Goal: Complete application form: Complete application form

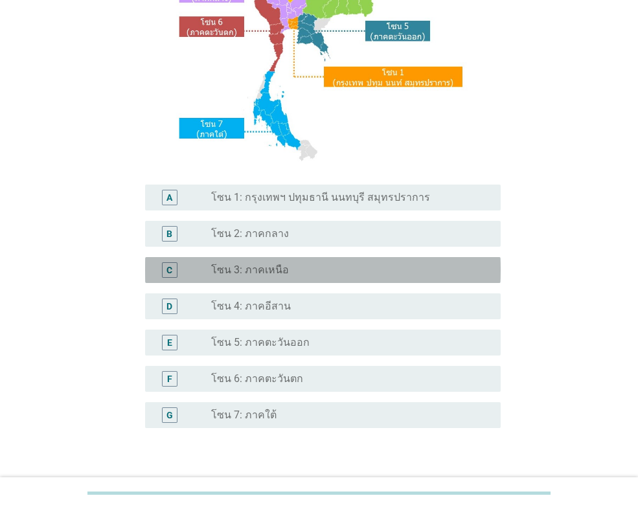
click at [286, 274] on div "radio_button_unchecked โซน 3: ภาคเหนือ" at bounding box center [345, 270] width 269 height 13
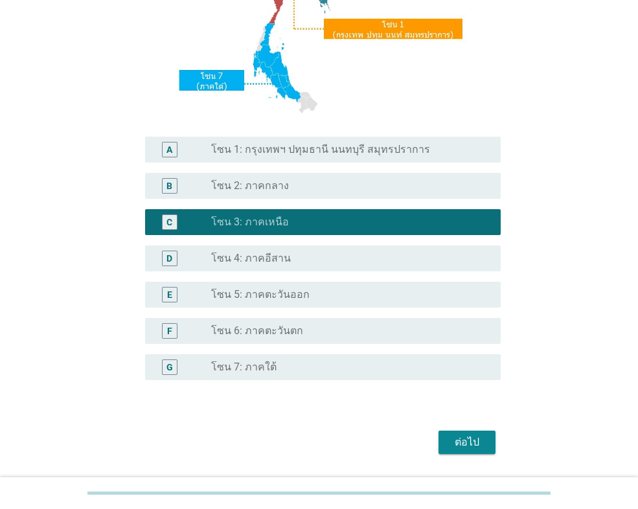
scroll to position [280, 0]
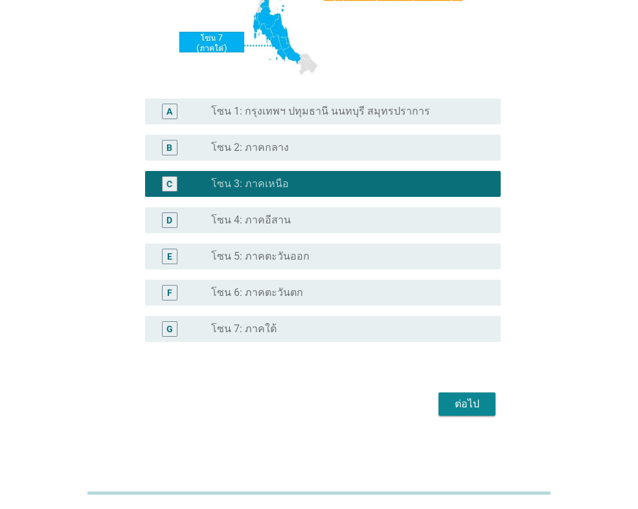
click at [451, 402] on div "ต่อไป" at bounding box center [467, 404] width 36 height 16
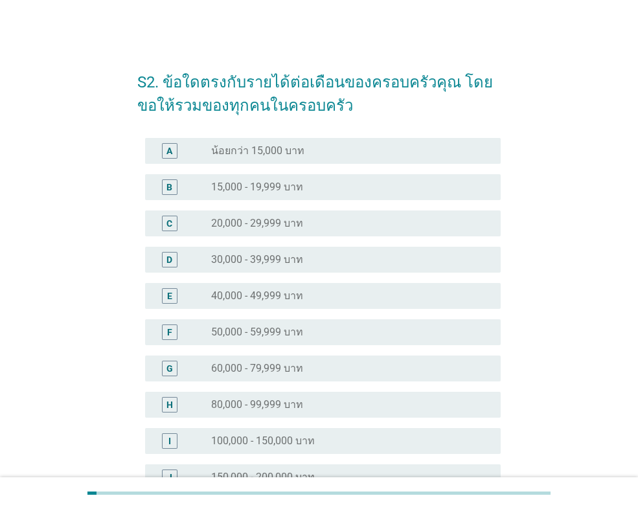
click at [290, 186] on label "15,000 - 19,999 บาท" at bounding box center [257, 187] width 92 height 13
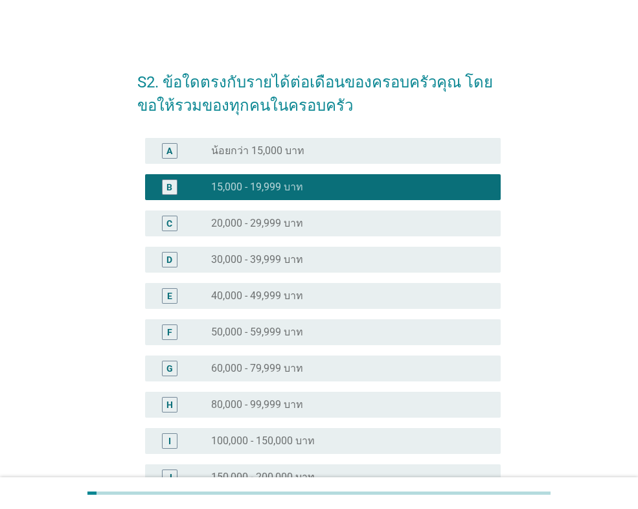
click at [273, 259] on label "30,000 - 39,999 บาท" at bounding box center [257, 259] width 92 height 13
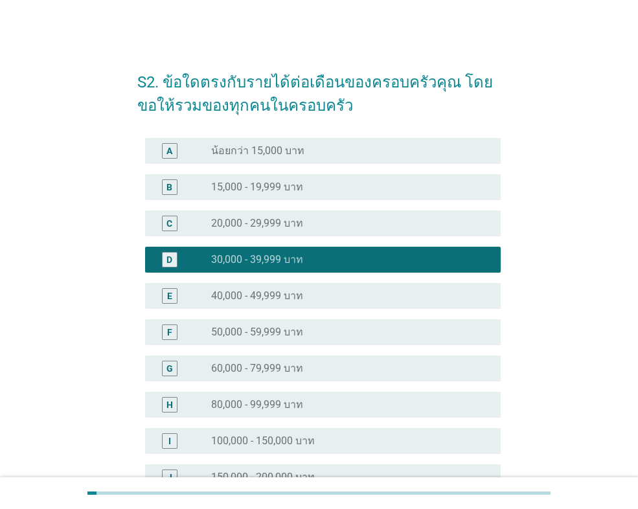
click at [321, 218] on div "radio_button_unchecked 20,000 - 29,999 บาท" at bounding box center [345, 223] width 269 height 13
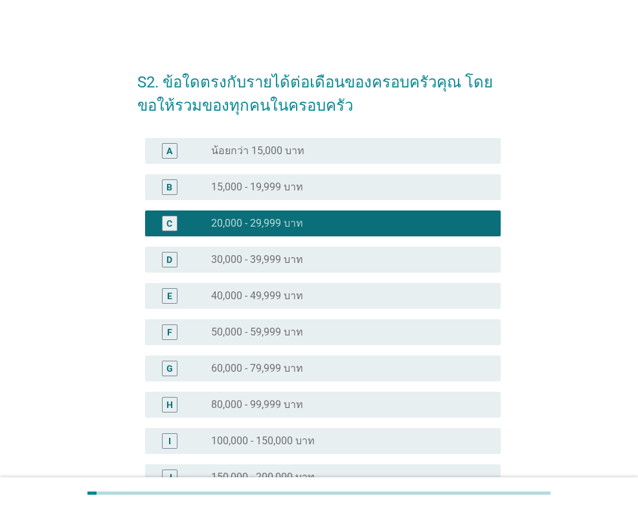
click at [303, 258] on label "30,000 - 39,999 บาท" at bounding box center [257, 259] width 92 height 13
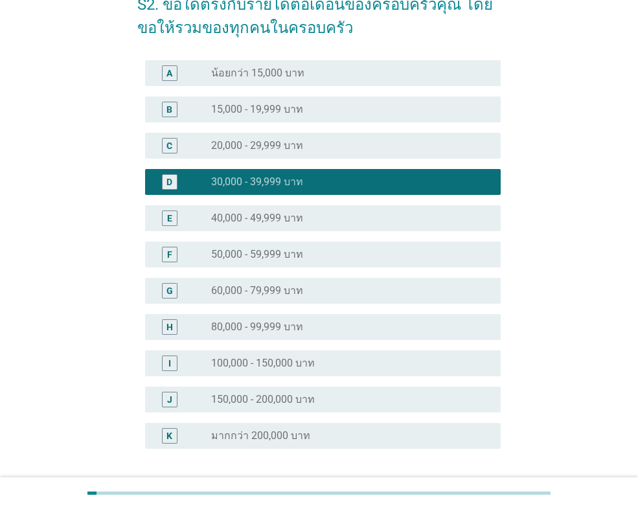
scroll to position [184, 0]
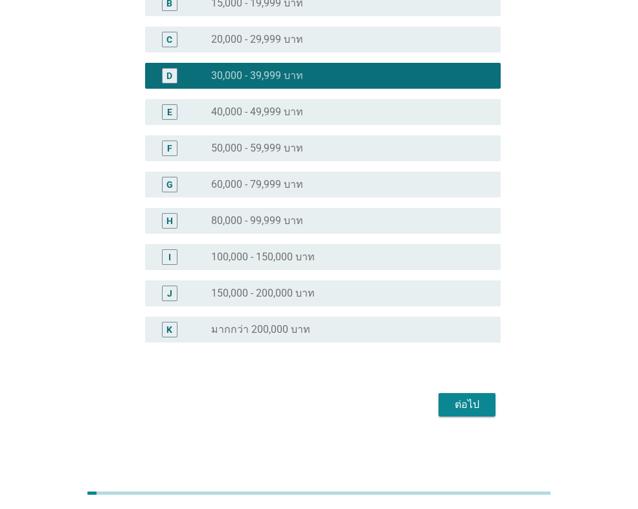
click at [463, 402] on div "ต่อไป" at bounding box center [467, 405] width 36 height 16
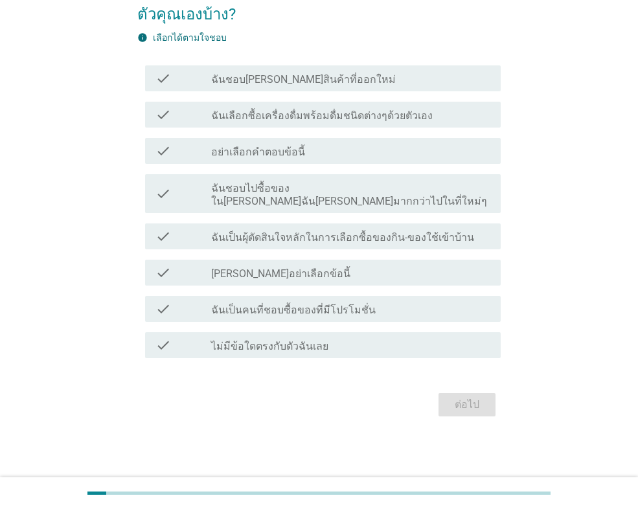
scroll to position [0, 0]
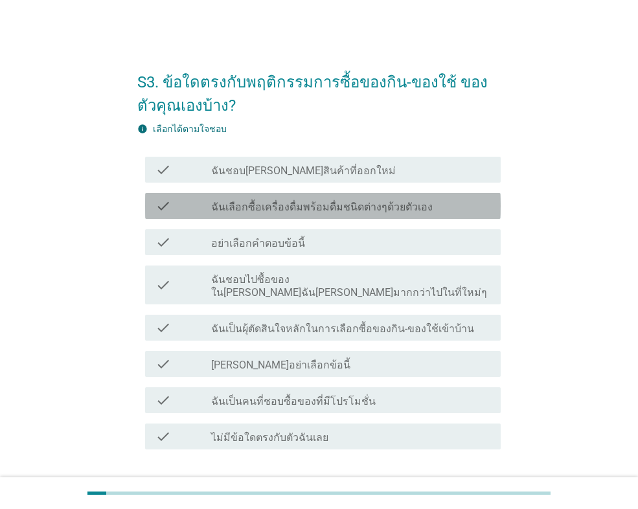
click at [429, 211] on div "check_box_outline_blank ฉันเลือกซื้อเครื่องดื่มพร้อมดื่มชนิดต่างๆด้วยตัวเอง" at bounding box center [350, 206] width 279 height 16
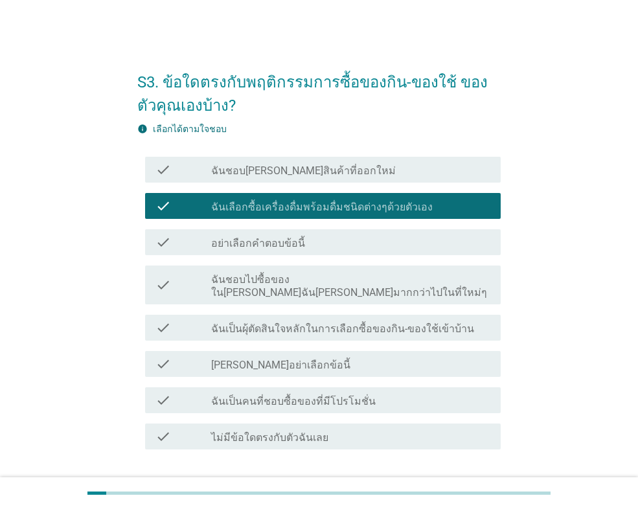
click at [345, 168] on div "check_box_outline_blank ฉันชอบ[PERSON_NAME]สินค้าที่ออกใหม่" at bounding box center [350, 170] width 279 height 16
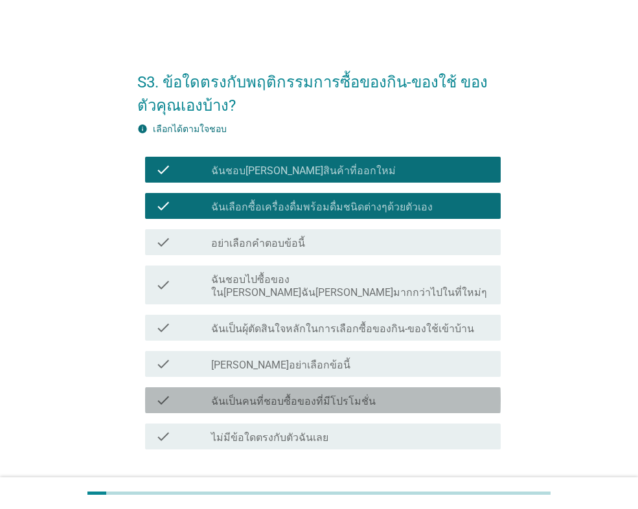
click at [318, 395] on label "ฉันเป็นคนที่ชอบซื้อของที่มีโปรโมชั่น" at bounding box center [293, 401] width 165 height 13
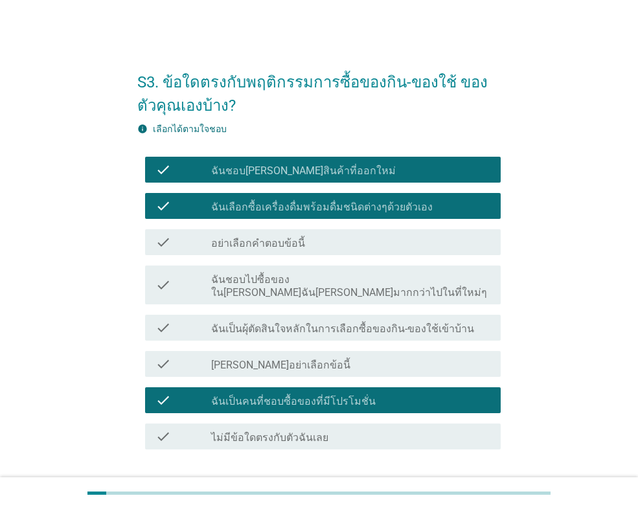
click at [314, 280] on label "ฉันชอบไปซื้อของใน[PERSON_NAME]ฉัน[PERSON_NAME]มากกว่าไปในที่ใหม่ๆ" at bounding box center [350, 286] width 279 height 26
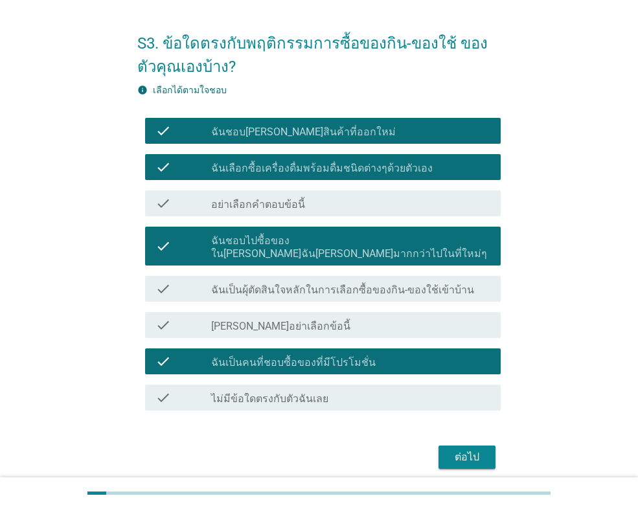
scroll to position [78, 0]
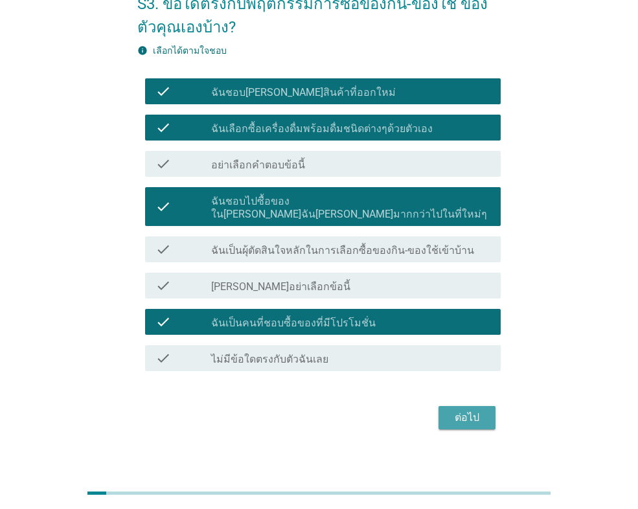
click at [466, 410] on div "ต่อไป" at bounding box center [467, 418] width 36 height 16
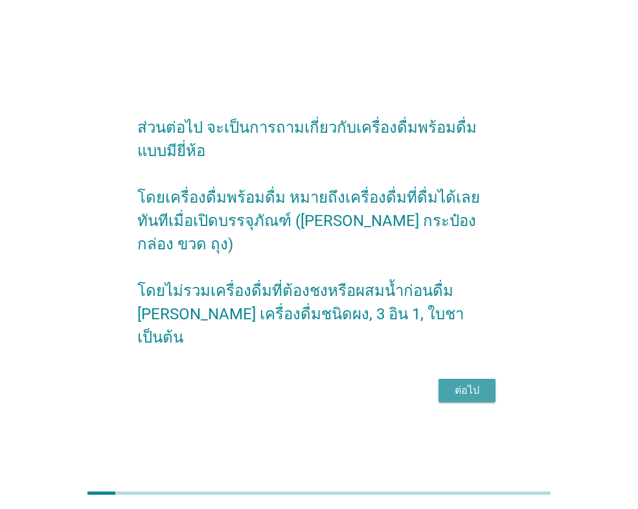
click at [466, 383] on div "ต่อไป" at bounding box center [467, 391] width 36 height 16
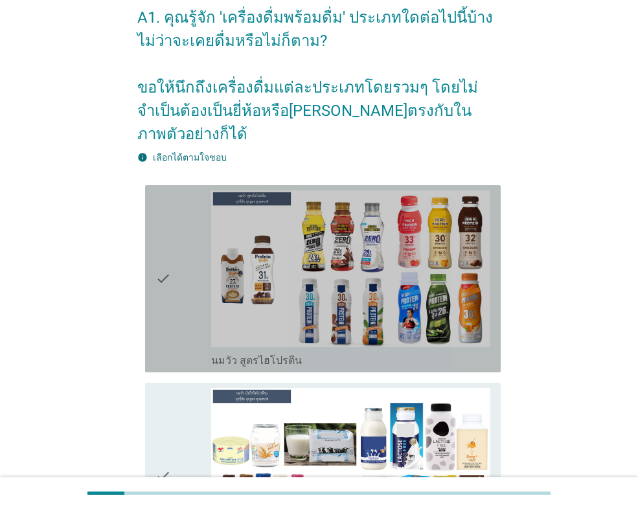
click at [178, 238] on div "check" at bounding box center [183, 278] width 56 height 177
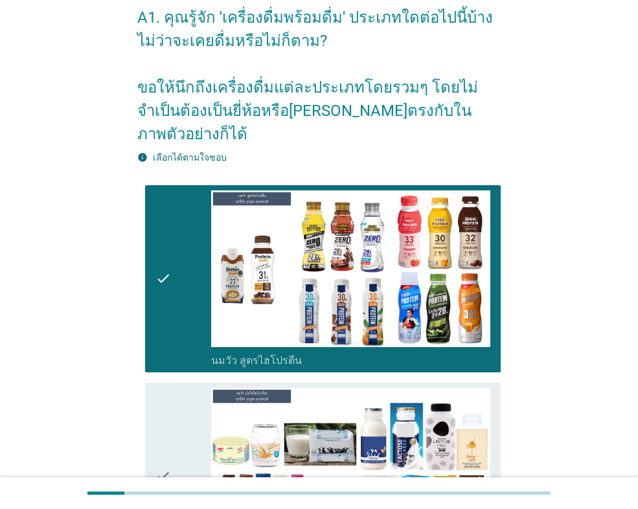
click at [177, 428] on div "check" at bounding box center [183, 476] width 56 height 177
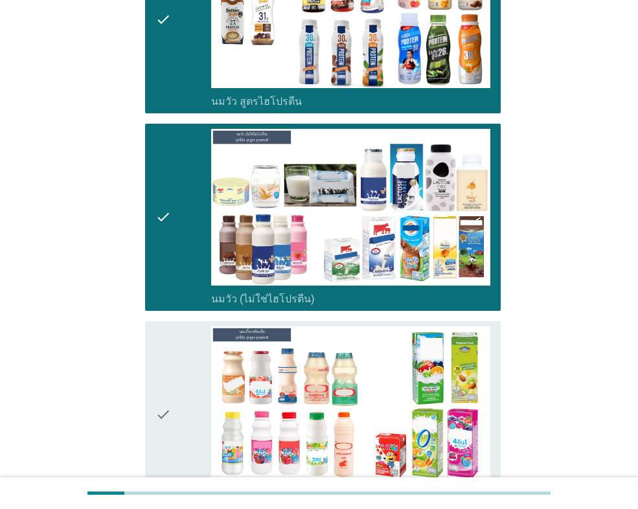
scroll to position [518, 0]
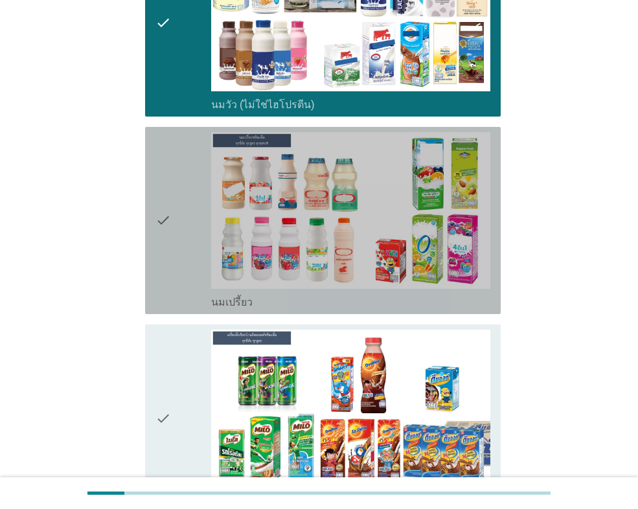
click at [173, 185] on div "check" at bounding box center [183, 220] width 56 height 177
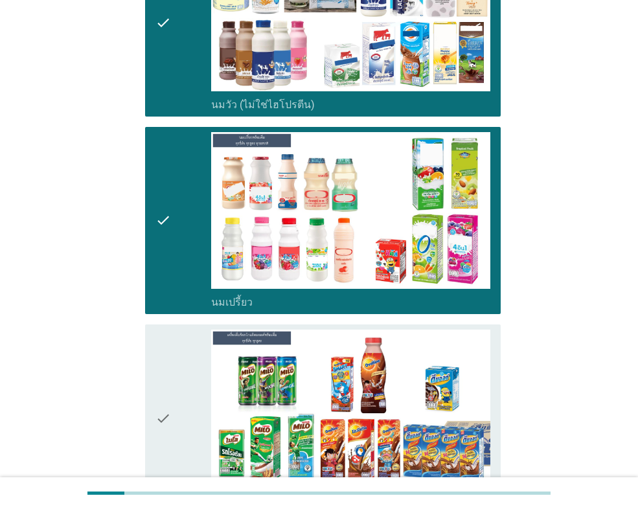
click at [178, 383] on div "check" at bounding box center [183, 418] width 56 height 177
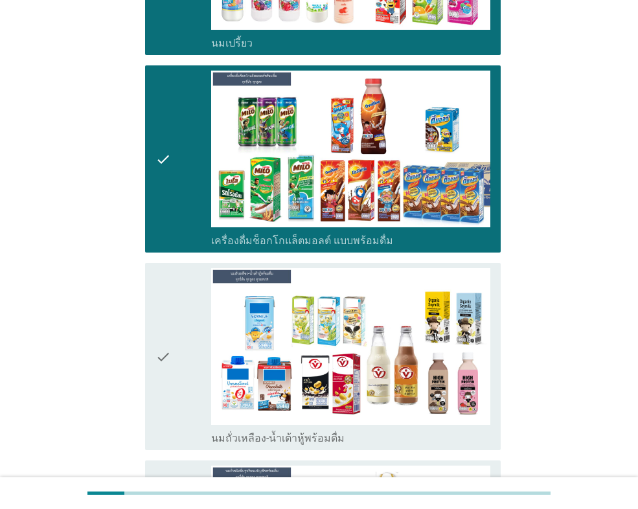
click at [170, 332] on icon "check" at bounding box center [163, 356] width 16 height 177
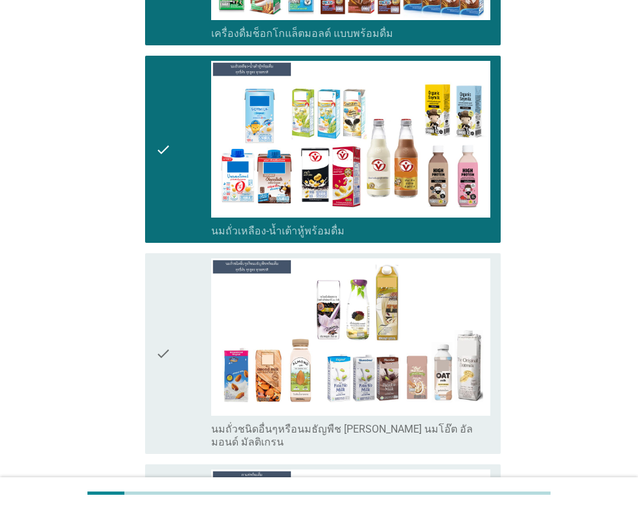
scroll to position [1036, 0]
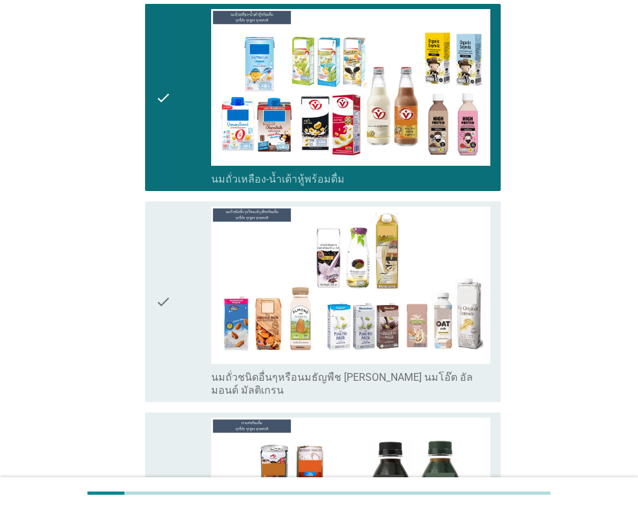
click at [174, 271] on div "check" at bounding box center [183, 302] width 56 height 190
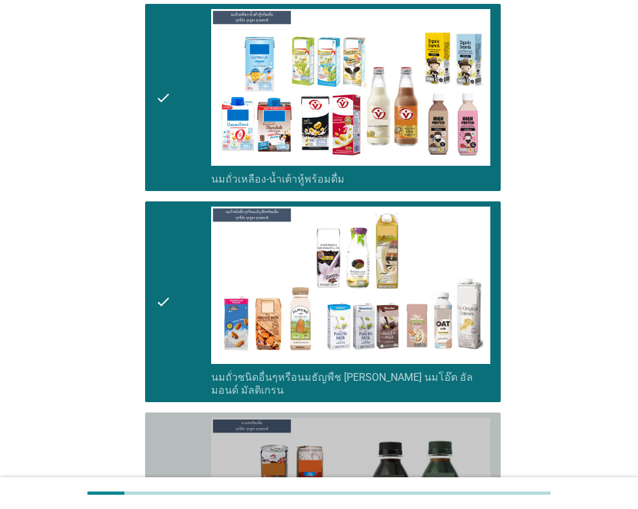
click at [176, 418] on div "check" at bounding box center [183, 506] width 56 height 177
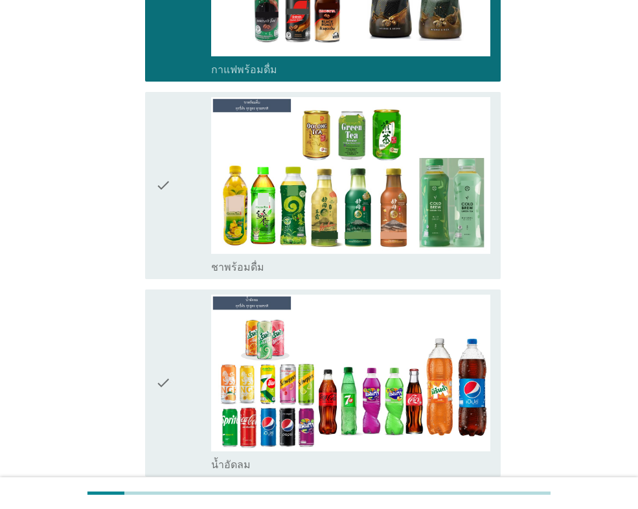
click at [193, 201] on div "check" at bounding box center [183, 185] width 56 height 177
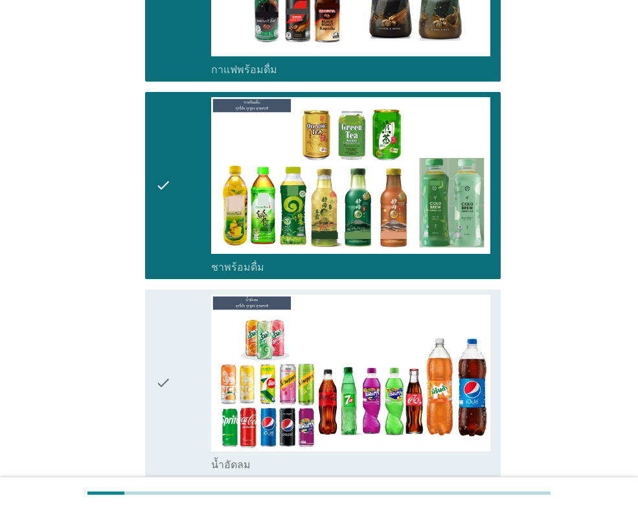
click at [183, 325] on div "check" at bounding box center [183, 383] width 56 height 177
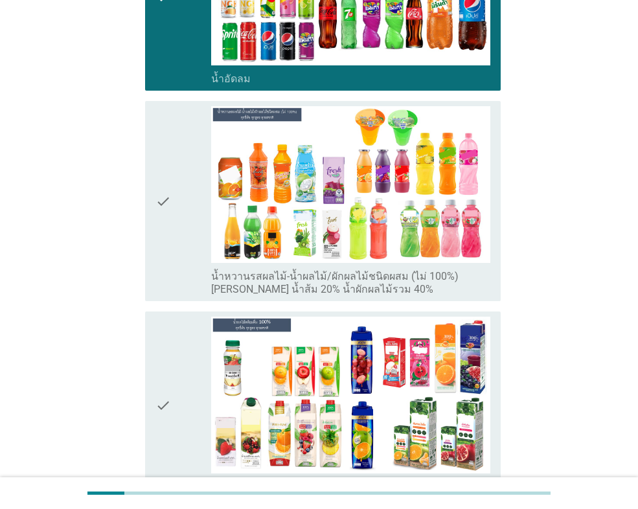
scroll to position [2073, 0]
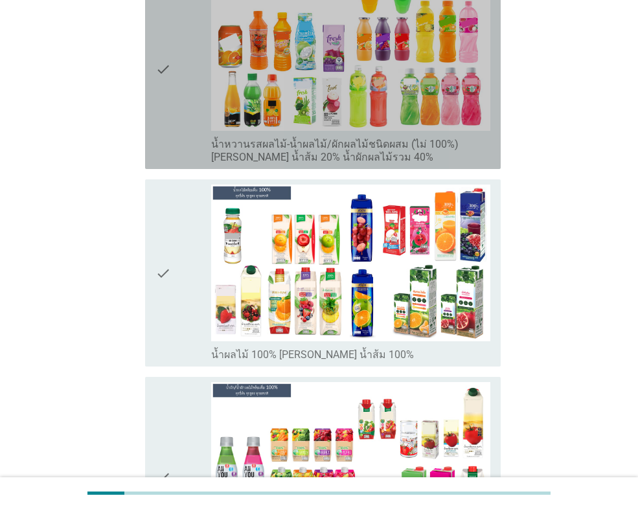
click at [165, 85] on icon "check" at bounding box center [163, 69] width 16 height 190
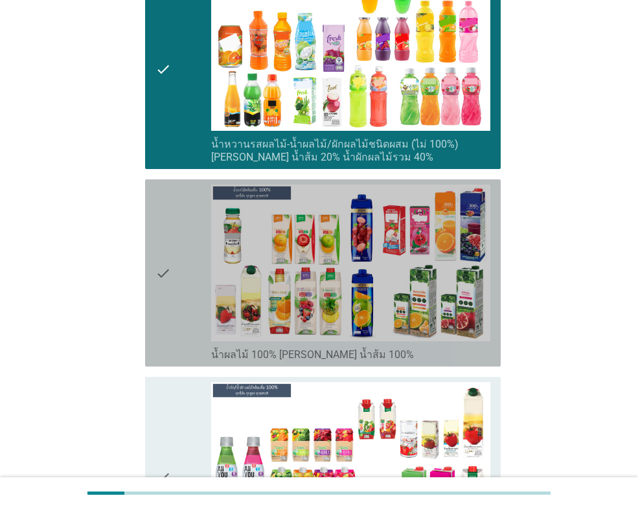
drag, startPoint x: 183, startPoint y: 223, endPoint x: 181, endPoint y: 280, distance: 56.4
click at [183, 224] on div "check" at bounding box center [183, 273] width 56 height 177
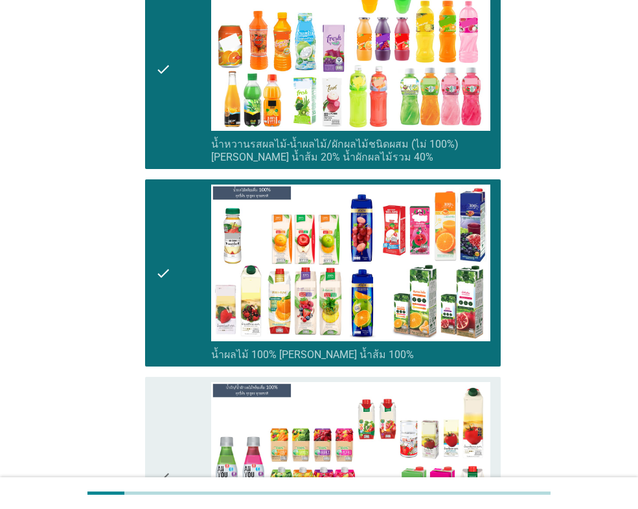
click at [168, 390] on icon "check" at bounding box center [163, 477] width 16 height 190
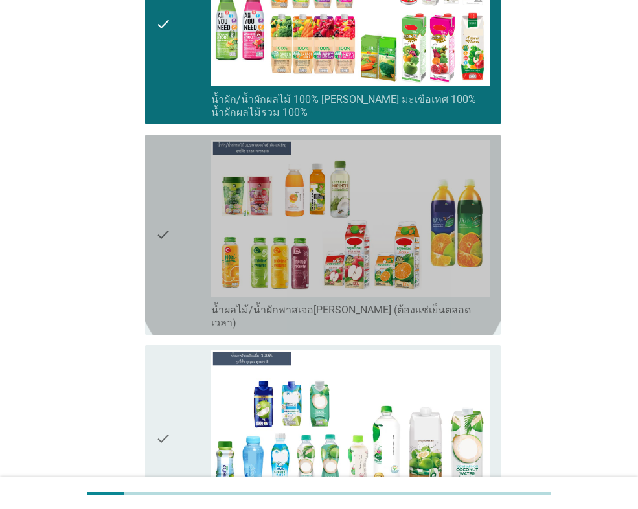
click at [194, 218] on div "check" at bounding box center [183, 235] width 56 height 190
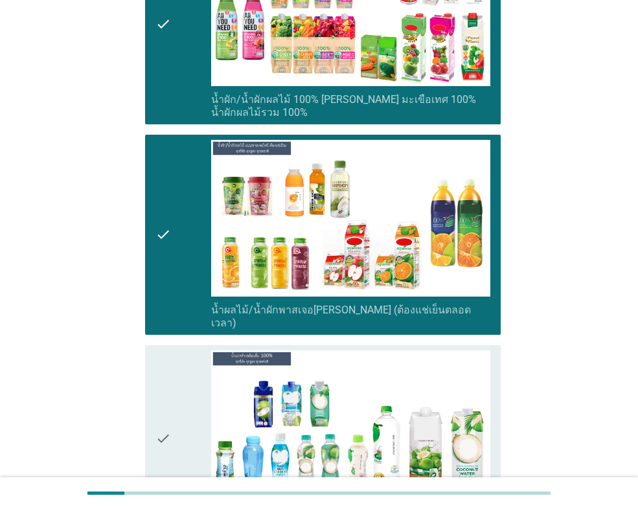
click at [201, 357] on div "check" at bounding box center [183, 438] width 56 height 177
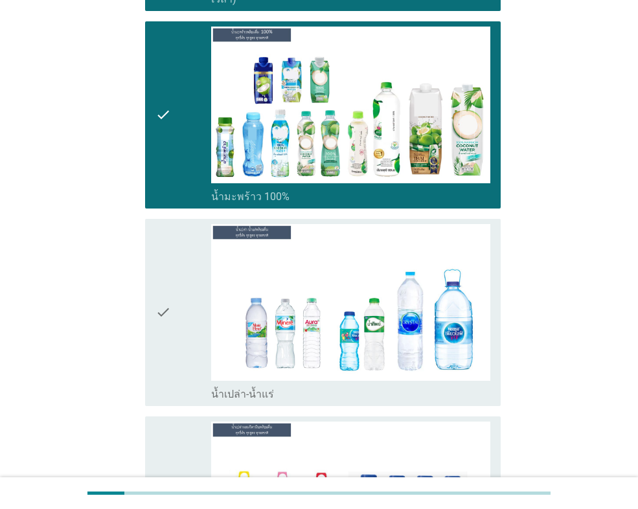
click at [181, 246] on div "check" at bounding box center [183, 312] width 56 height 177
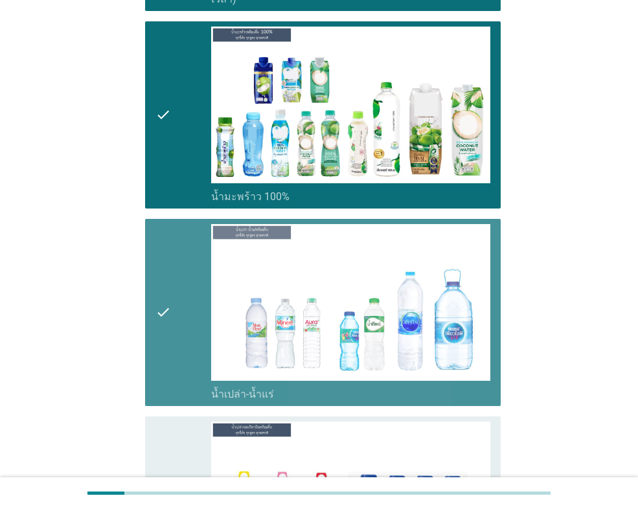
click at [172, 422] on div "check" at bounding box center [183, 510] width 56 height 177
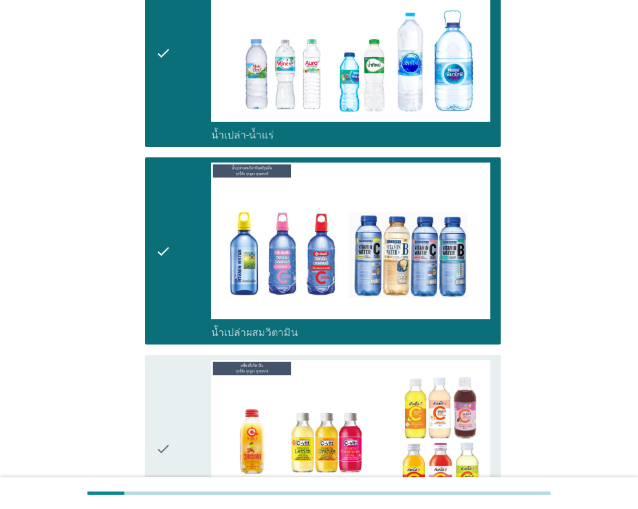
scroll to position [3433, 0]
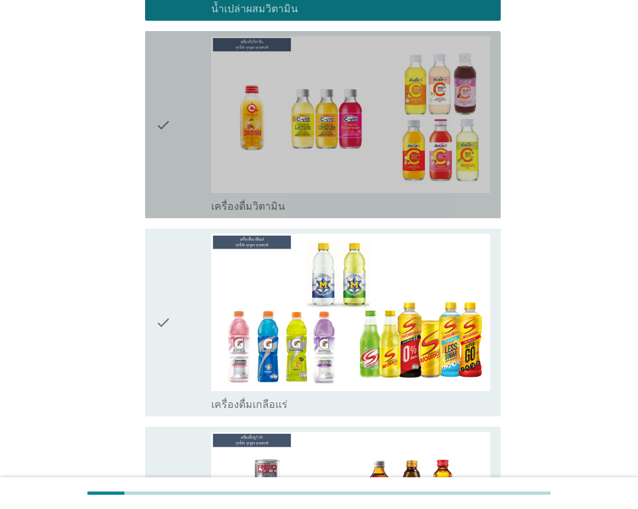
click at [174, 105] on div "check" at bounding box center [183, 124] width 56 height 177
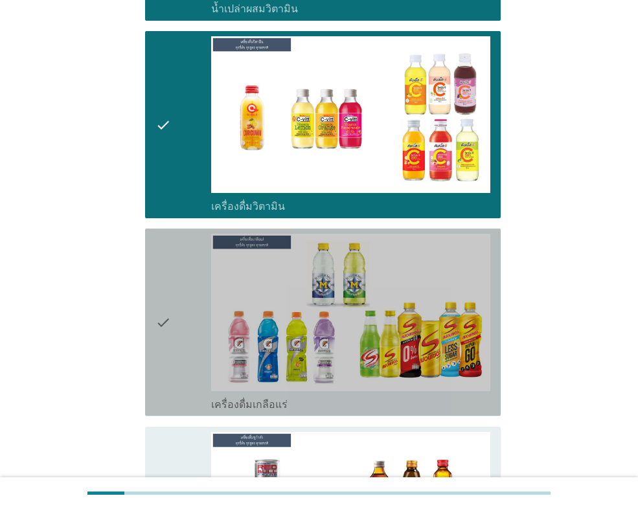
drag, startPoint x: 176, startPoint y: 234, endPoint x: 172, endPoint y: 278, distance: 44.2
click at [176, 235] on div "check" at bounding box center [183, 322] width 56 height 177
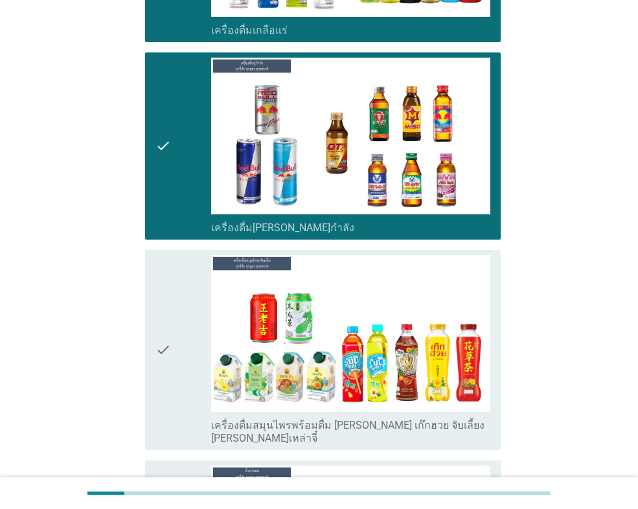
scroll to position [3951, 0]
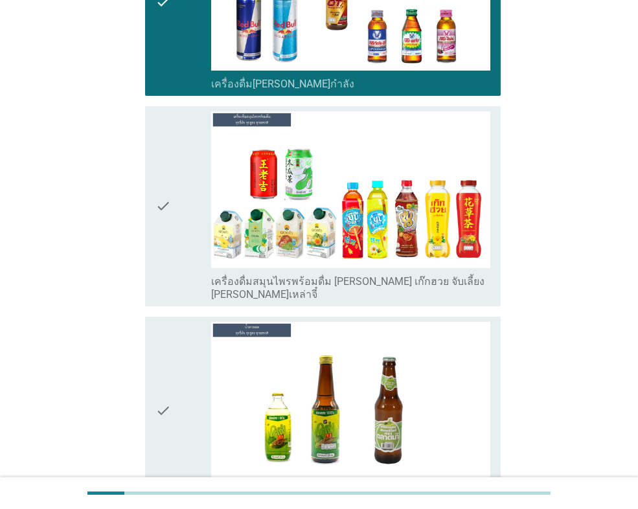
click at [182, 180] on div "check" at bounding box center [183, 206] width 56 height 190
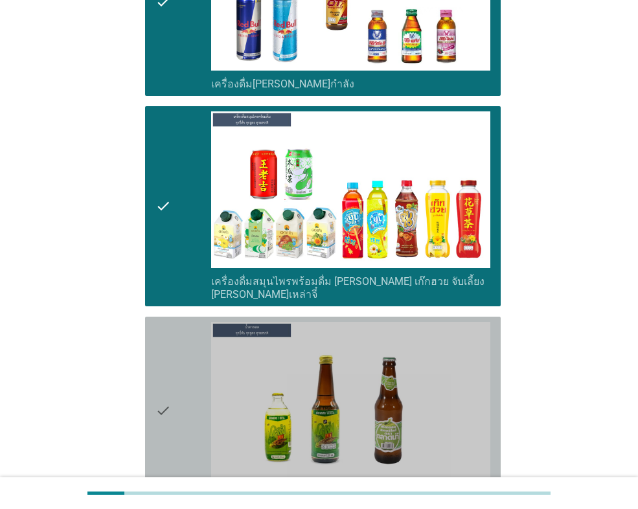
click at [170, 322] on icon "check" at bounding box center [163, 410] width 16 height 177
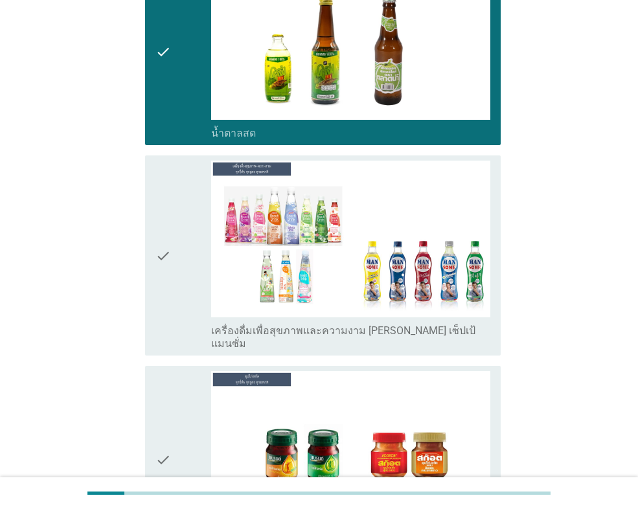
scroll to position [4405, 0]
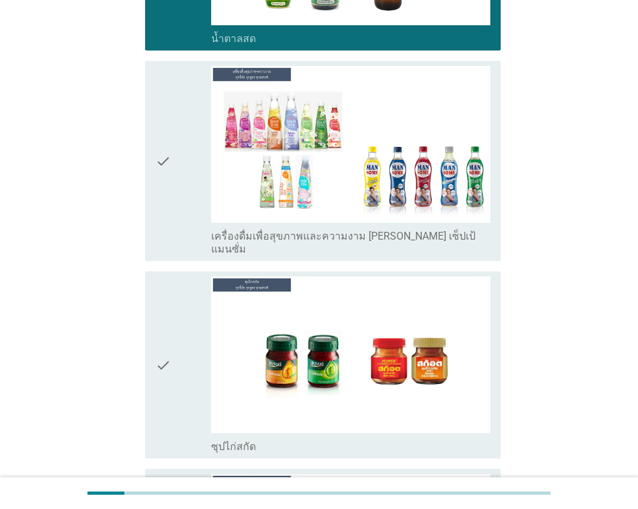
click at [179, 133] on div "check" at bounding box center [183, 161] width 56 height 190
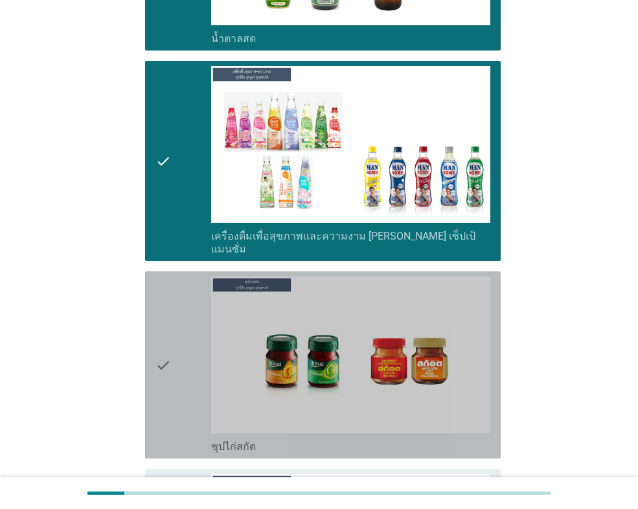
click at [183, 286] on div "check" at bounding box center [183, 365] width 56 height 177
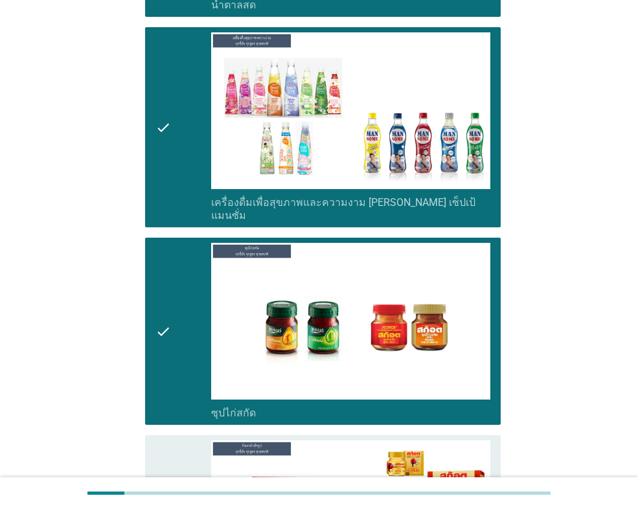
scroll to position [4599, 0]
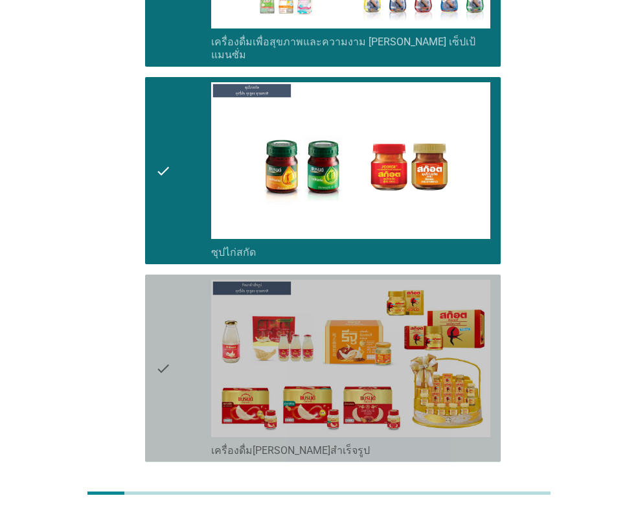
click at [170, 280] on icon "check" at bounding box center [163, 368] width 16 height 177
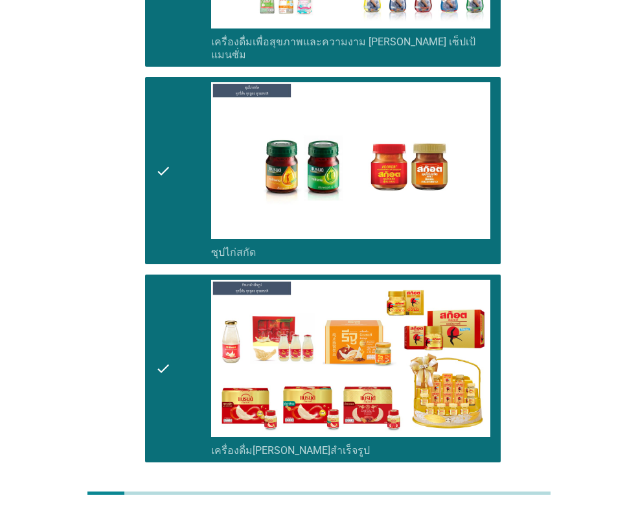
click at [461, 501] on div "ต่อไป" at bounding box center [467, 509] width 36 height 16
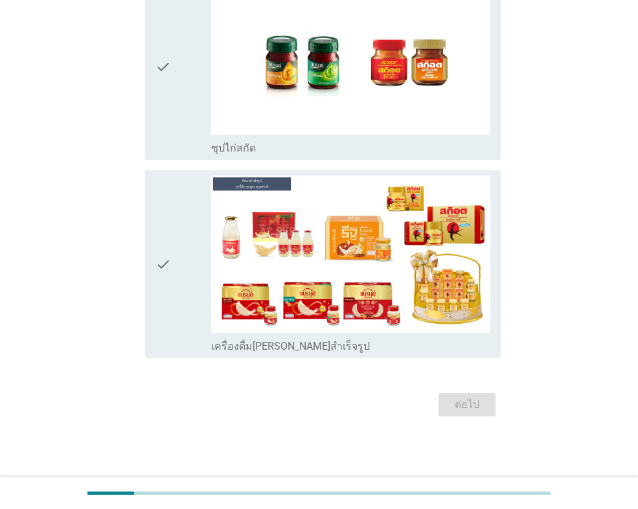
scroll to position [0, 0]
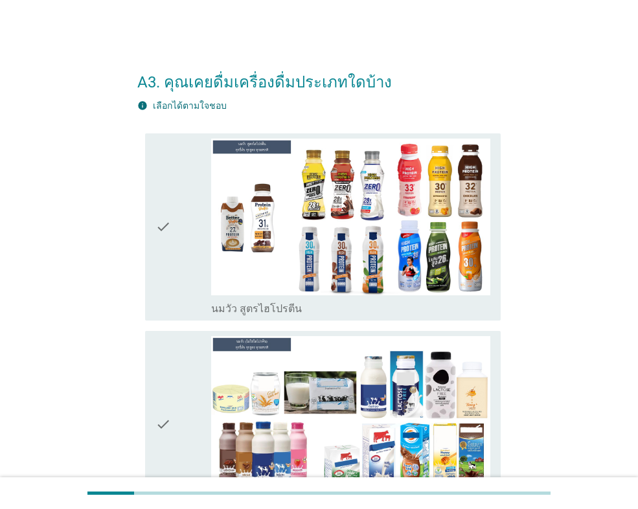
click at [151, 216] on div "check check_box_outline_blank นมวัว สูตรไฮโปรตีน" at bounding box center [323, 226] width 356 height 187
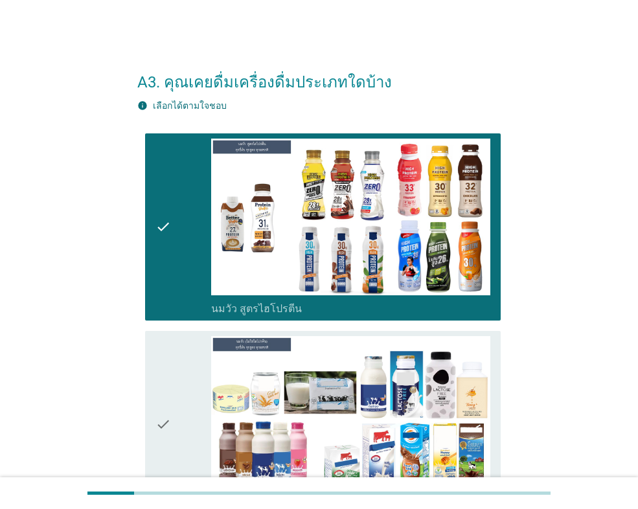
click at [172, 376] on div "check" at bounding box center [183, 424] width 56 height 177
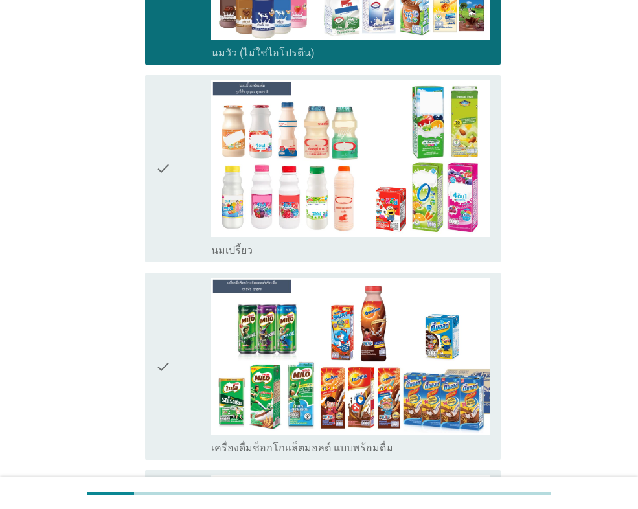
drag, startPoint x: 174, startPoint y: 192, endPoint x: 175, endPoint y: 203, distance: 10.4
click at [175, 192] on div "check" at bounding box center [183, 168] width 56 height 177
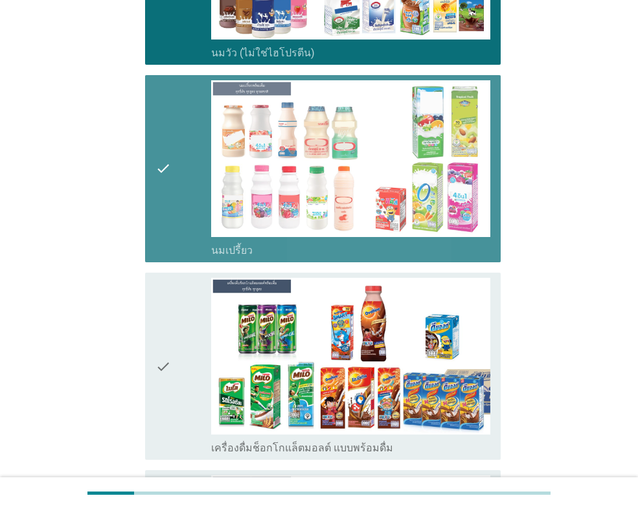
click at [161, 348] on icon "check" at bounding box center [163, 366] width 16 height 177
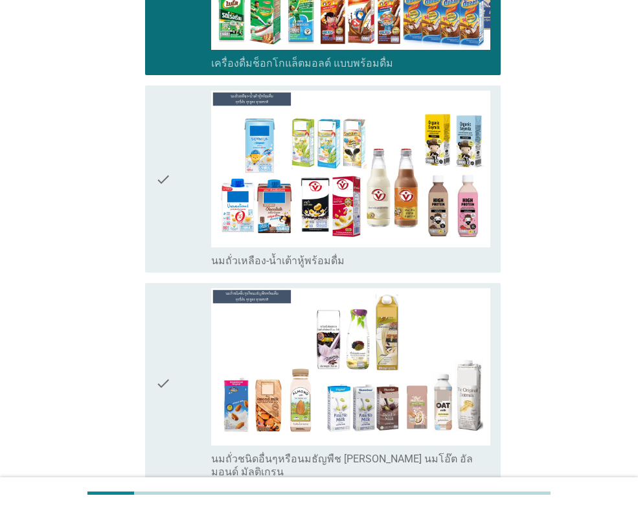
scroll to position [972, 0]
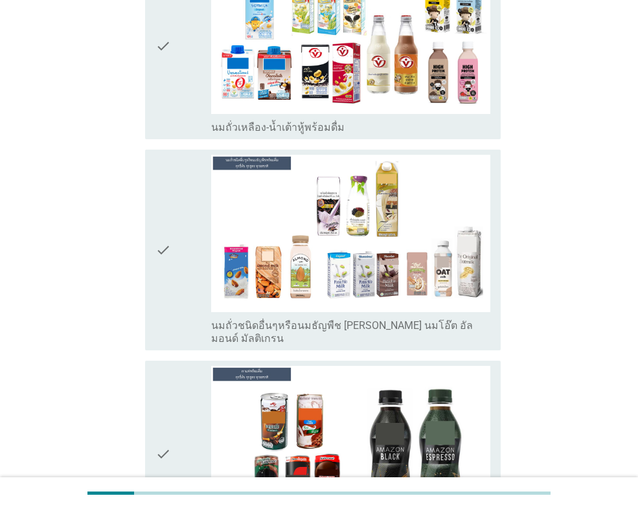
click at [171, 108] on icon "check" at bounding box center [163, 45] width 16 height 177
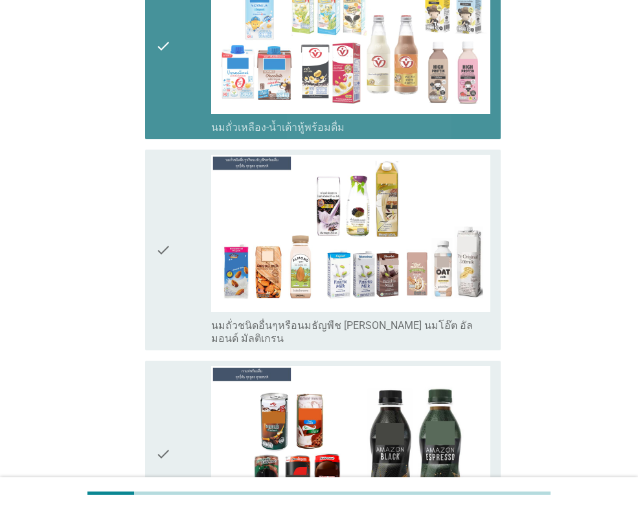
click at [161, 257] on icon "check" at bounding box center [163, 250] width 16 height 190
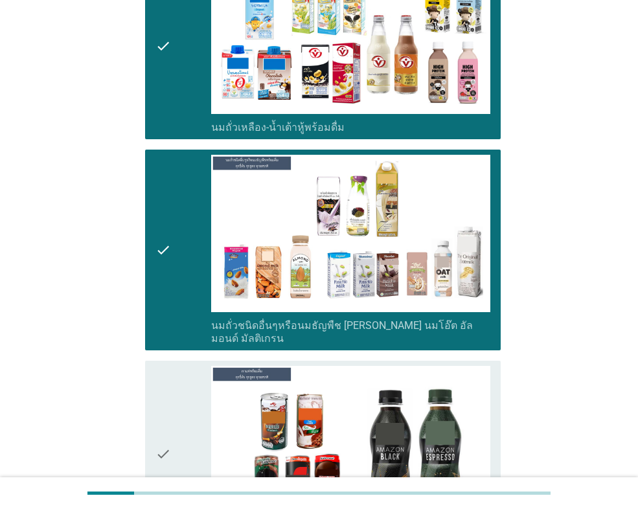
click at [167, 399] on icon "check" at bounding box center [163, 454] width 16 height 177
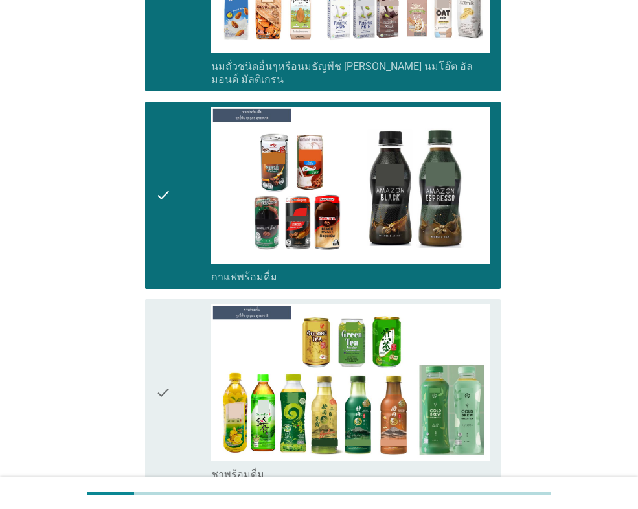
click at [176, 330] on div "check" at bounding box center [183, 392] width 56 height 177
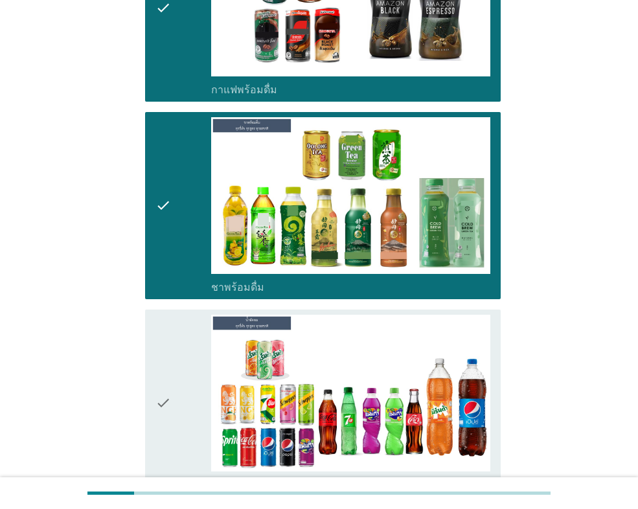
scroll to position [1490, 0]
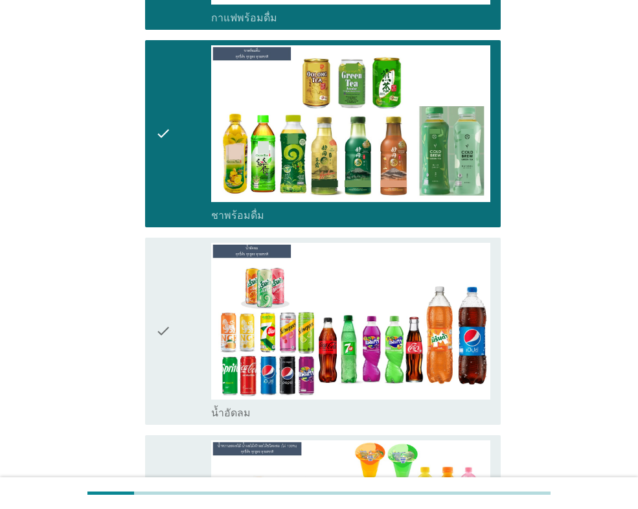
click at [183, 302] on div "check" at bounding box center [183, 331] width 56 height 177
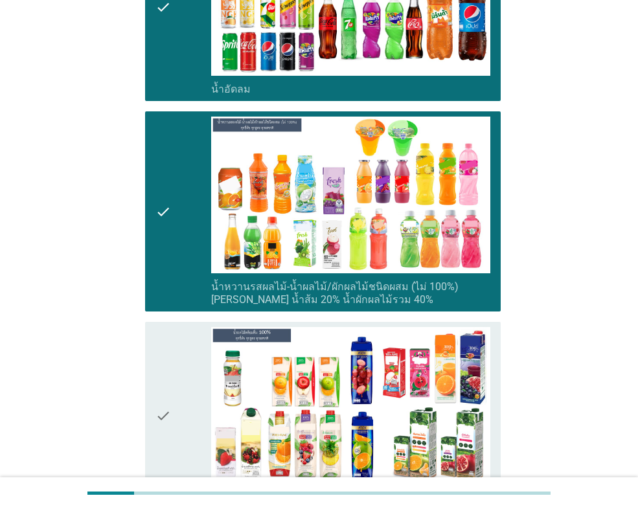
scroll to position [2008, 0]
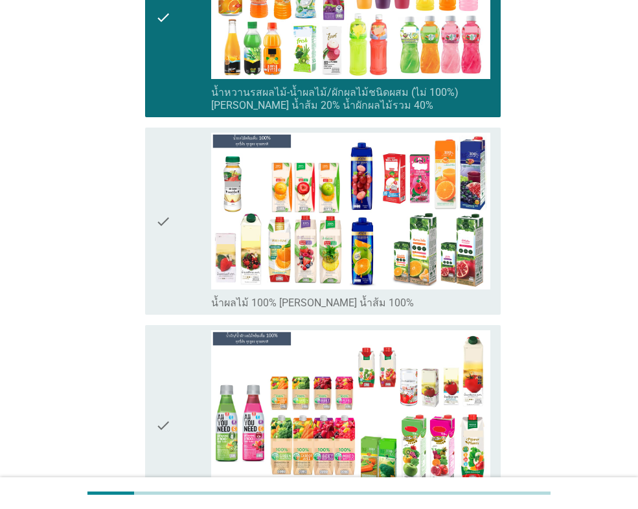
click at [195, 215] on div "check" at bounding box center [183, 221] width 56 height 177
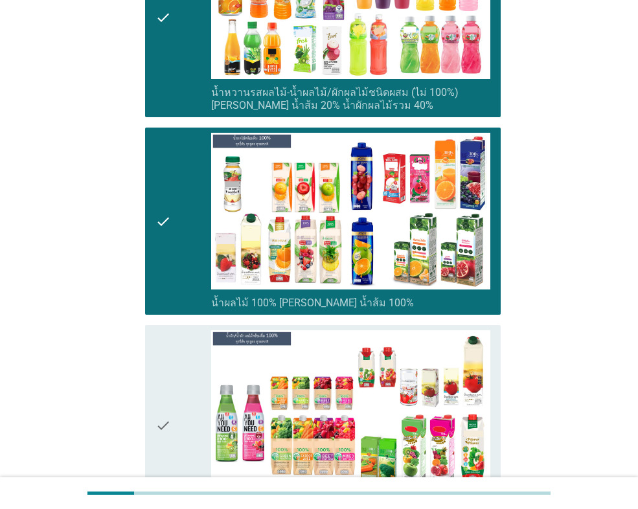
click at [186, 397] on div "check" at bounding box center [183, 425] width 56 height 190
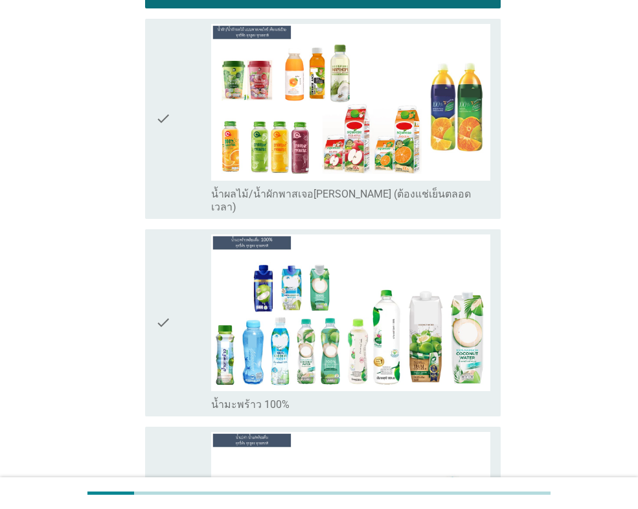
scroll to position [2526, 0]
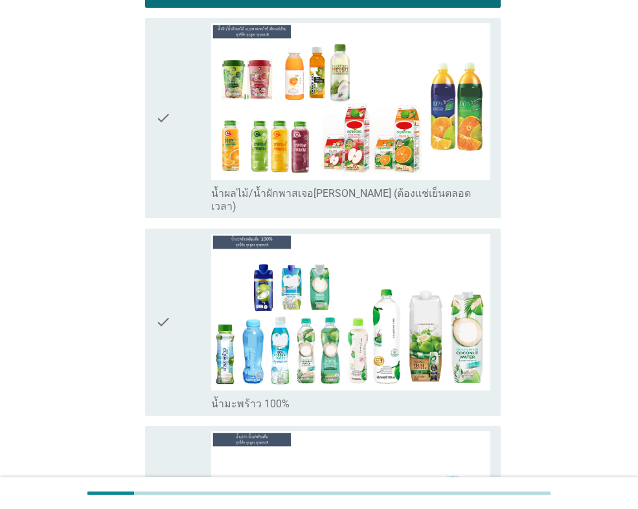
click at [190, 165] on div "check" at bounding box center [183, 118] width 56 height 190
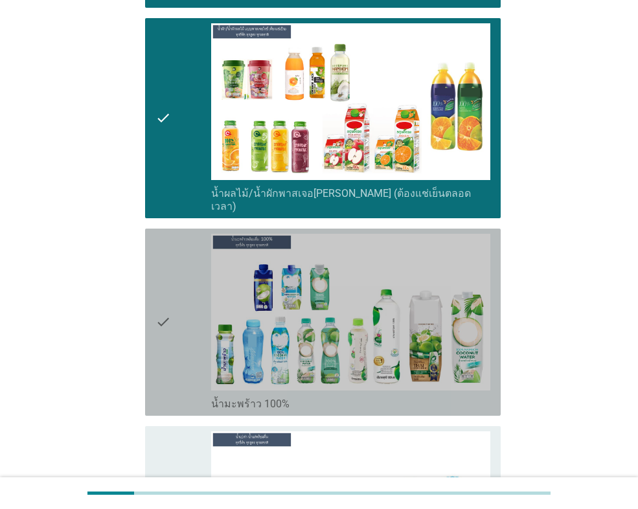
click at [200, 286] on div "check" at bounding box center [183, 322] width 56 height 177
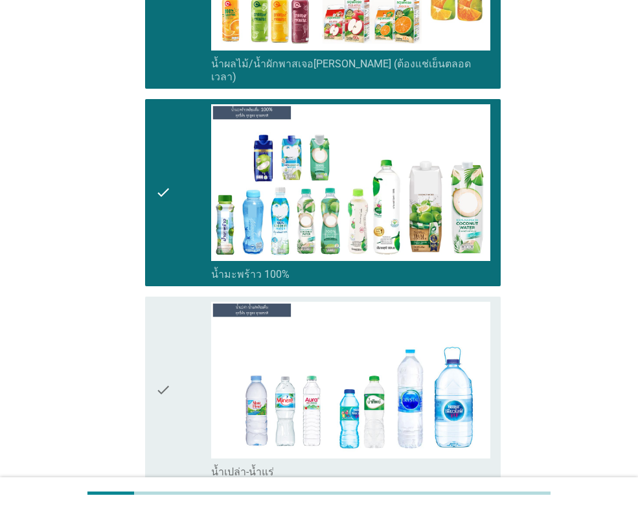
click at [187, 303] on div "check" at bounding box center [183, 390] width 56 height 177
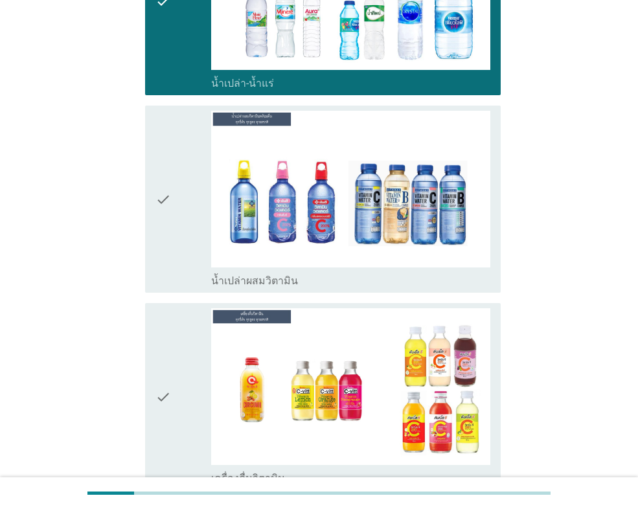
click at [190, 200] on div "check" at bounding box center [183, 199] width 56 height 177
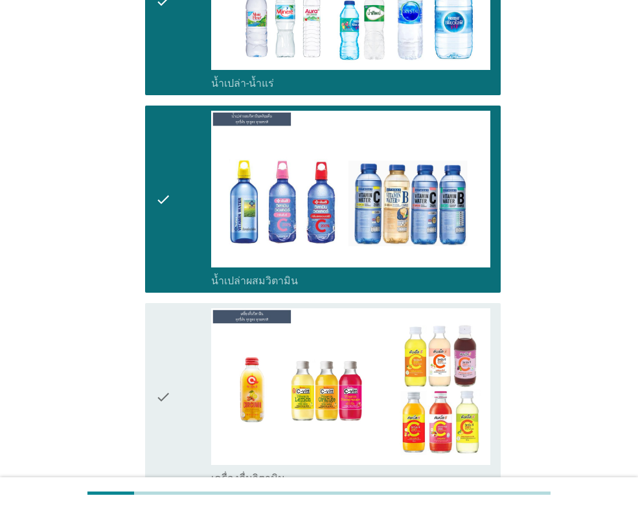
click at [179, 343] on div "check" at bounding box center [183, 396] width 56 height 177
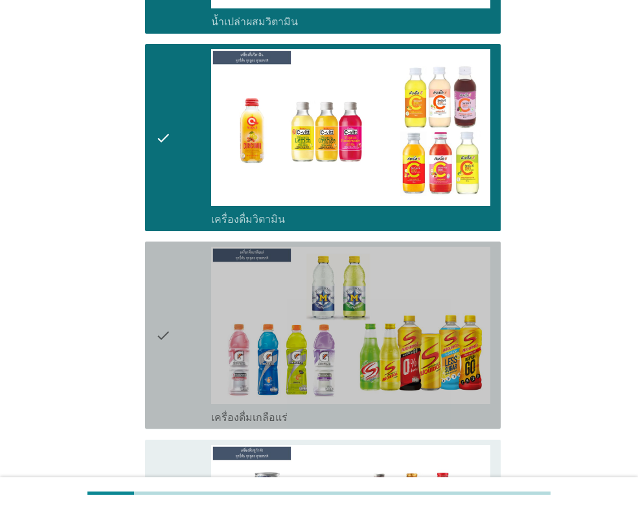
click at [178, 342] on div "check" at bounding box center [183, 335] width 56 height 177
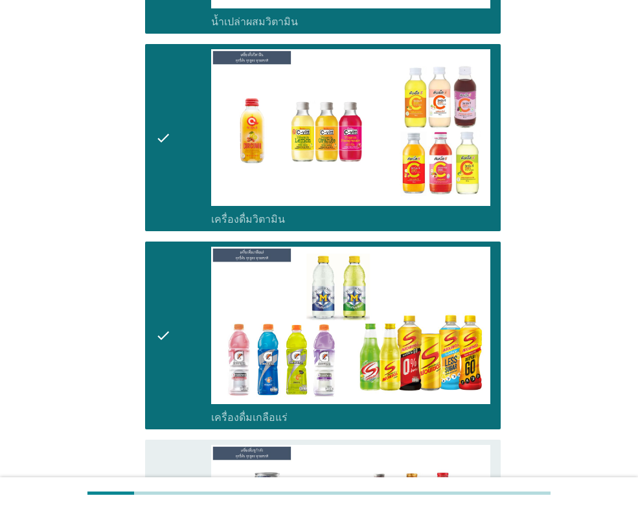
scroll to position [3563, 0]
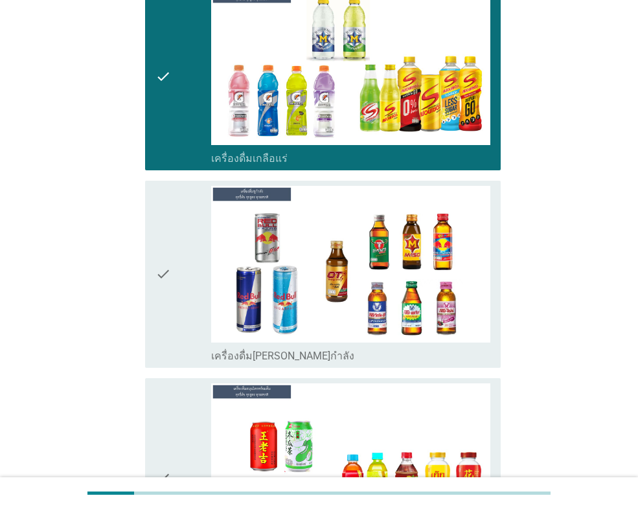
click at [186, 238] on div "check" at bounding box center [183, 274] width 56 height 177
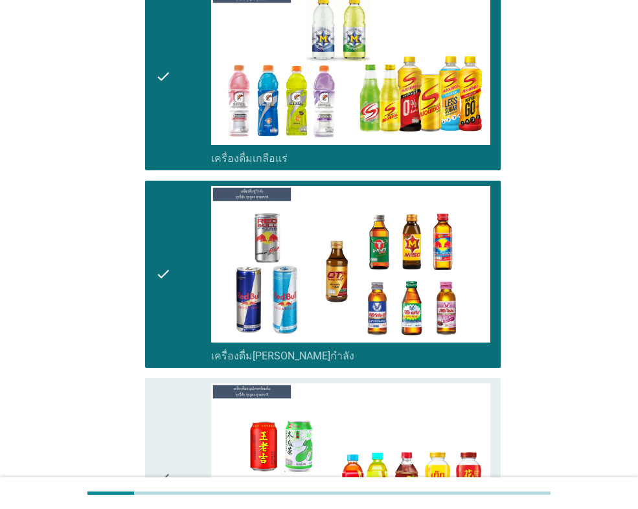
click at [174, 411] on div "check" at bounding box center [183, 478] width 56 height 190
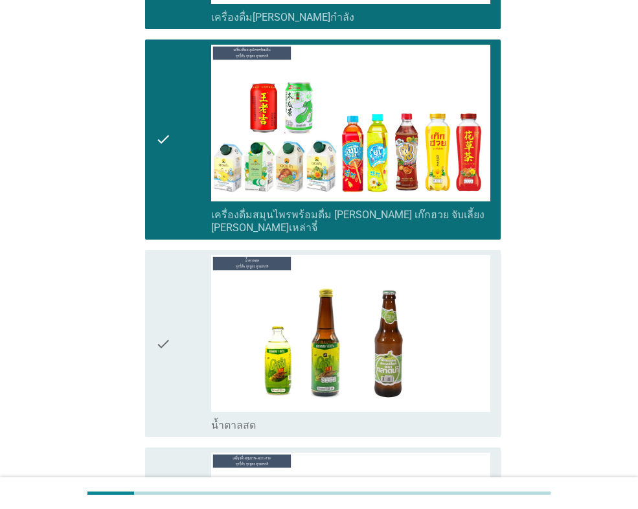
scroll to position [4081, 0]
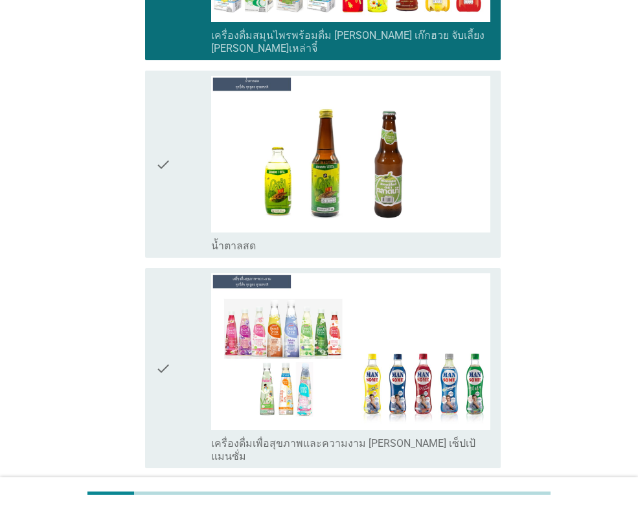
click at [181, 182] on div "check" at bounding box center [183, 164] width 56 height 177
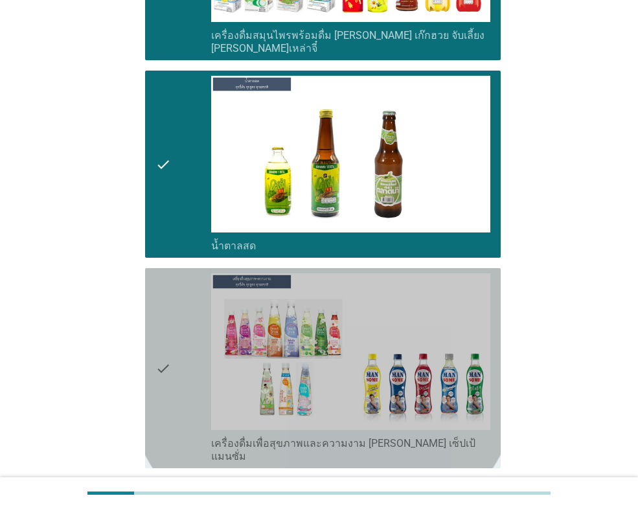
click at [169, 345] on icon "check" at bounding box center [163, 368] width 16 height 190
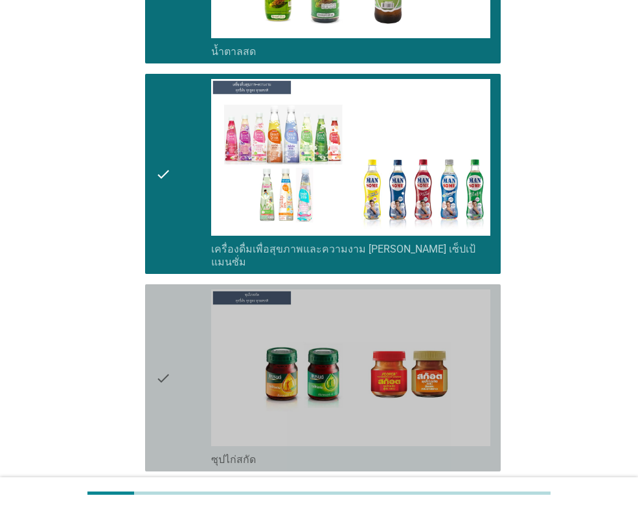
click at [166, 309] on icon "check" at bounding box center [163, 378] width 16 height 177
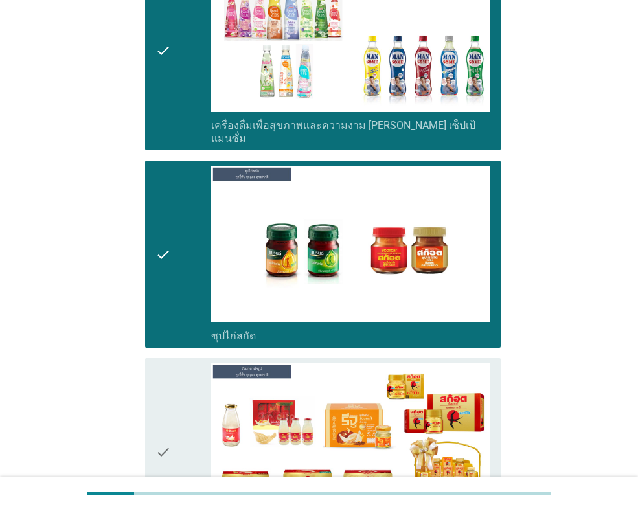
scroll to position [4534, 0]
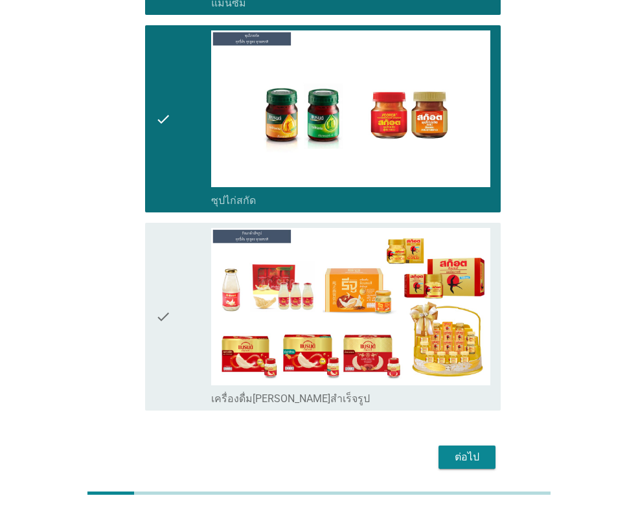
click at [178, 253] on div "check" at bounding box center [183, 316] width 56 height 177
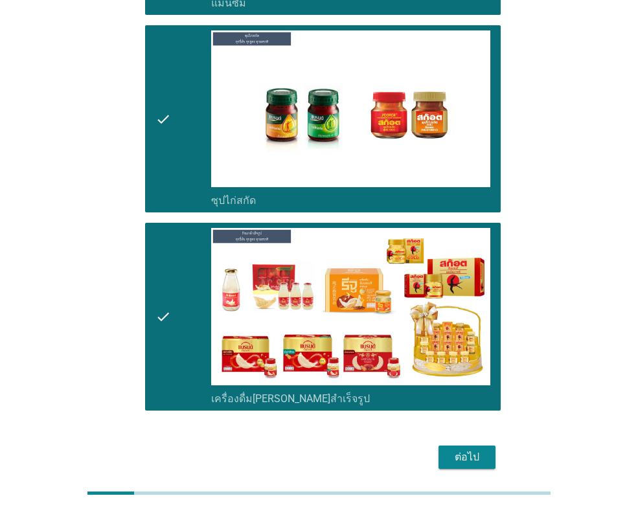
click at [467, 450] on div "ต่อไป" at bounding box center [467, 458] width 36 height 16
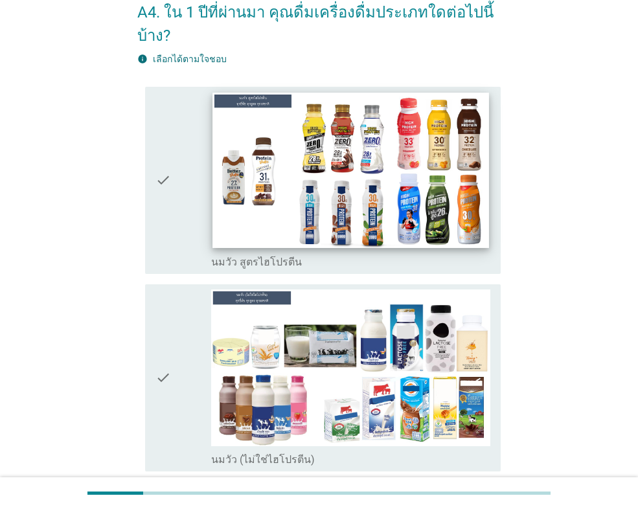
scroll to position [130, 0]
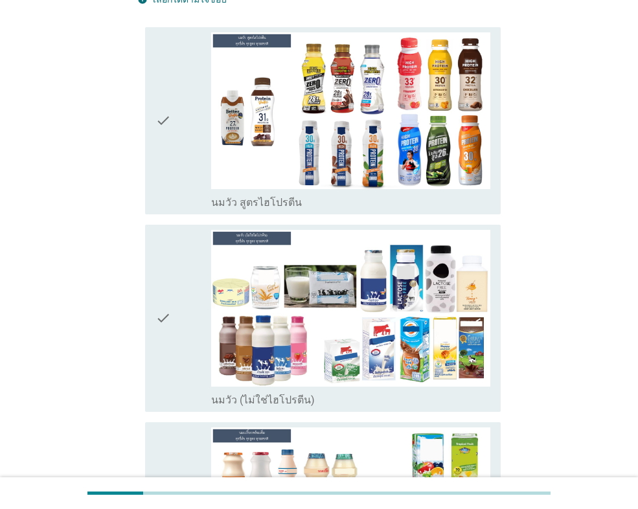
click at [193, 165] on div "check" at bounding box center [183, 120] width 56 height 177
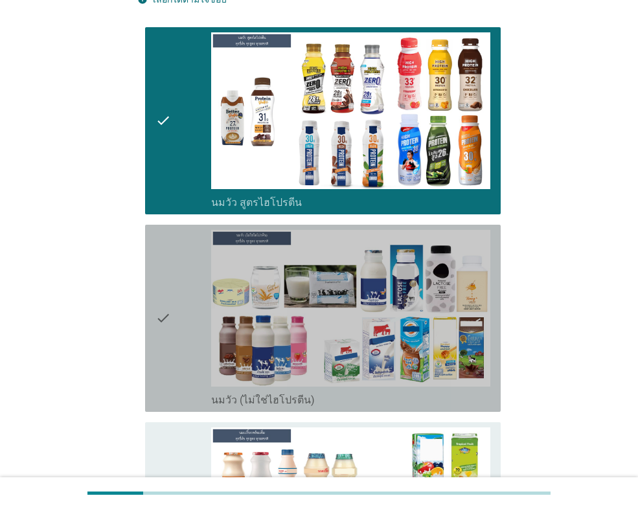
click at [187, 340] on div "check" at bounding box center [183, 318] width 56 height 177
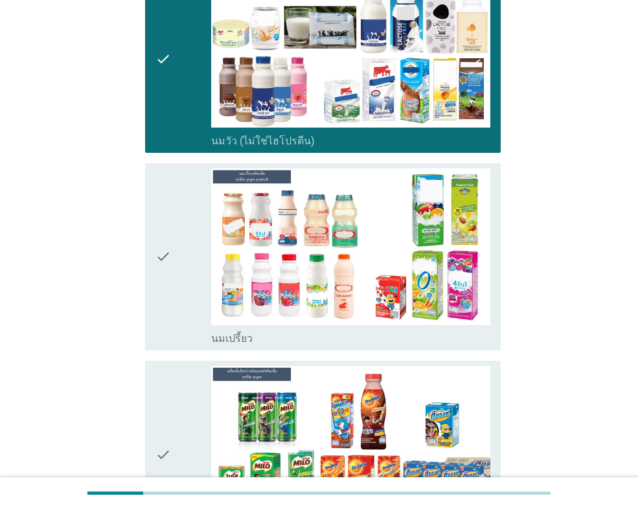
click at [178, 258] on div "check" at bounding box center [183, 256] width 56 height 177
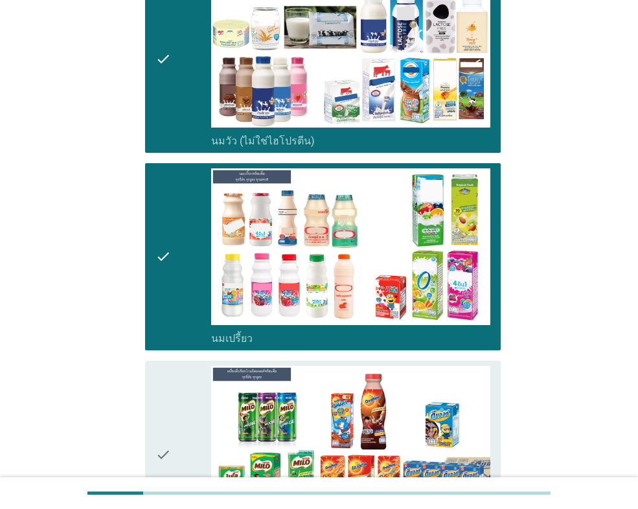
click at [185, 396] on div "check" at bounding box center [183, 454] width 56 height 177
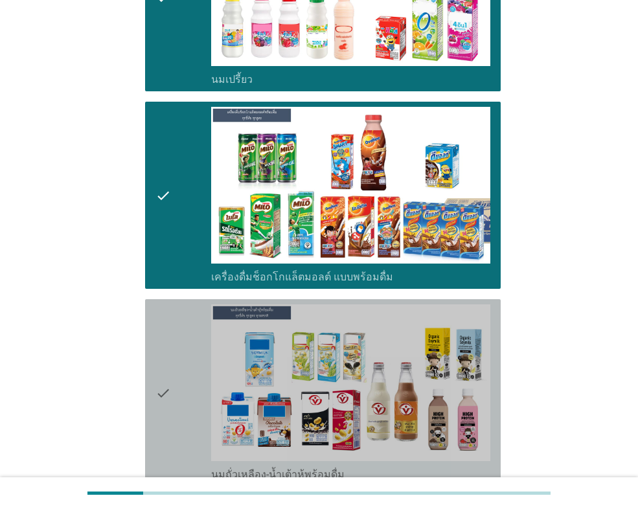
click at [206, 317] on div "check" at bounding box center [183, 392] width 56 height 177
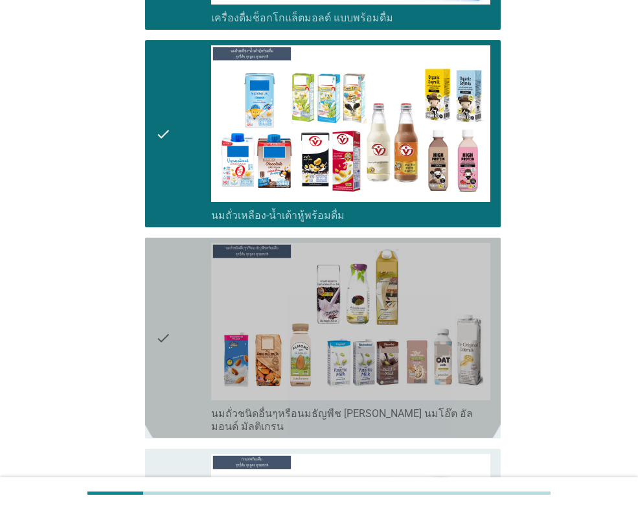
click at [176, 329] on div "check" at bounding box center [183, 338] width 56 height 190
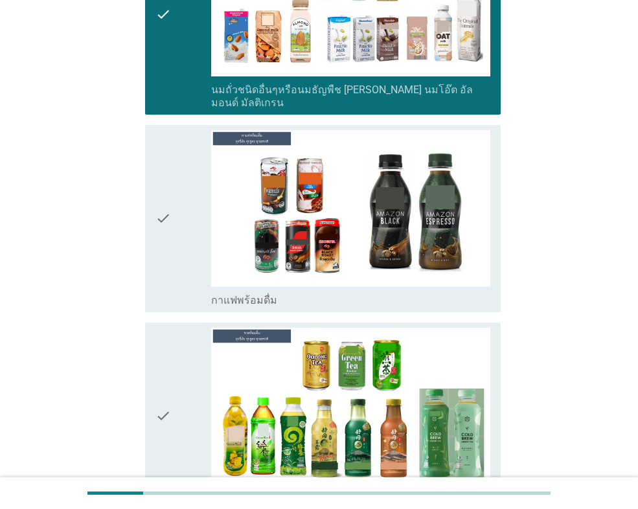
click at [195, 297] on div "check check_box_outline_blank กาแฟพร้อมดื่ม" at bounding box center [323, 218] width 356 height 187
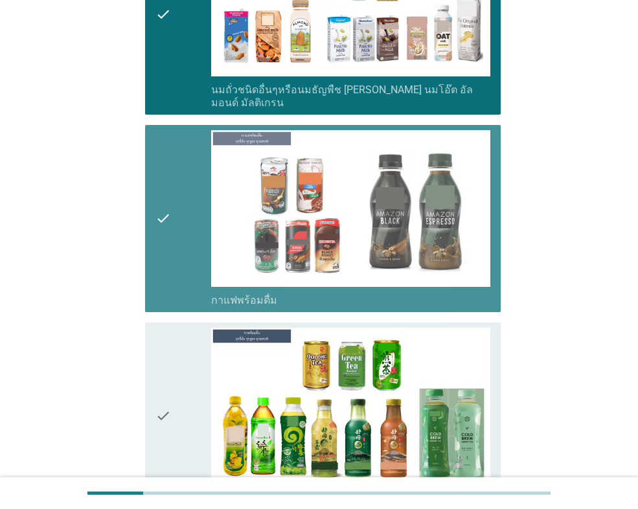
click at [179, 360] on div "check" at bounding box center [183, 416] width 56 height 177
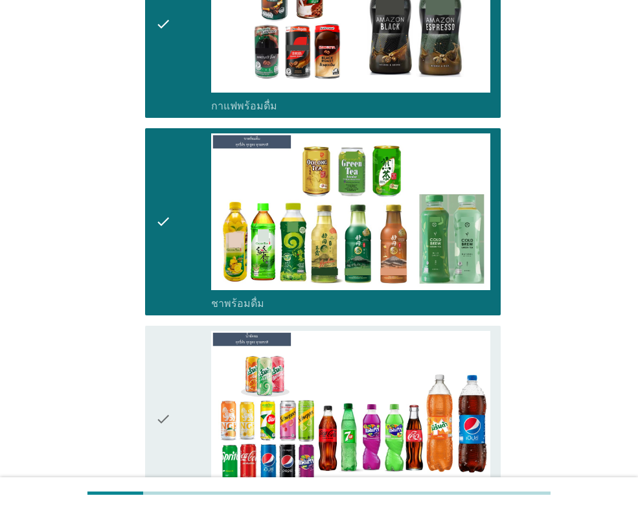
click at [166, 336] on icon "check" at bounding box center [163, 419] width 16 height 177
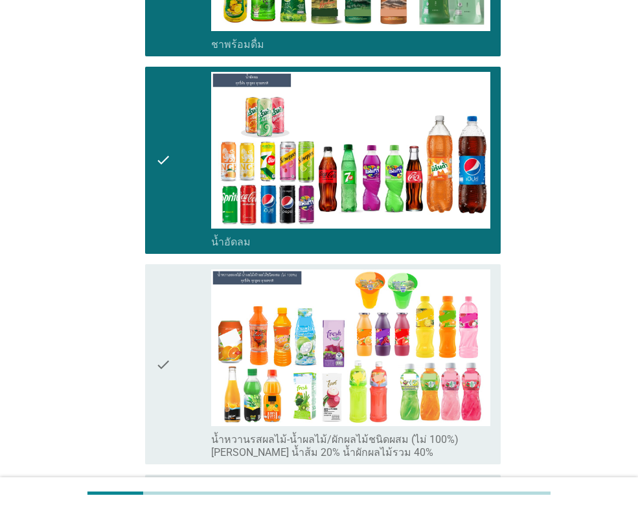
click at [194, 328] on div "check" at bounding box center [183, 364] width 56 height 190
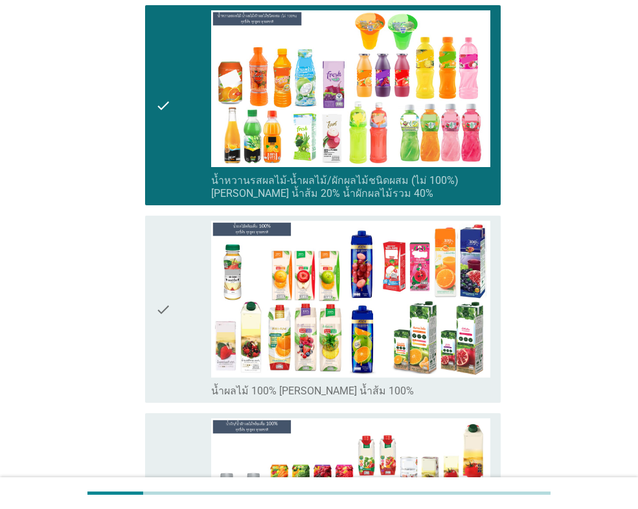
click at [190, 315] on div "check" at bounding box center [183, 309] width 56 height 177
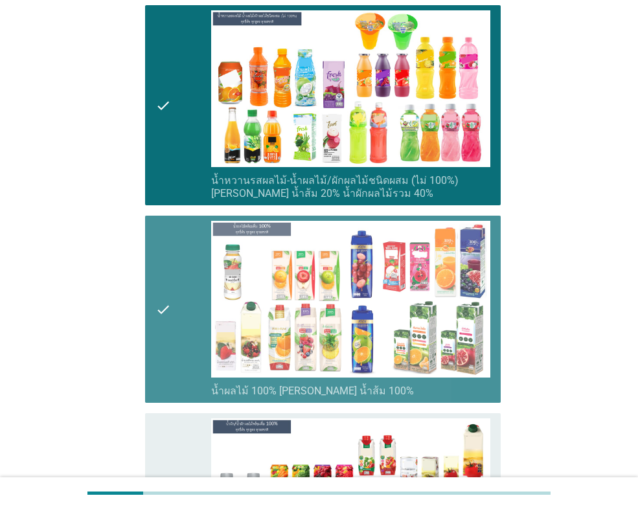
click at [189, 433] on div "check" at bounding box center [183, 513] width 56 height 190
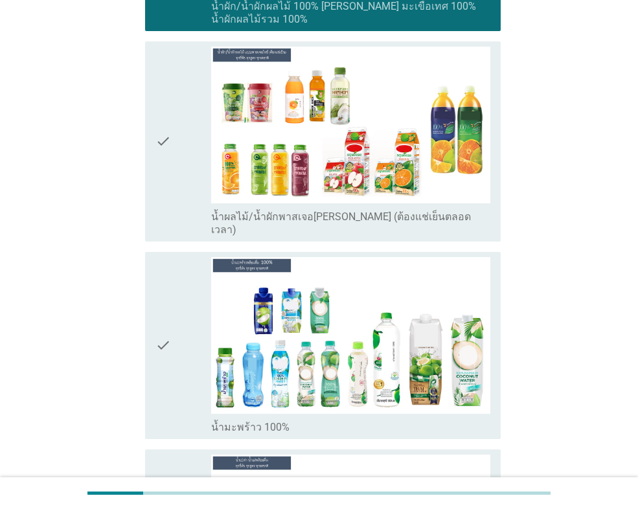
click at [192, 173] on div "check" at bounding box center [183, 142] width 56 height 190
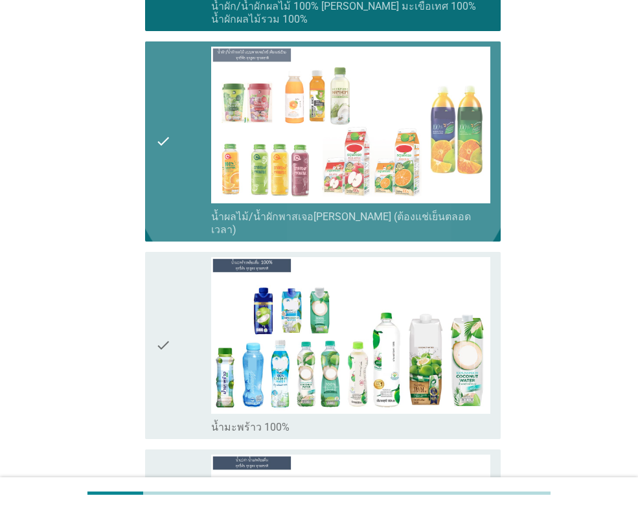
click at [192, 314] on div "check" at bounding box center [183, 345] width 56 height 177
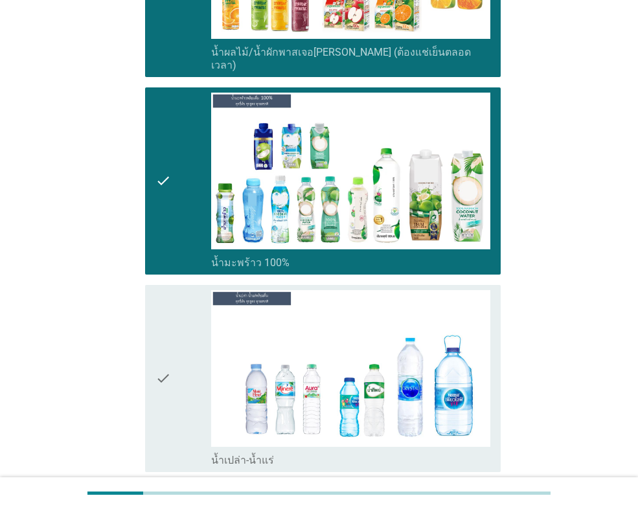
scroll to position [2785, 0]
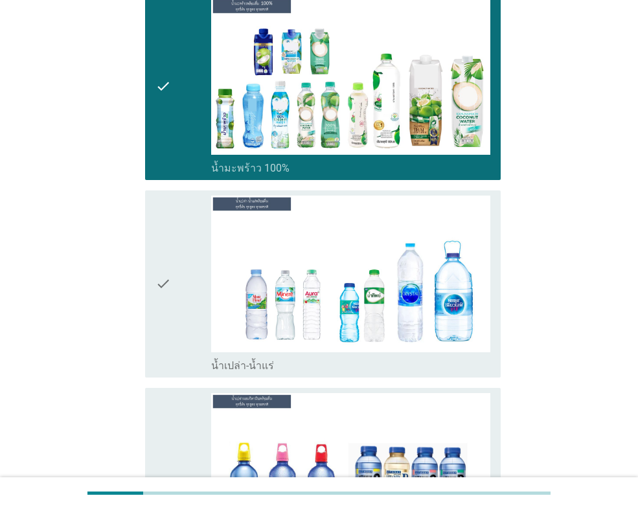
click at [178, 292] on div "check" at bounding box center [183, 284] width 56 height 177
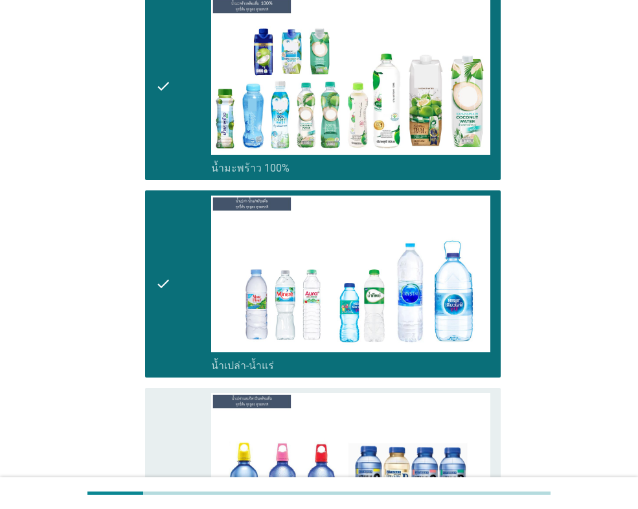
click at [179, 408] on div "check" at bounding box center [183, 481] width 56 height 177
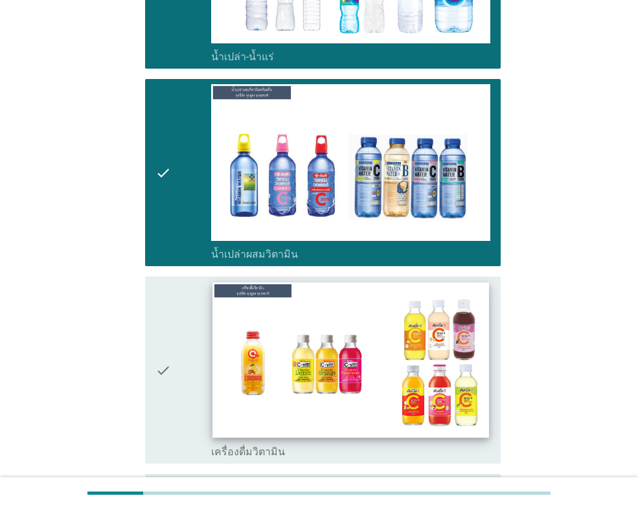
scroll to position [3239, 0]
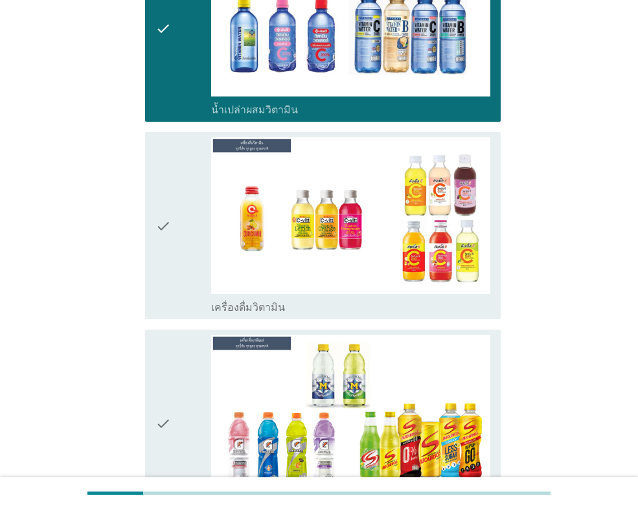
click at [196, 270] on div "check" at bounding box center [183, 225] width 56 height 177
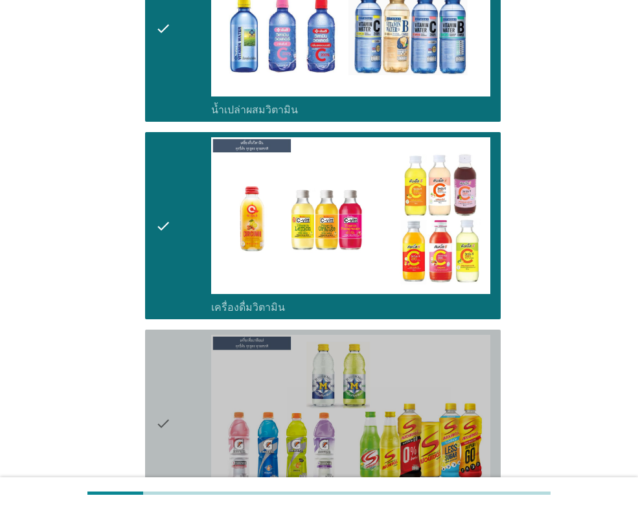
click at [190, 369] on div "check" at bounding box center [183, 423] width 56 height 177
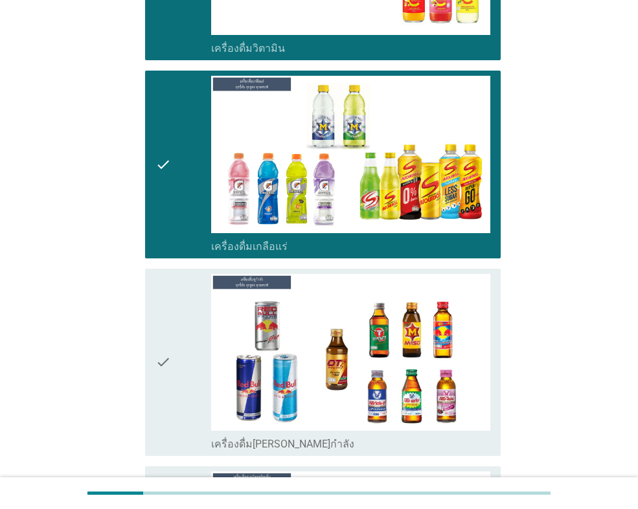
click at [190, 337] on div "check" at bounding box center [183, 362] width 56 height 177
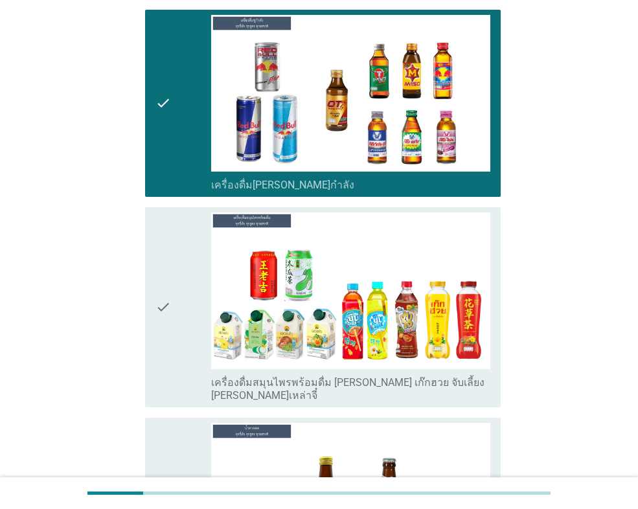
click at [190, 281] on div "check" at bounding box center [183, 307] width 56 height 190
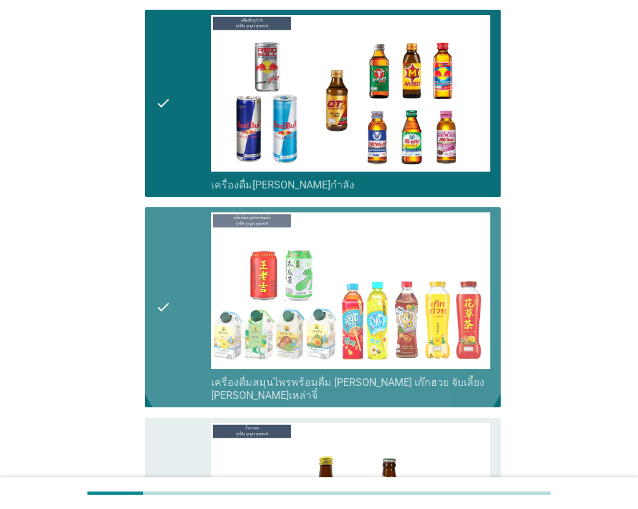
click at [174, 427] on div "check" at bounding box center [183, 511] width 56 height 177
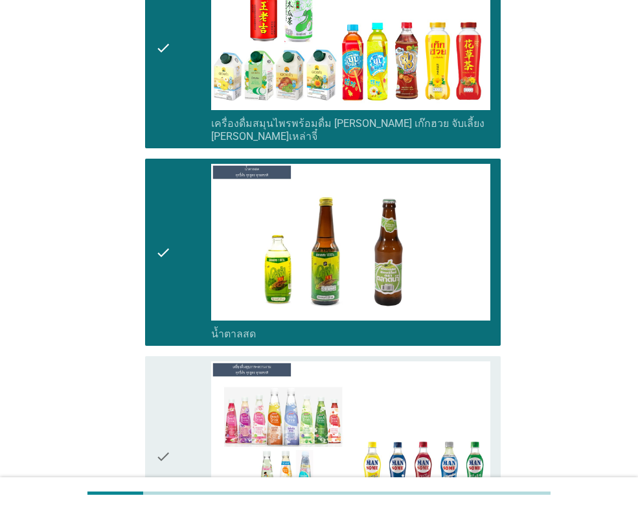
click at [177, 361] on div "check" at bounding box center [183, 456] width 56 height 190
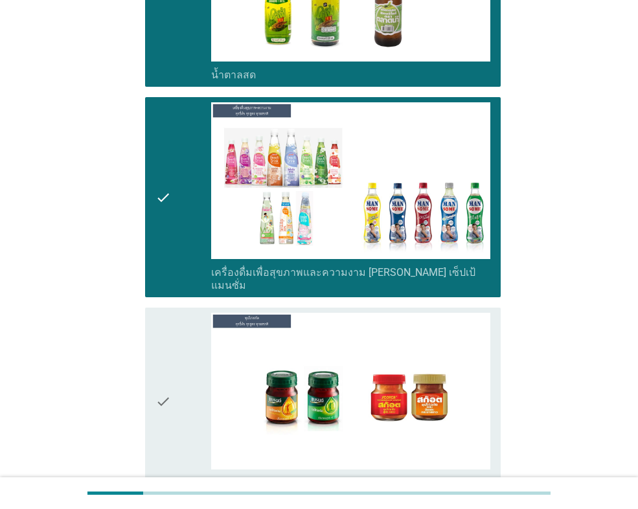
click at [186, 314] on div "check" at bounding box center [183, 401] width 56 height 177
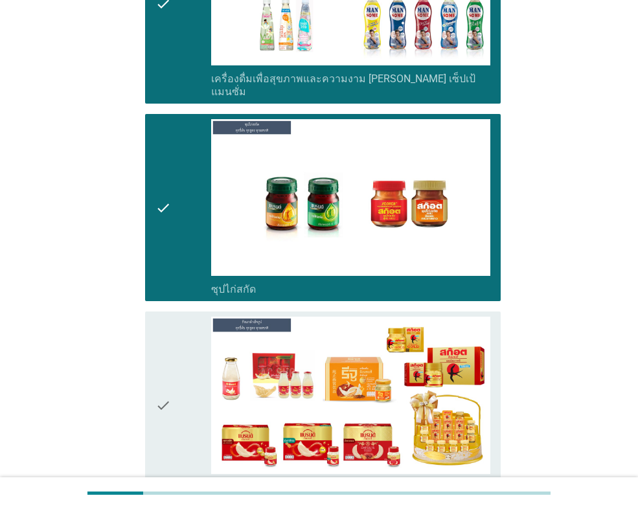
scroll to position [4534, 0]
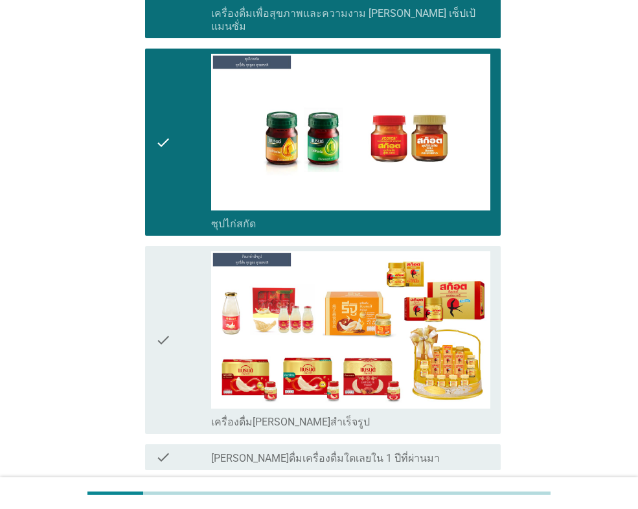
click at [166, 251] on icon "check" at bounding box center [163, 339] width 16 height 177
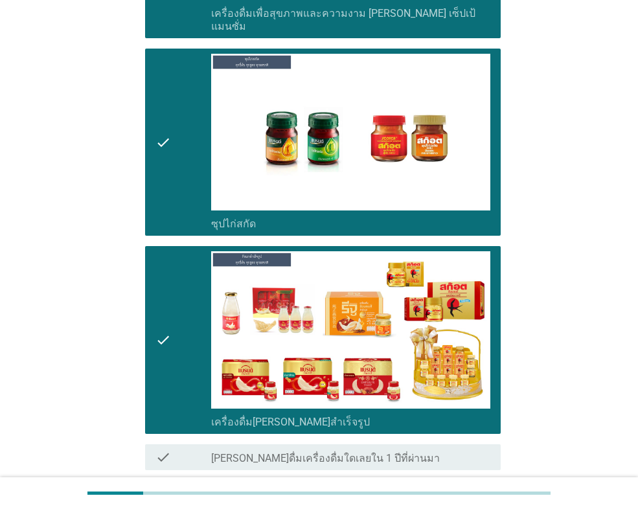
click at [445, 505] on button "ต่อไป" at bounding box center [467, 516] width 57 height 23
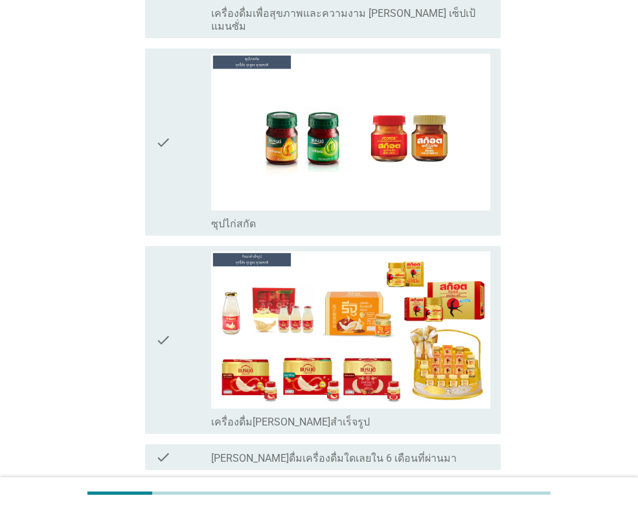
scroll to position [0, 0]
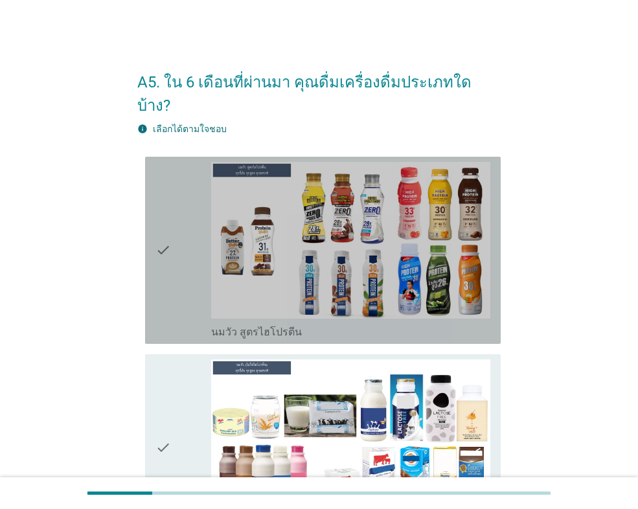
click at [183, 252] on div "check" at bounding box center [183, 250] width 56 height 177
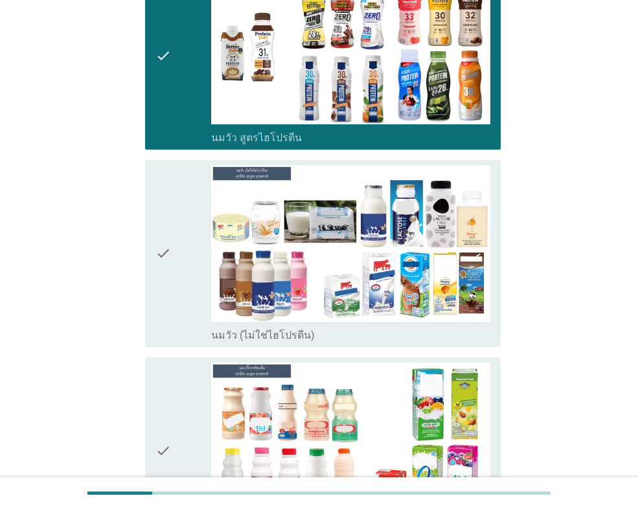
click at [174, 211] on div "check" at bounding box center [183, 253] width 56 height 177
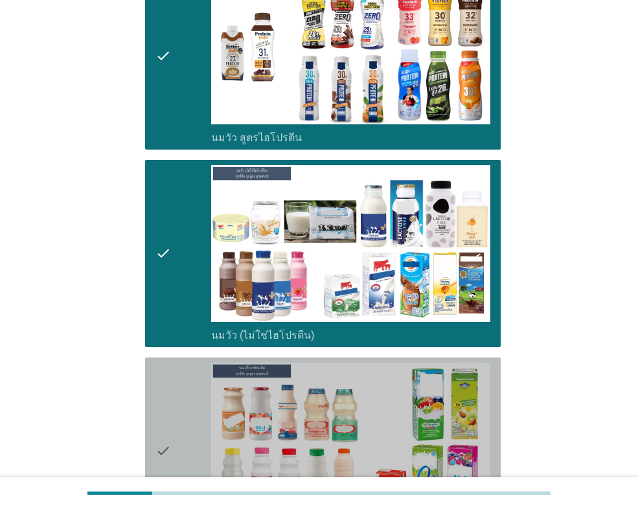
click at [166, 417] on icon "check" at bounding box center [163, 451] width 16 height 177
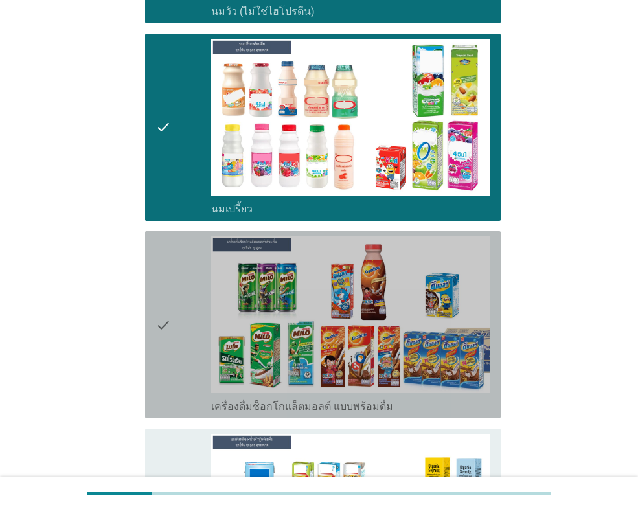
click at [174, 306] on div "check" at bounding box center [183, 324] width 56 height 177
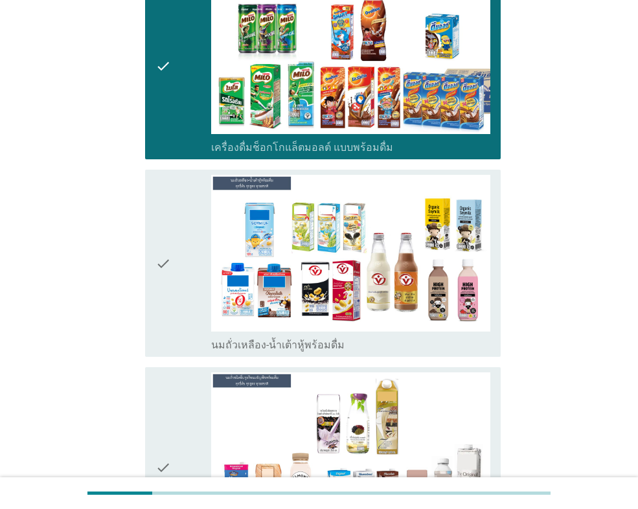
click at [174, 275] on div "check" at bounding box center [183, 263] width 56 height 177
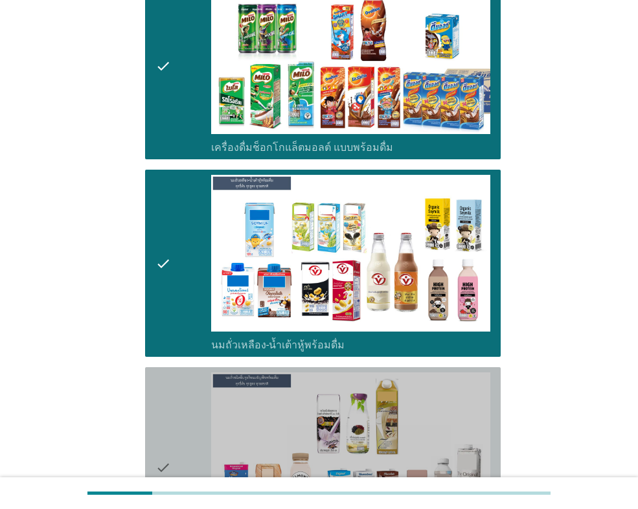
click at [171, 426] on icon "check" at bounding box center [163, 467] width 16 height 190
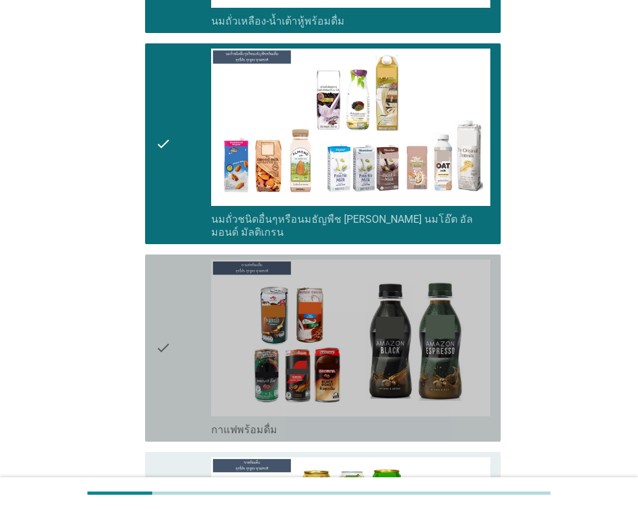
click at [179, 301] on div "check" at bounding box center [183, 348] width 56 height 177
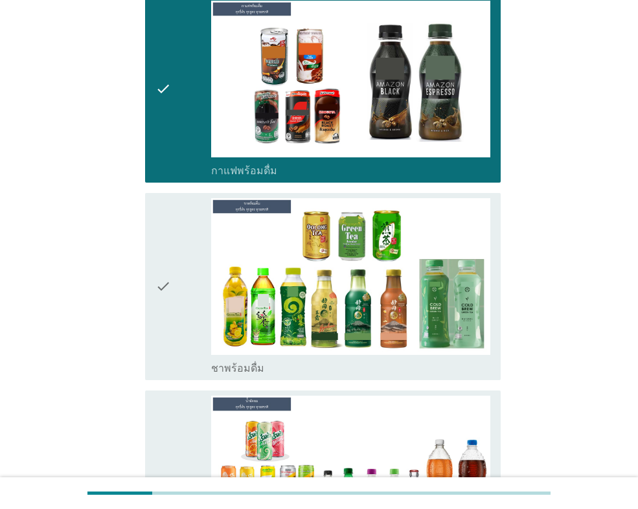
click at [181, 315] on div "check" at bounding box center [183, 286] width 56 height 177
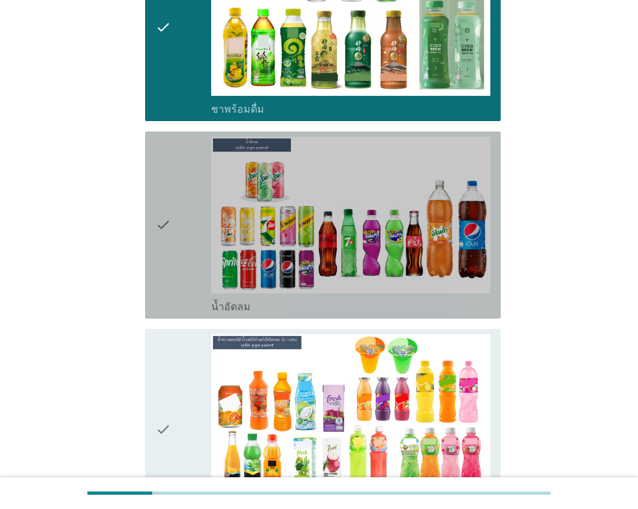
click at [170, 237] on icon "check" at bounding box center [163, 225] width 16 height 177
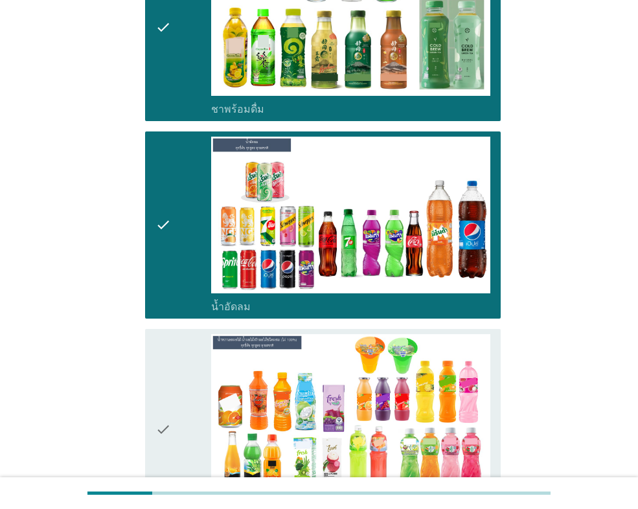
click at [166, 338] on icon "check" at bounding box center [163, 429] width 16 height 190
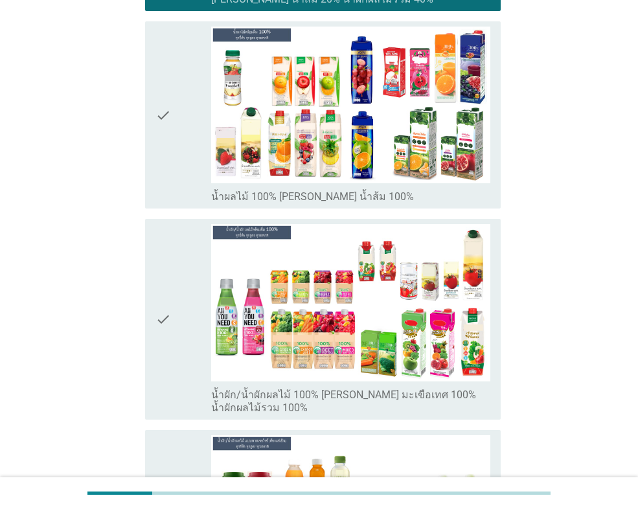
click at [166, 163] on icon "check" at bounding box center [163, 115] width 16 height 177
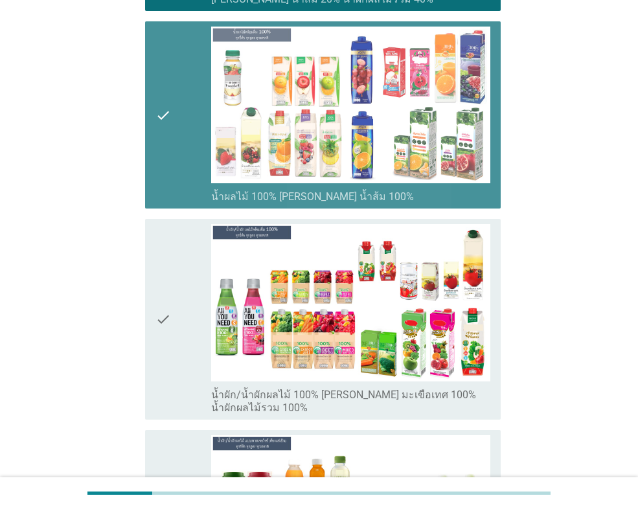
click at [181, 258] on div "check" at bounding box center [183, 319] width 56 height 190
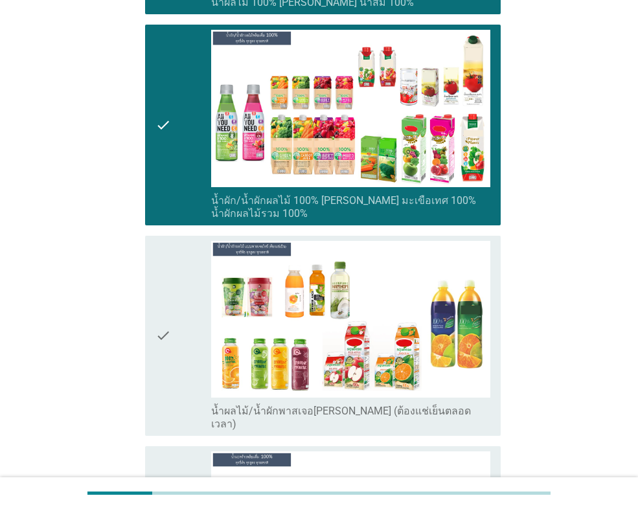
click at [176, 282] on div "check" at bounding box center [183, 336] width 56 height 190
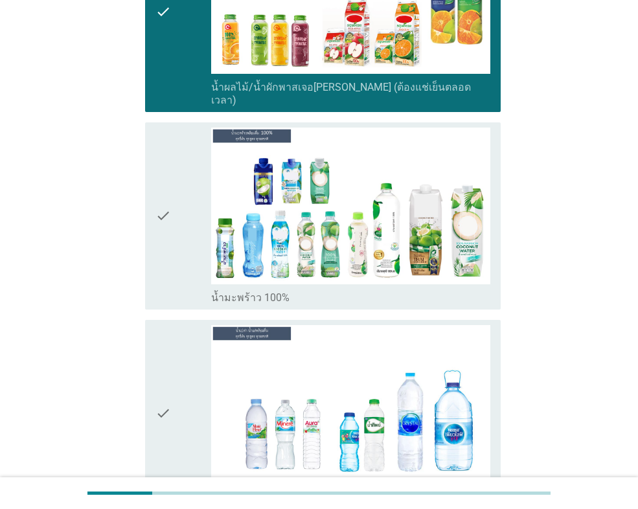
click at [182, 246] on div "check" at bounding box center [183, 216] width 56 height 177
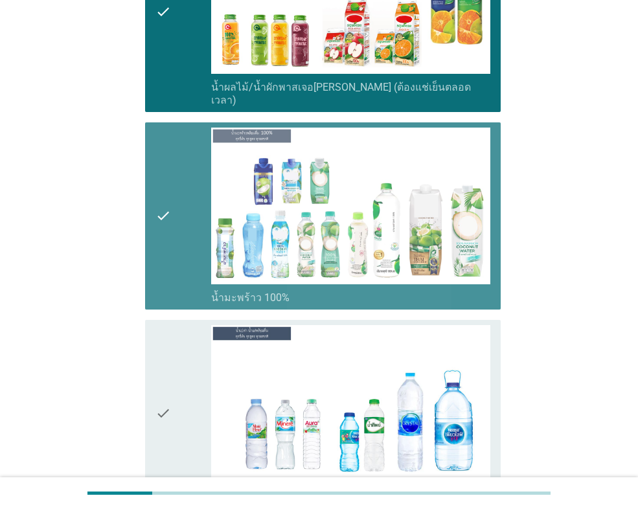
click at [184, 343] on div "check" at bounding box center [183, 413] width 56 height 177
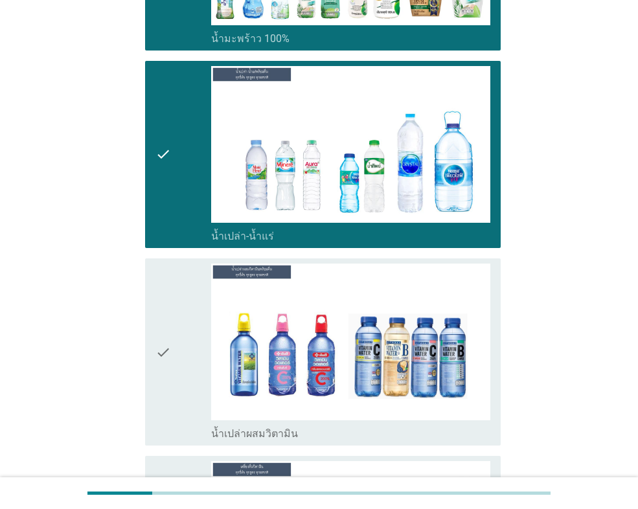
click at [172, 290] on div "check" at bounding box center [183, 352] width 56 height 177
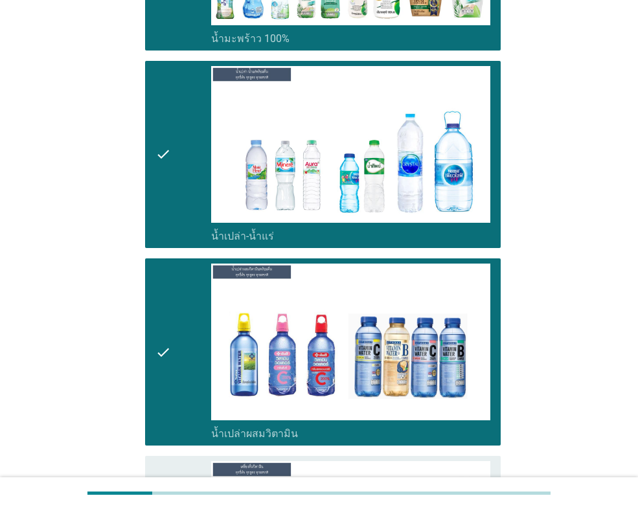
scroll to position [3239, 0]
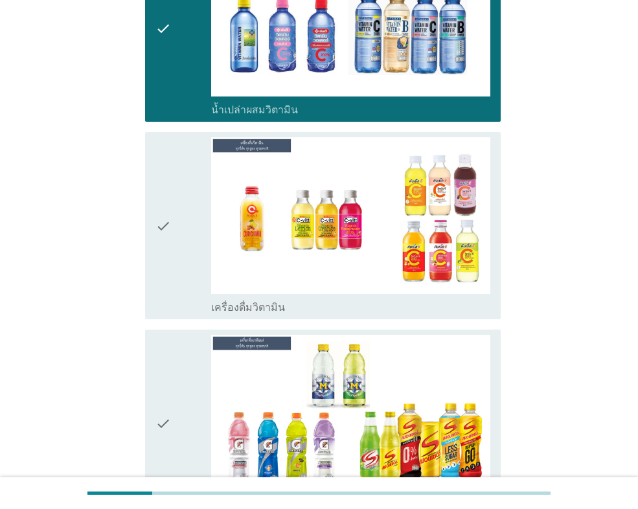
click at [171, 190] on icon "check" at bounding box center [163, 225] width 16 height 177
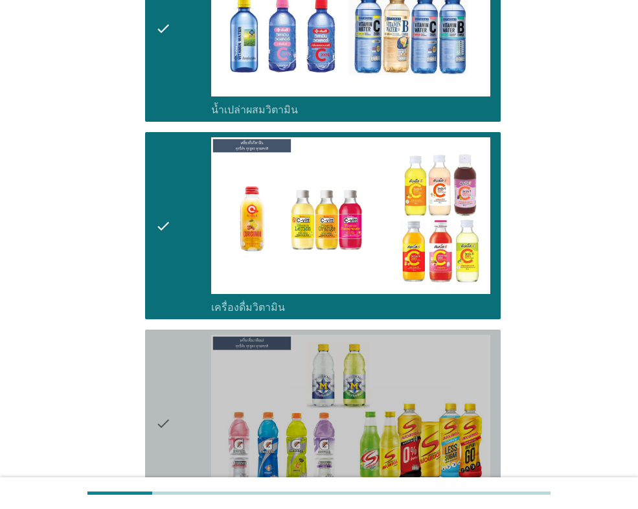
click at [166, 349] on icon "check" at bounding box center [163, 423] width 16 height 177
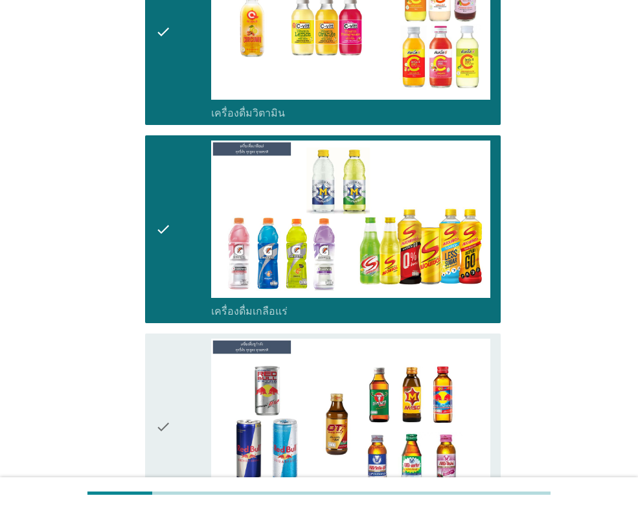
click at [169, 343] on icon "check" at bounding box center [163, 427] width 16 height 177
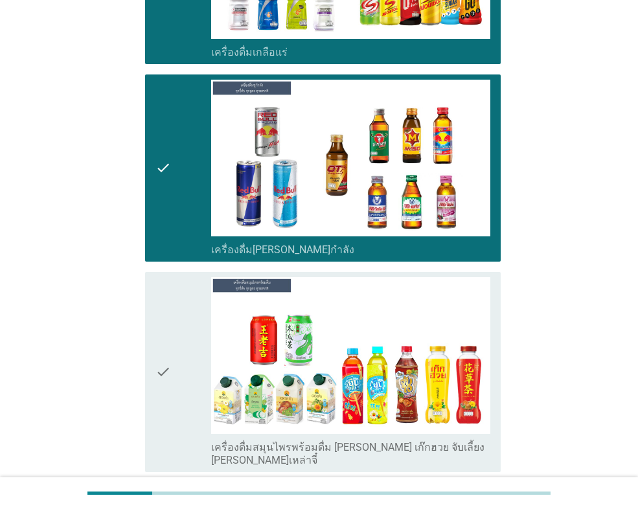
click at [176, 323] on div "check" at bounding box center [183, 372] width 56 height 190
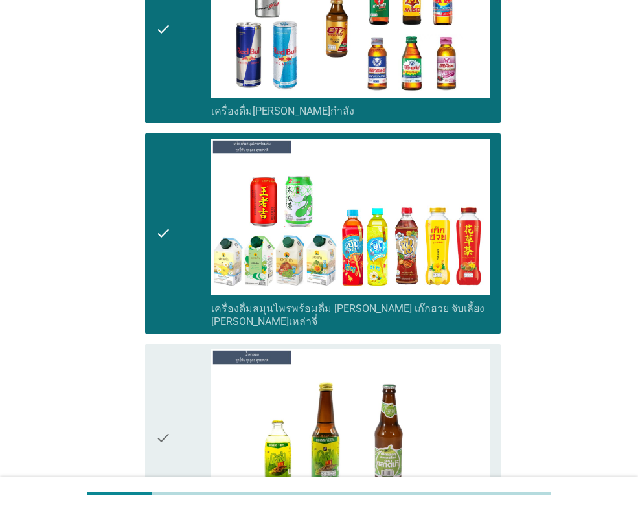
scroll to position [4016, 0]
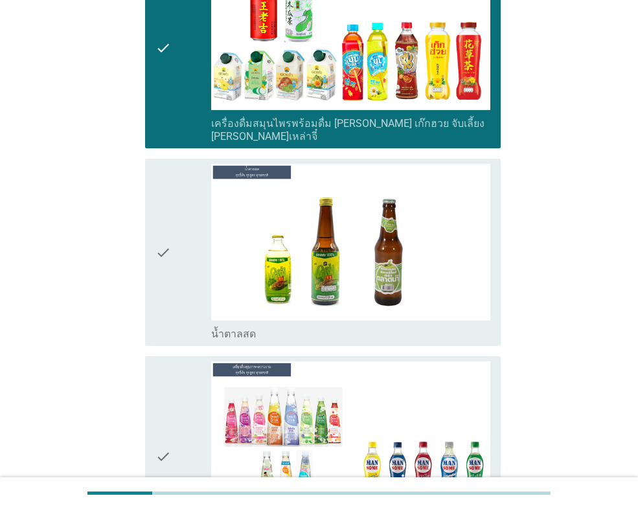
click at [183, 257] on div "check" at bounding box center [183, 252] width 56 height 177
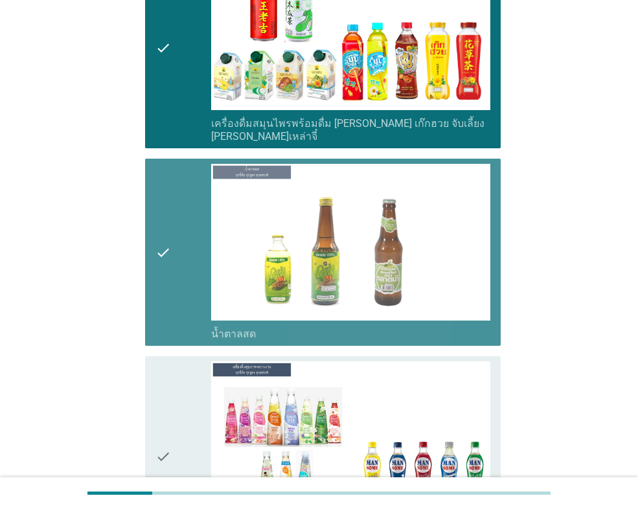
click at [179, 361] on div "check" at bounding box center [183, 456] width 56 height 190
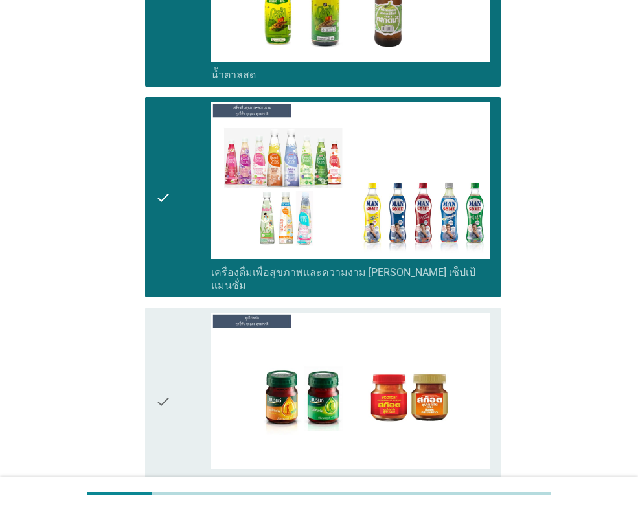
click at [177, 340] on div "check" at bounding box center [183, 401] width 56 height 177
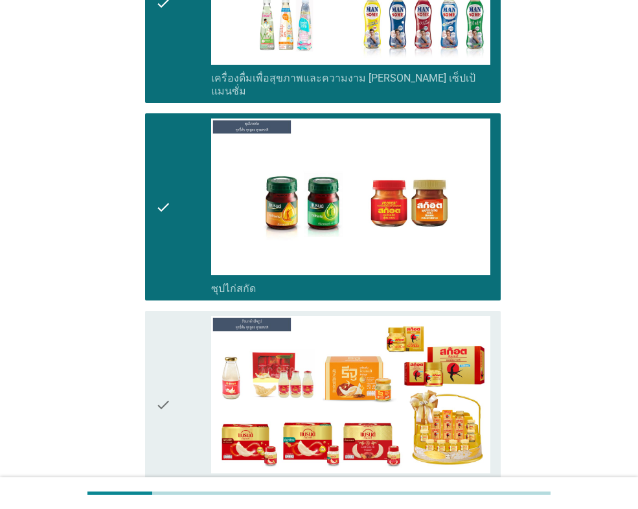
click at [177, 316] on div "check" at bounding box center [183, 404] width 56 height 177
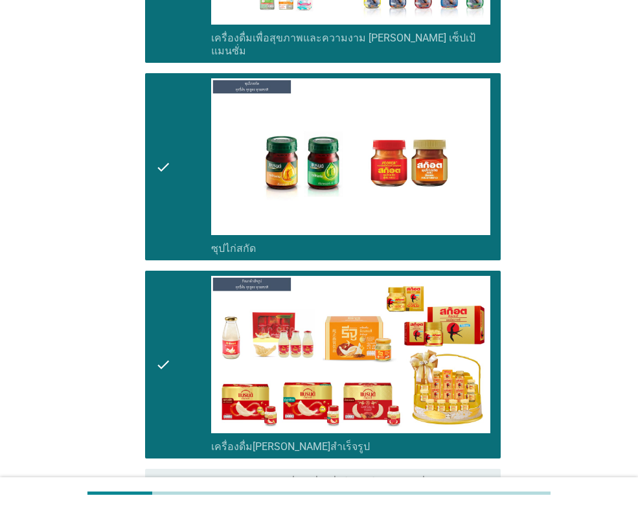
scroll to position [4571, 0]
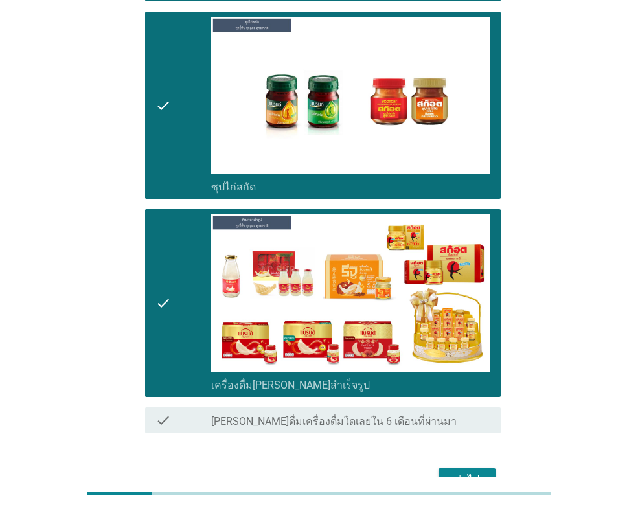
click at [476, 472] on div "ต่อไป" at bounding box center [467, 480] width 36 height 16
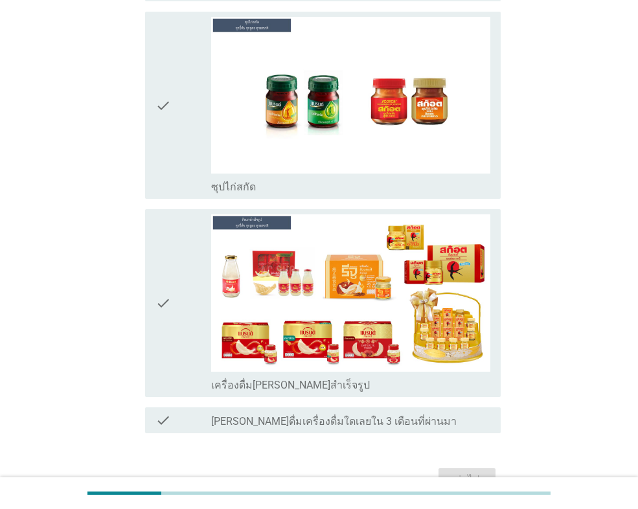
scroll to position [0, 0]
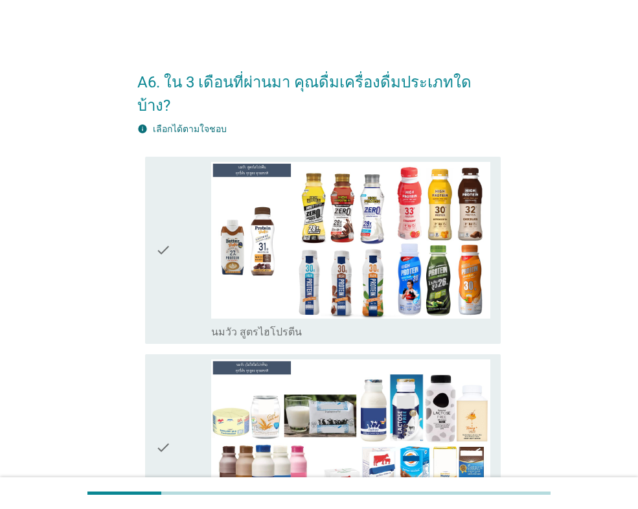
click at [203, 283] on div "check" at bounding box center [183, 250] width 56 height 177
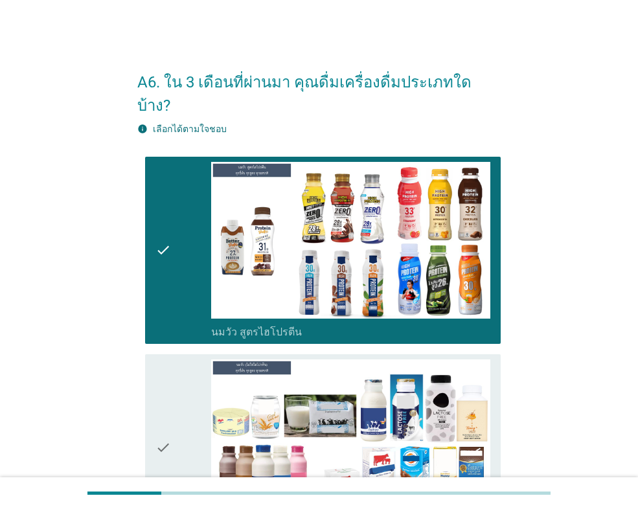
click at [175, 404] on div "check" at bounding box center [183, 448] width 56 height 177
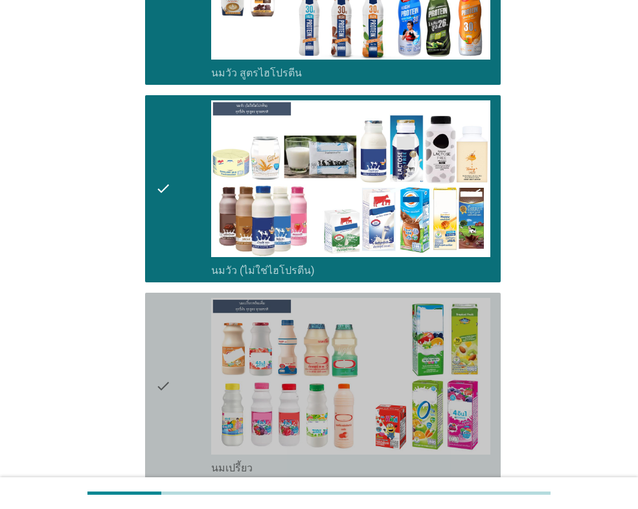
click at [187, 353] on div "check" at bounding box center [183, 386] width 56 height 177
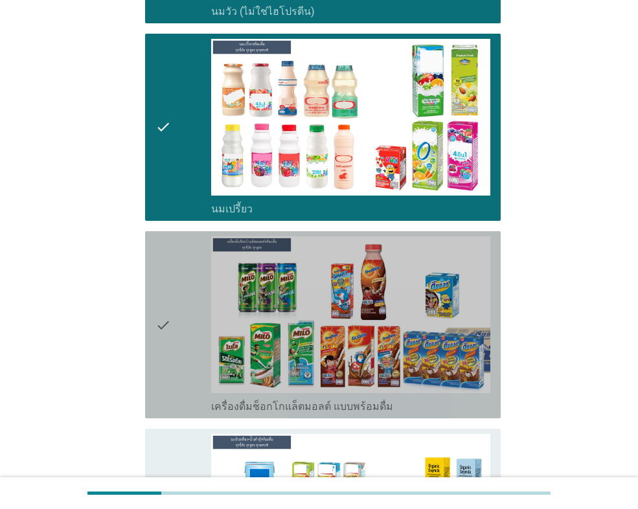
click at [192, 326] on div "check" at bounding box center [183, 324] width 56 height 177
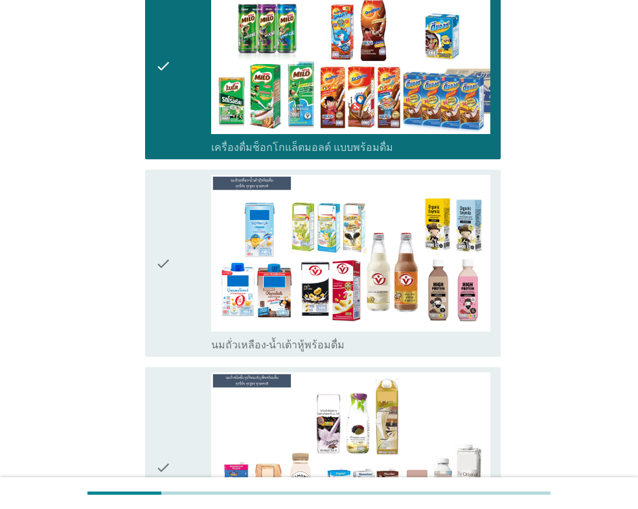
click at [174, 281] on div "check" at bounding box center [183, 263] width 56 height 177
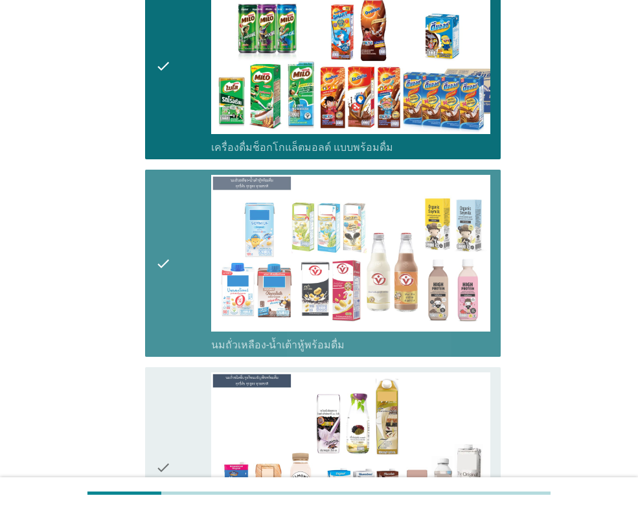
click at [174, 414] on div "check" at bounding box center [183, 467] width 56 height 190
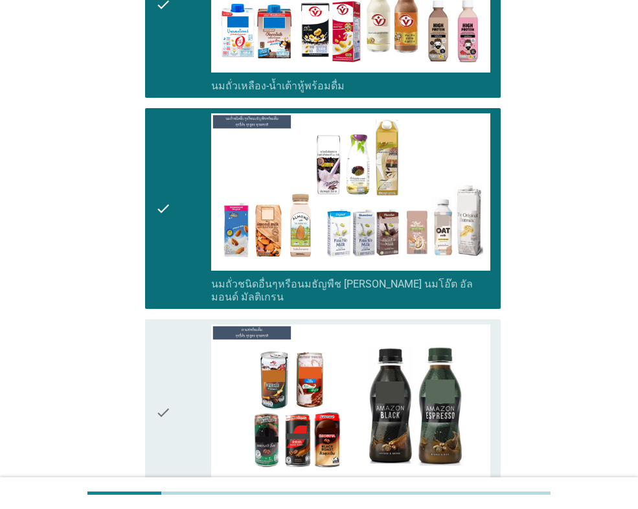
click at [174, 342] on div "check" at bounding box center [183, 413] width 56 height 177
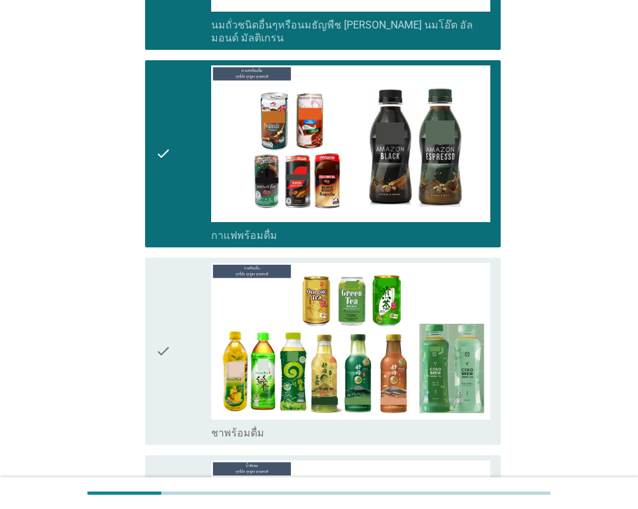
scroll to position [1555, 0]
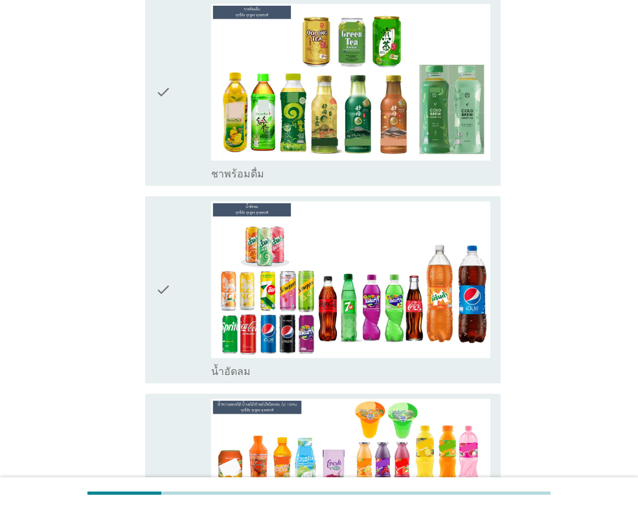
click at [190, 37] on div "check" at bounding box center [183, 92] width 56 height 177
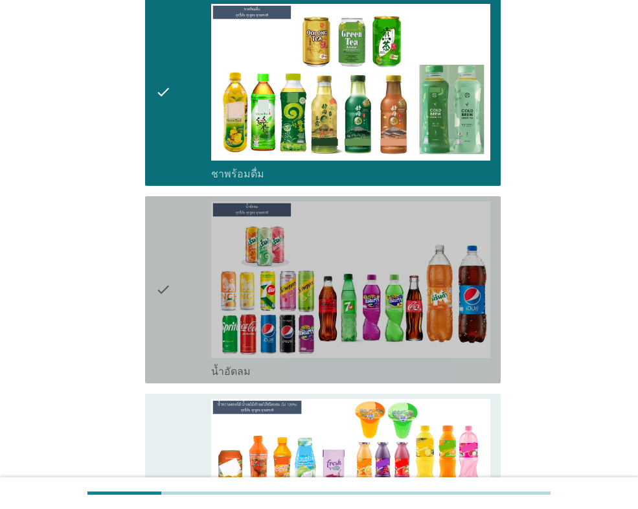
click at [192, 255] on div "check" at bounding box center [183, 289] width 56 height 177
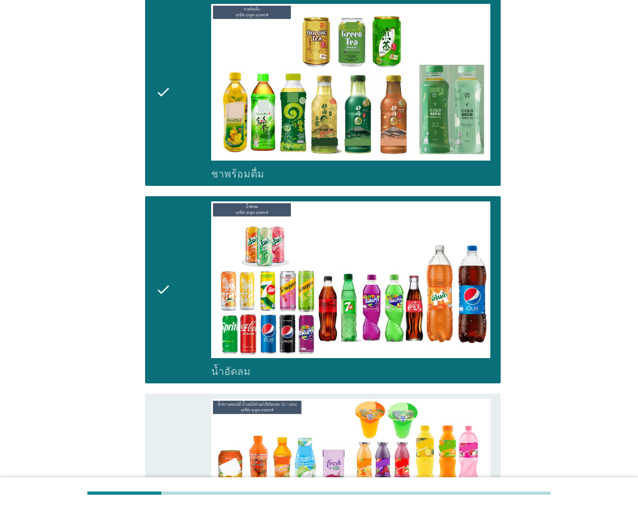
click at [187, 399] on div "check" at bounding box center [183, 494] width 56 height 190
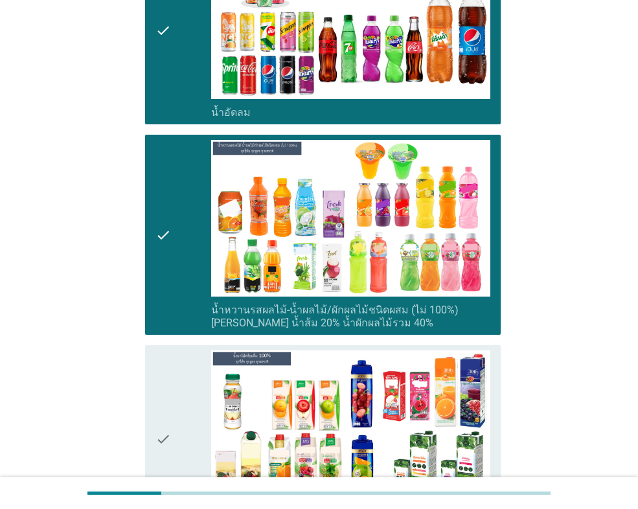
click at [173, 350] on div "check" at bounding box center [183, 438] width 56 height 177
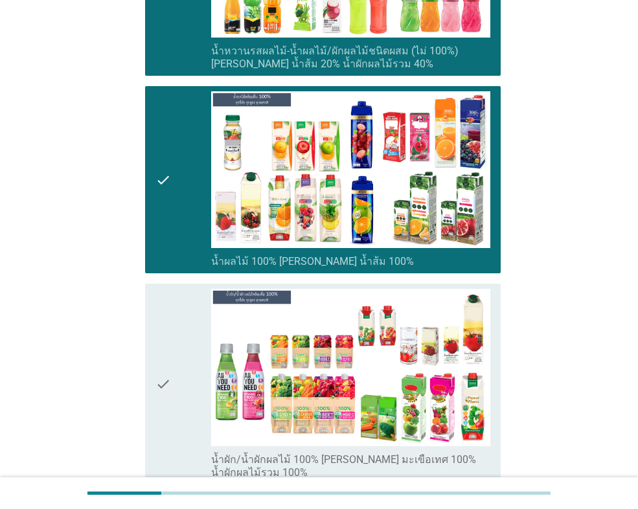
click at [174, 301] on div "check" at bounding box center [183, 384] width 56 height 190
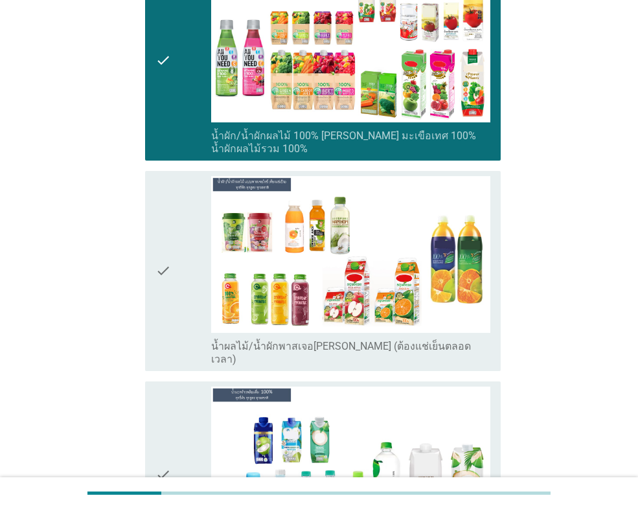
drag, startPoint x: 171, startPoint y: 279, endPoint x: 171, endPoint y: 295, distance: 16.2
click at [171, 278] on icon "check" at bounding box center [163, 271] width 16 height 190
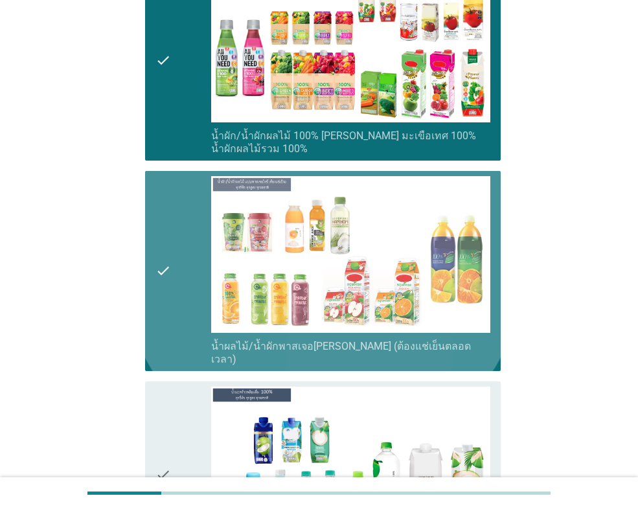
click at [159, 420] on icon "check" at bounding box center [163, 475] width 16 height 177
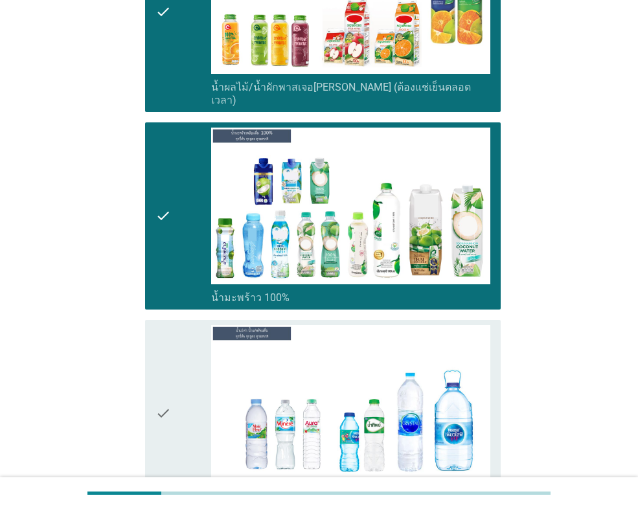
click at [168, 364] on icon "check" at bounding box center [163, 413] width 16 height 177
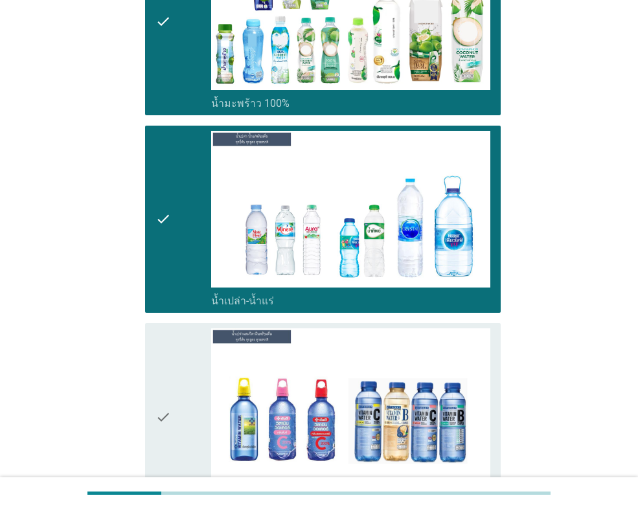
click at [168, 363] on icon "check" at bounding box center [163, 416] width 16 height 177
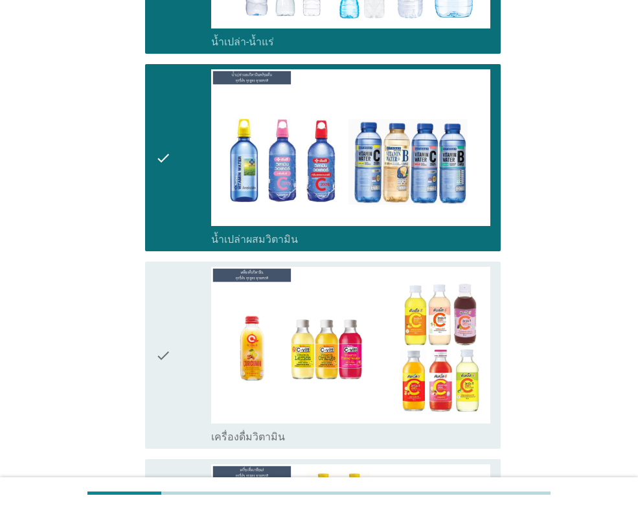
click at [170, 365] on icon "check" at bounding box center [163, 355] width 16 height 177
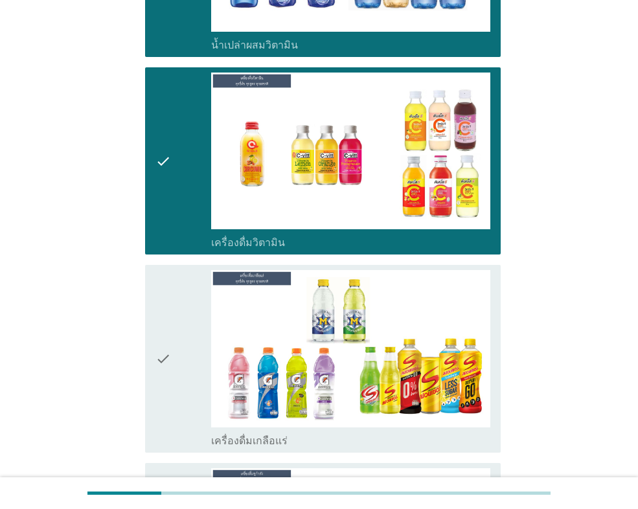
click at [170, 319] on icon "check" at bounding box center [163, 358] width 16 height 177
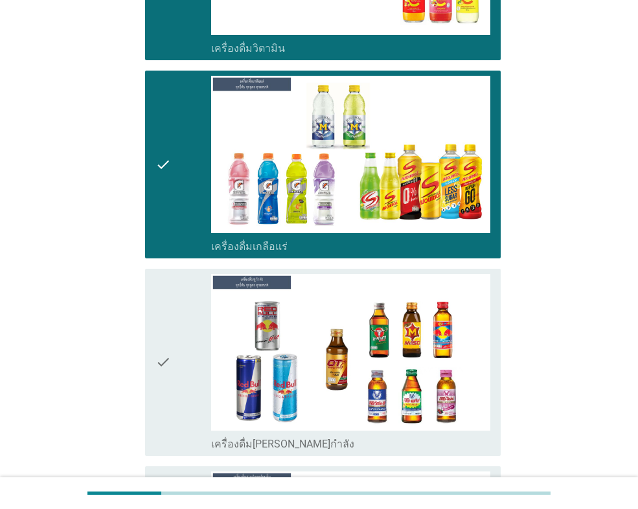
click at [173, 295] on div "check" at bounding box center [183, 362] width 56 height 177
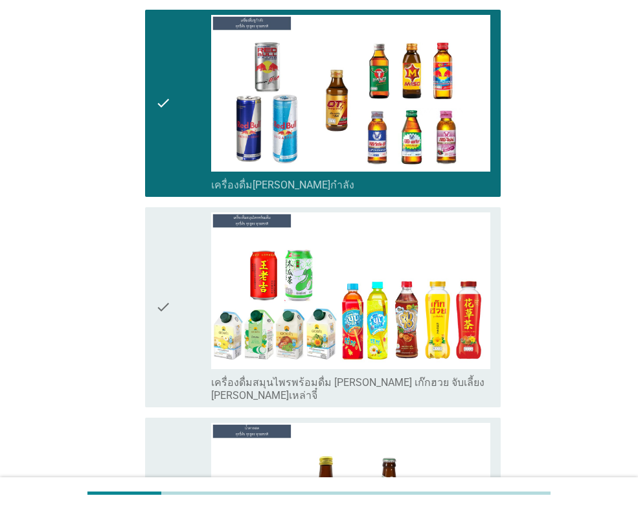
click at [173, 423] on div "check" at bounding box center [183, 511] width 56 height 177
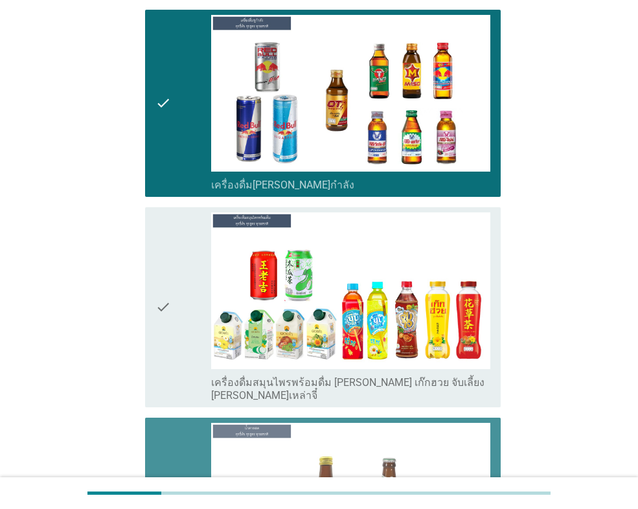
click at [177, 310] on div "check" at bounding box center [183, 307] width 56 height 190
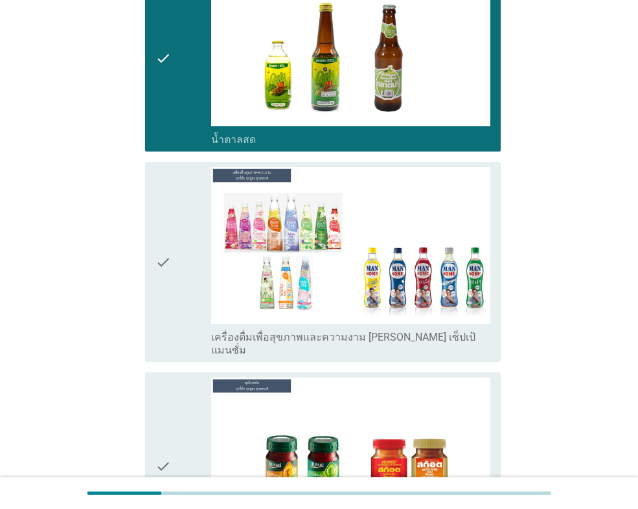
click at [172, 249] on div "check" at bounding box center [183, 262] width 56 height 190
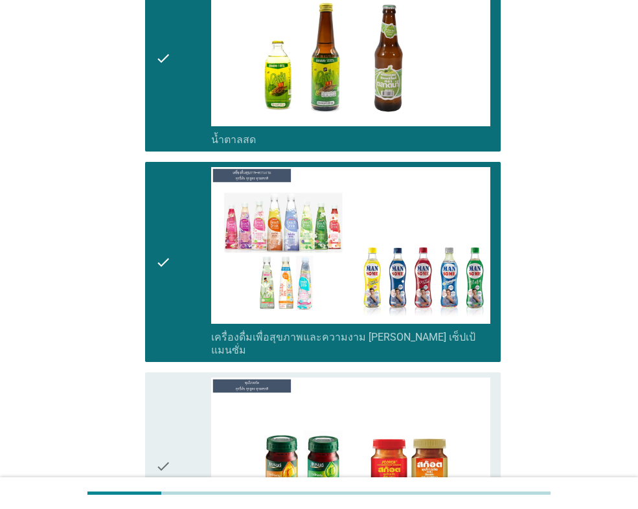
click at [176, 378] on div "check" at bounding box center [183, 466] width 56 height 177
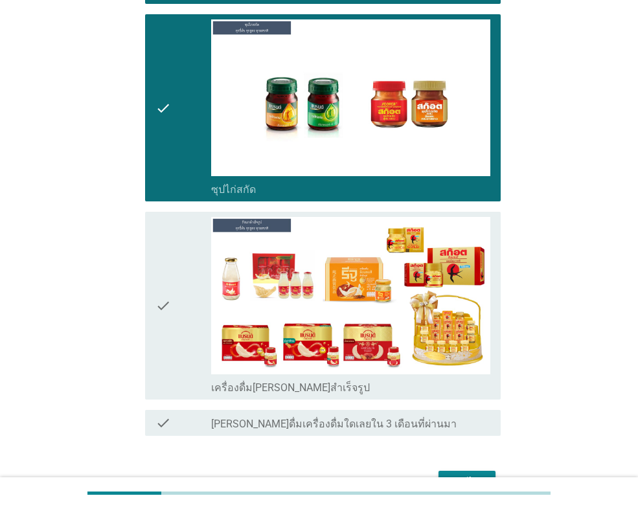
scroll to position [4571, 0]
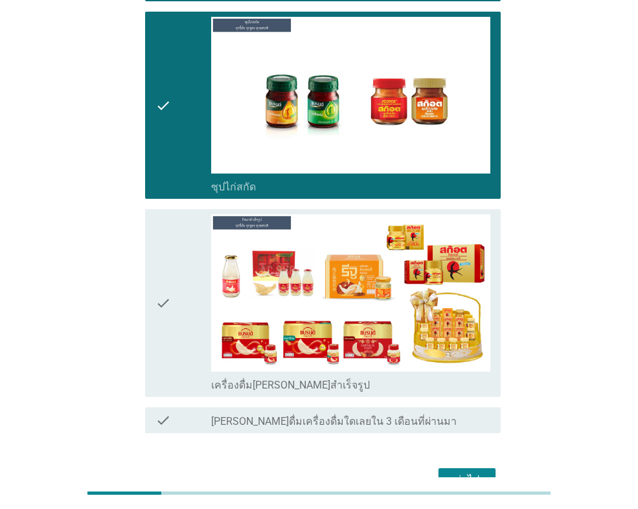
click at [175, 214] on div "check" at bounding box center [183, 302] width 56 height 177
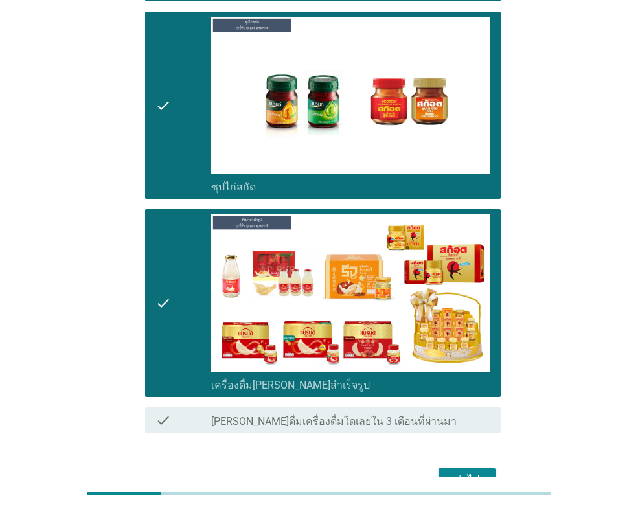
click at [461, 468] on button "ต่อไป" at bounding box center [467, 479] width 57 height 23
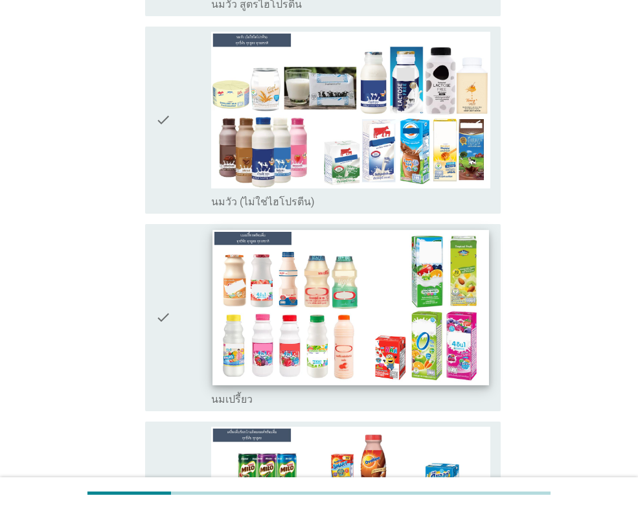
scroll to position [583, 0]
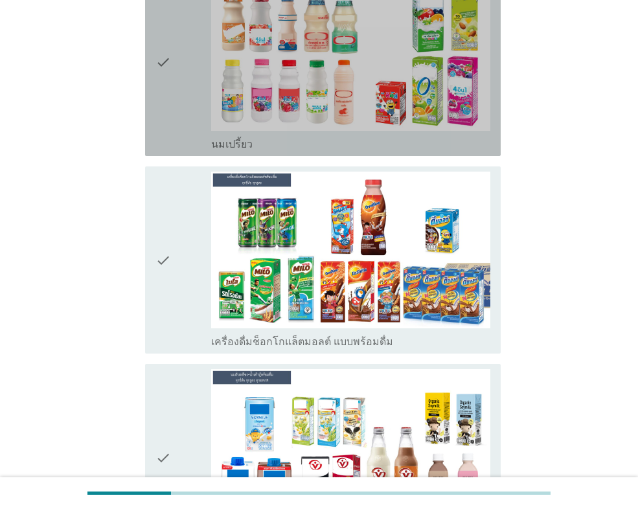
click at [177, 90] on div "check" at bounding box center [183, 62] width 56 height 177
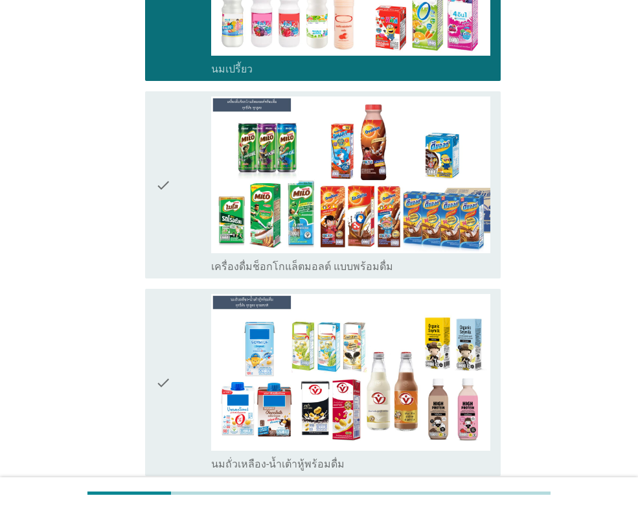
scroll to position [777, 0]
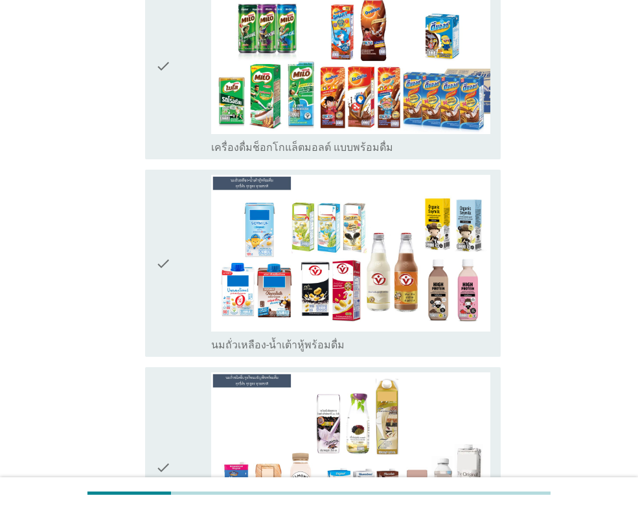
click at [183, 247] on div "check" at bounding box center [183, 263] width 56 height 177
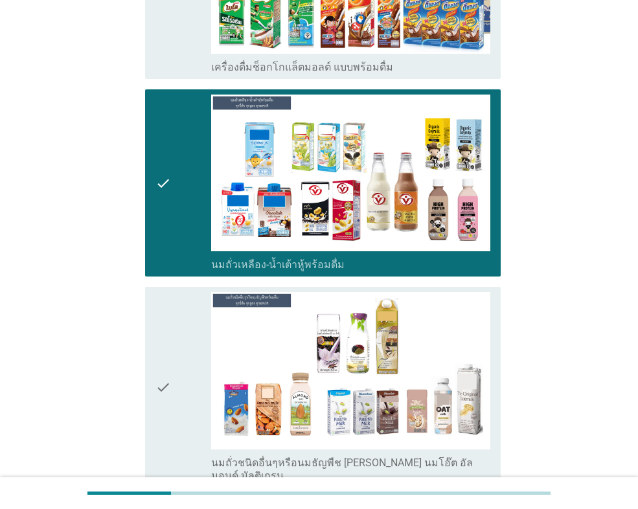
scroll to position [1036, 0]
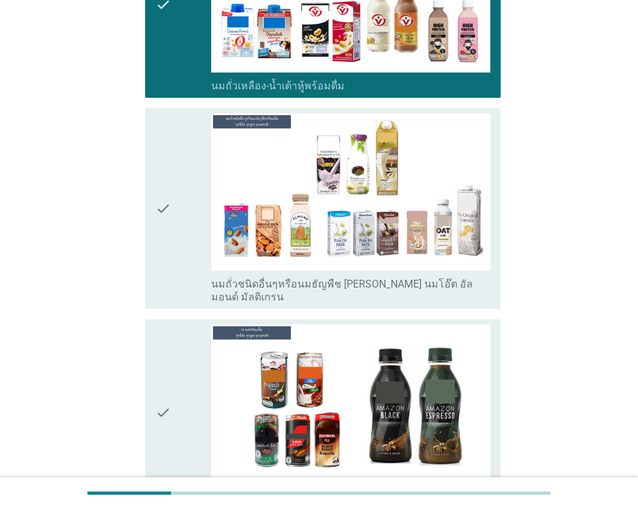
click at [191, 334] on div "check" at bounding box center [183, 413] width 56 height 177
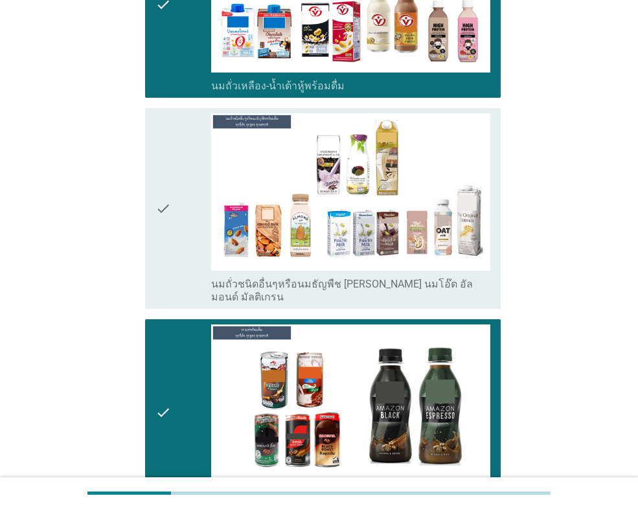
click at [179, 220] on div "check" at bounding box center [183, 208] width 56 height 190
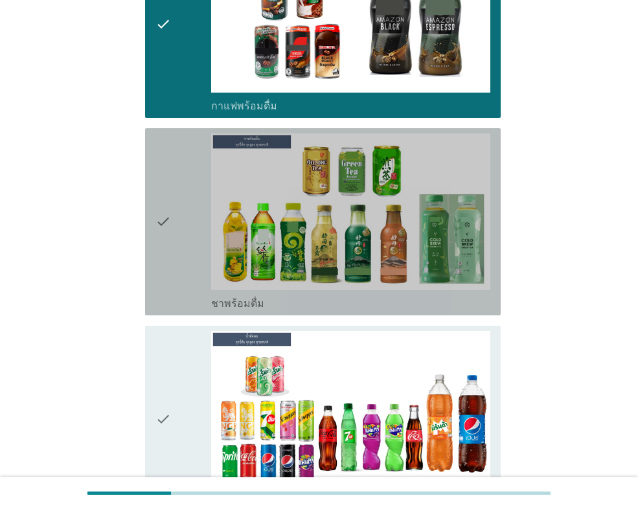
click at [185, 215] on div "check" at bounding box center [183, 221] width 56 height 177
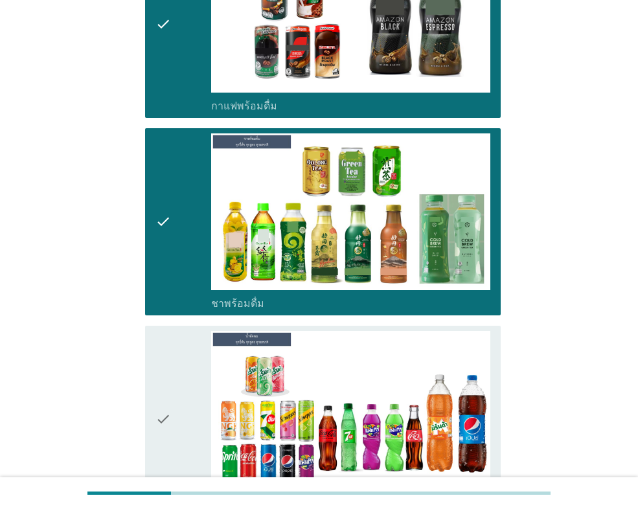
click at [174, 337] on div "check" at bounding box center [183, 419] width 56 height 177
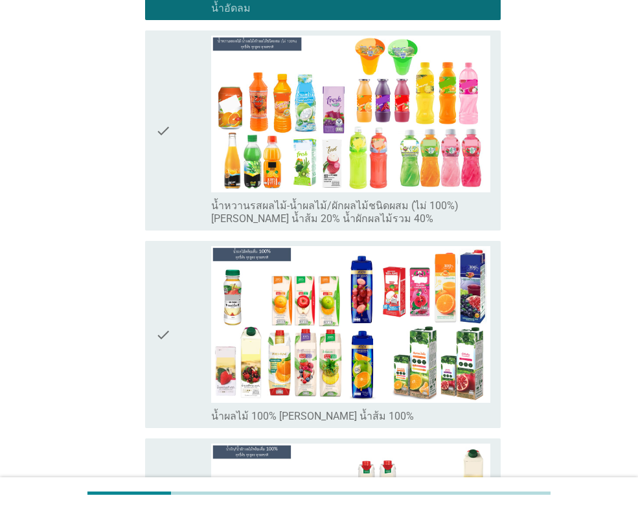
scroll to position [1943, 0]
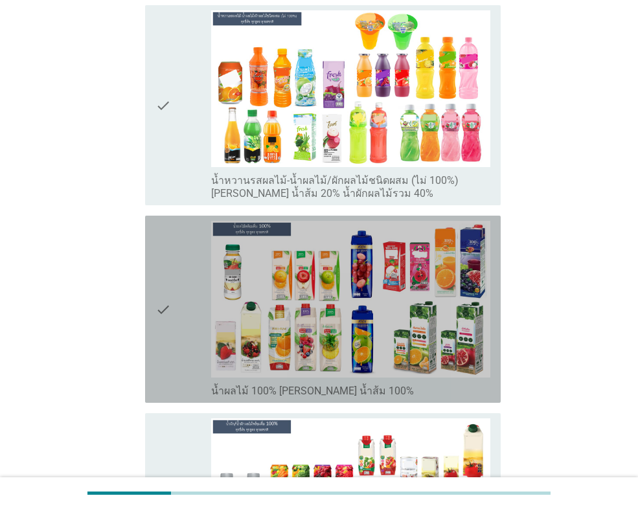
click at [171, 266] on icon "check" at bounding box center [163, 309] width 16 height 177
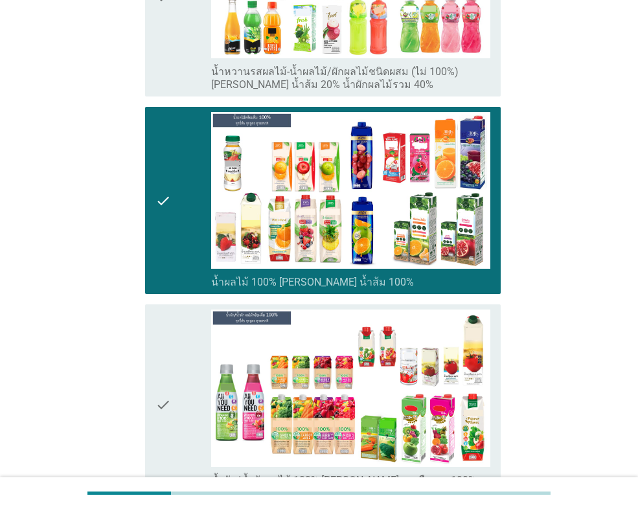
scroll to position [2202, 0]
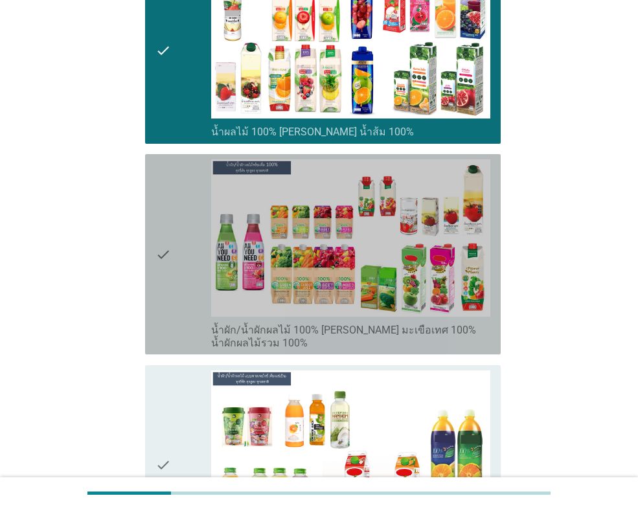
click at [167, 257] on icon "check" at bounding box center [163, 254] width 16 height 190
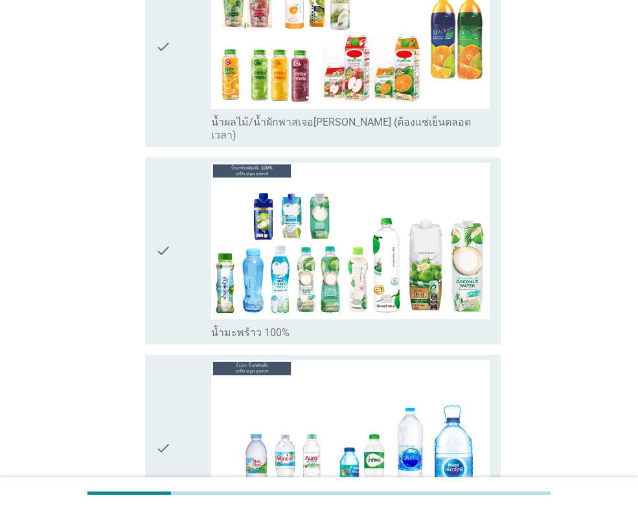
scroll to position [2656, 0]
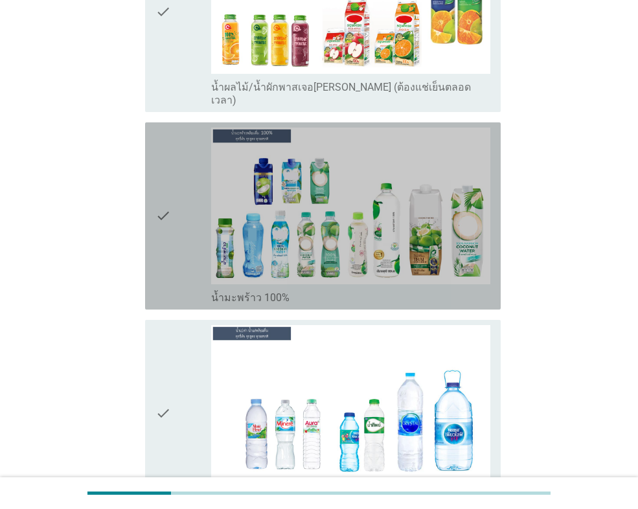
click at [159, 201] on icon "check" at bounding box center [163, 216] width 16 height 177
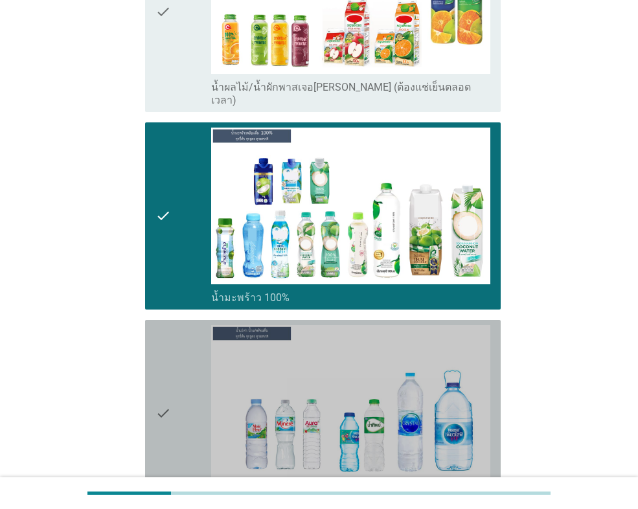
click at [169, 325] on icon "check" at bounding box center [163, 413] width 16 height 177
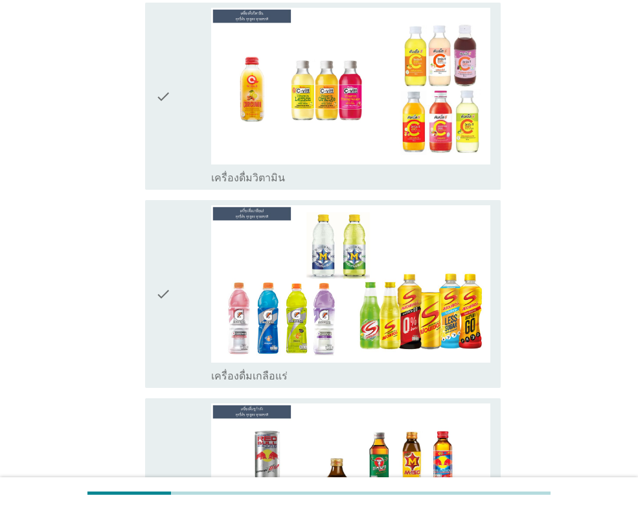
click at [176, 63] on div "check" at bounding box center [183, 96] width 56 height 177
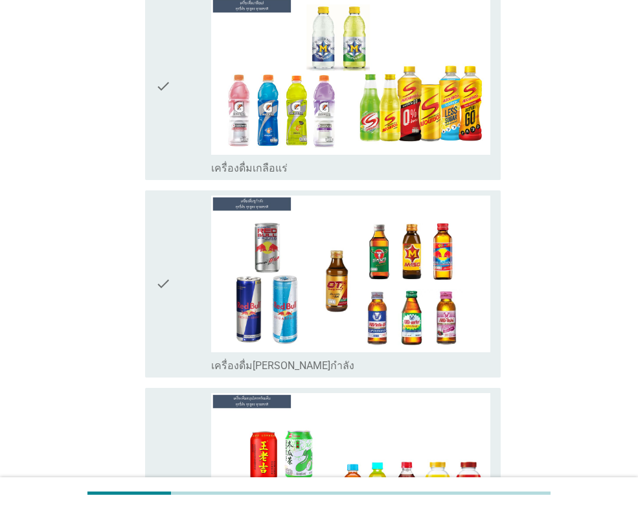
scroll to position [3627, 0]
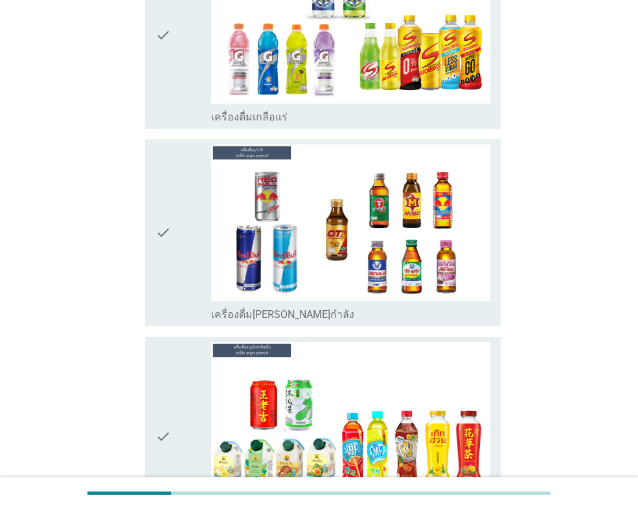
click at [181, 342] on div "check" at bounding box center [183, 437] width 56 height 190
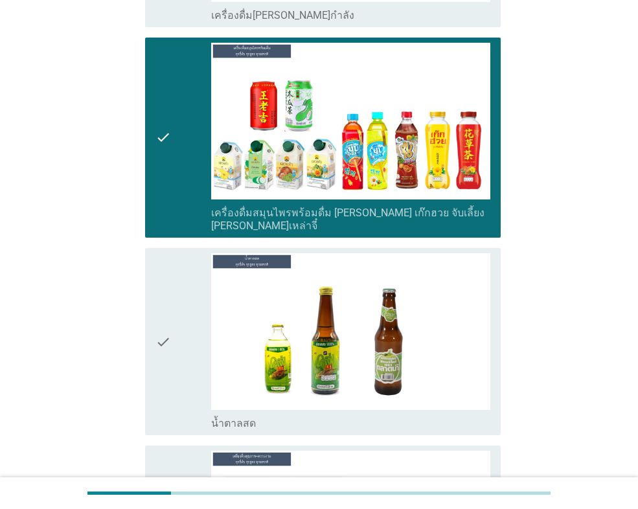
scroll to position [4016, 0]
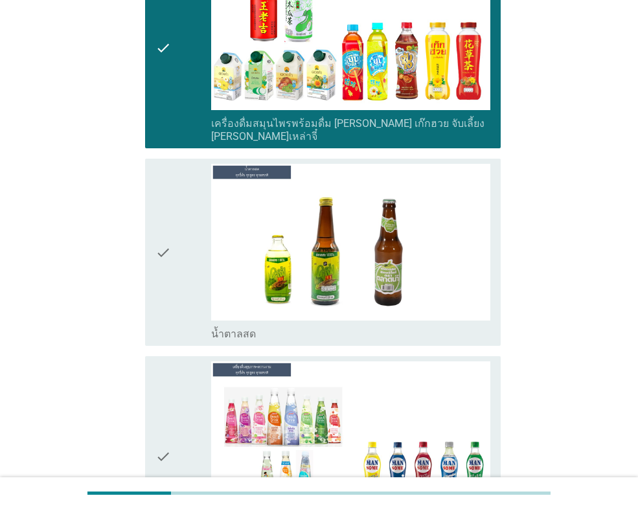
click at [180, 361] on div "check" at bounding box center [183, 456] width 56 height 190
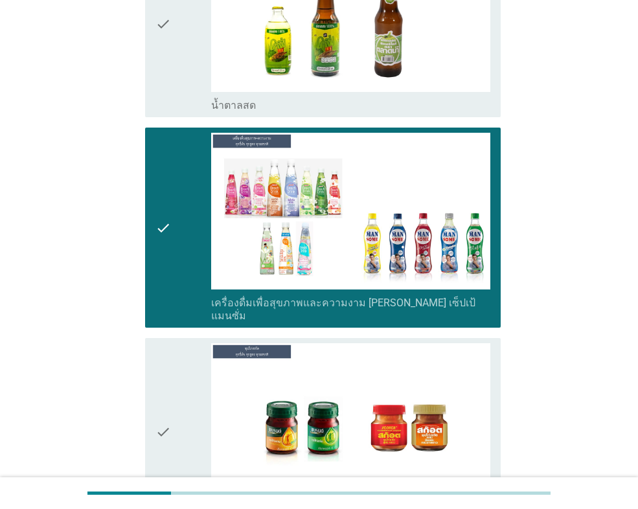
scroll to position [4340, 0]
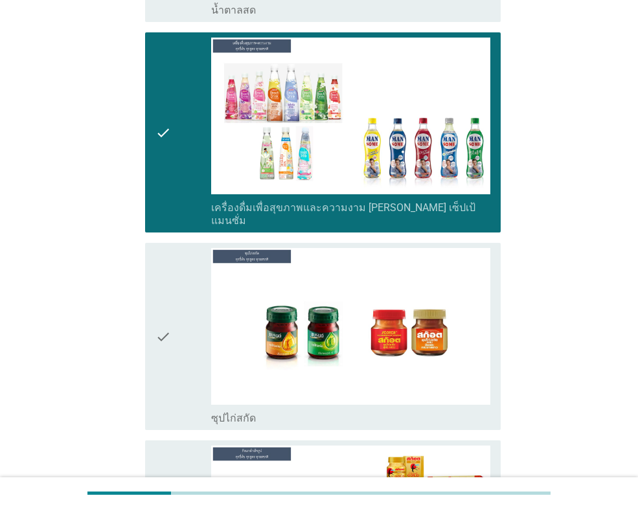
click at [178, 262] on div "check" at bounding box center [183, 336] width 56 height 177
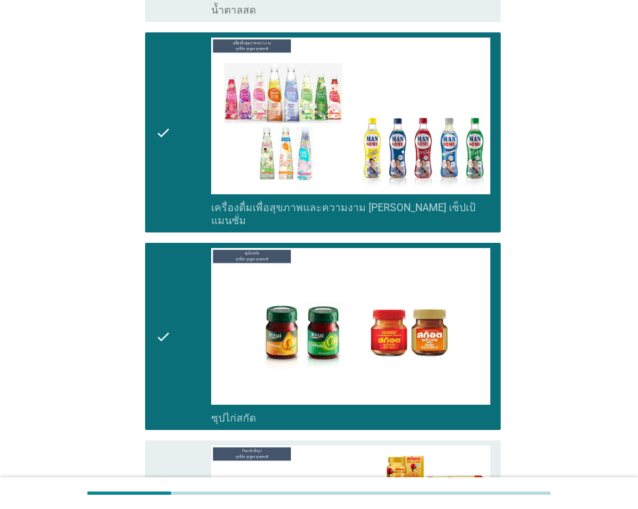
scroll to position [4571, 0]
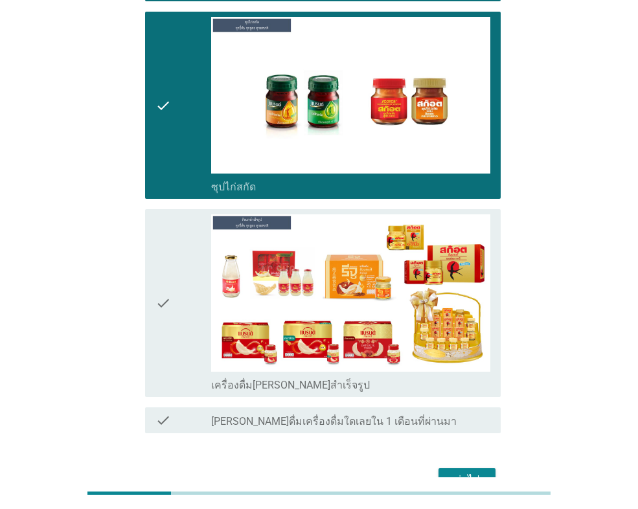
click at [455, 472] on div "ต่อไป" at bounding box center [467, 480] width 36 height 16
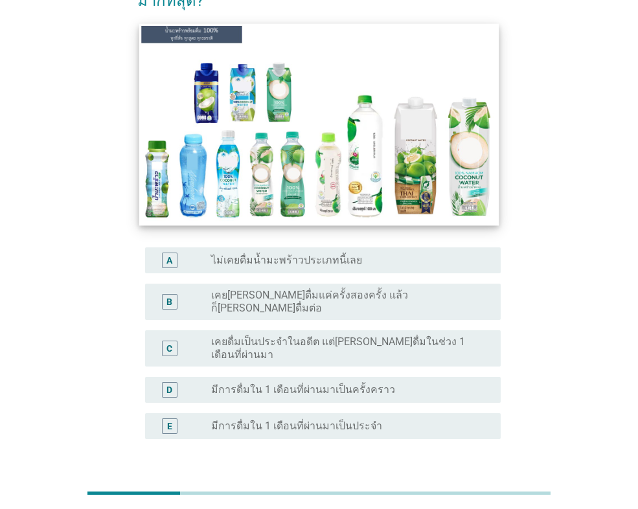
scroll to position [130, 0]
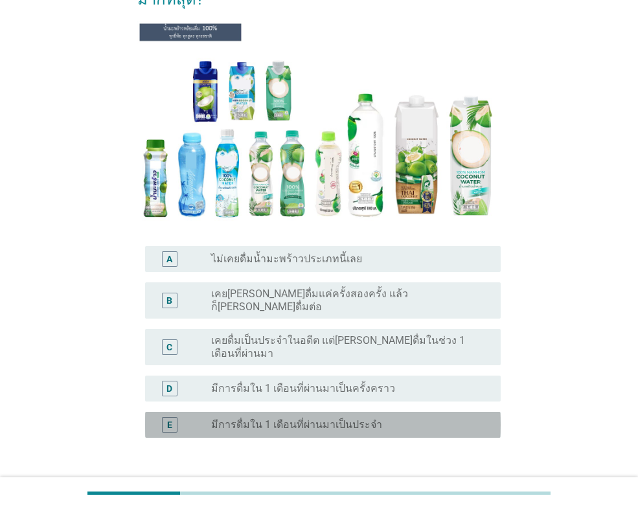
click at [284, 418] on label "มีการดื่มใน 1 เดือนที่ผ่านมาเป็นประจำ" at bounding box center [296, 424] width 171 height 13
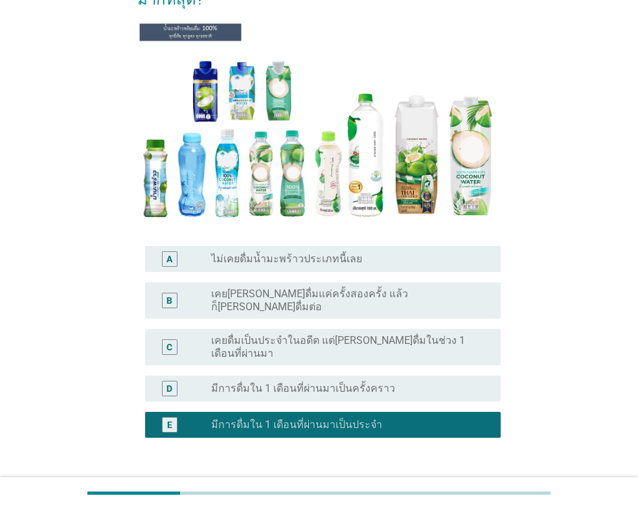
click at [461, 492] on div "ต่อไป" at bounding box center [467, 500] width 36 height 16
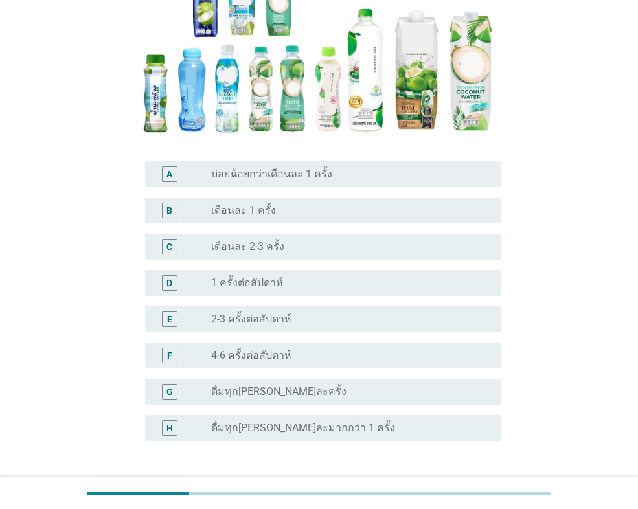
scroll to position [194, 0]
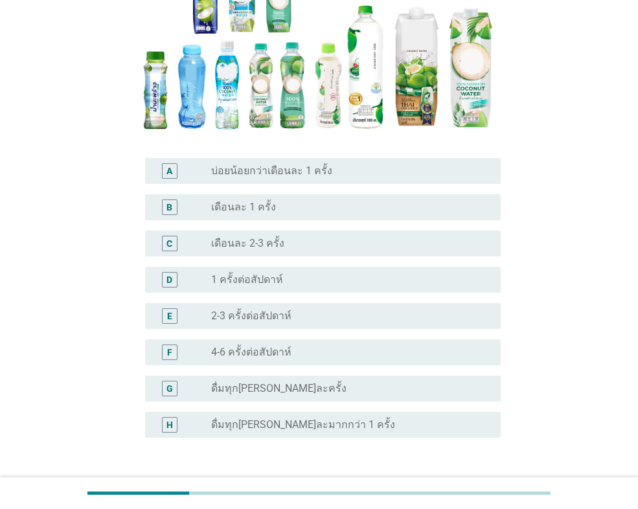
click at [281, 394] on label "ดื่มทุก[PERSON_NAME]ละครั้ง" at bounding box center [278, 388] width 135 height 13
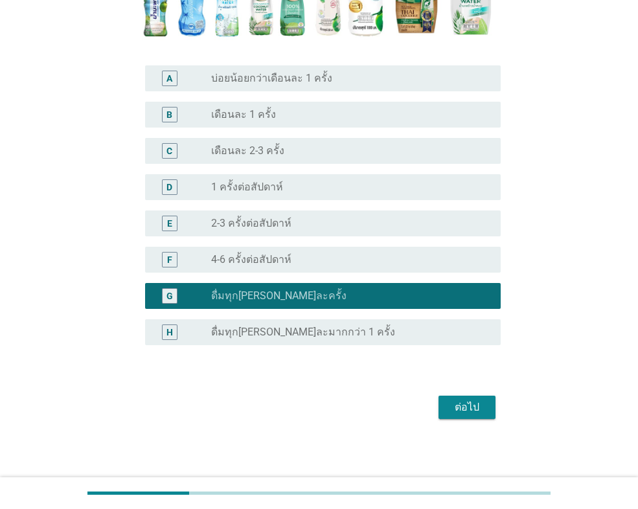
scroll to position [290, 0]
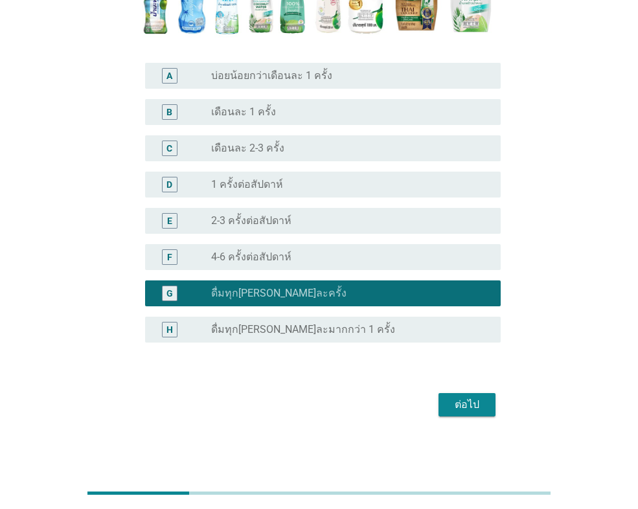
click at [468, 404] on div "ต่อไป" at bounding box center [467, 405] width 36 height 16
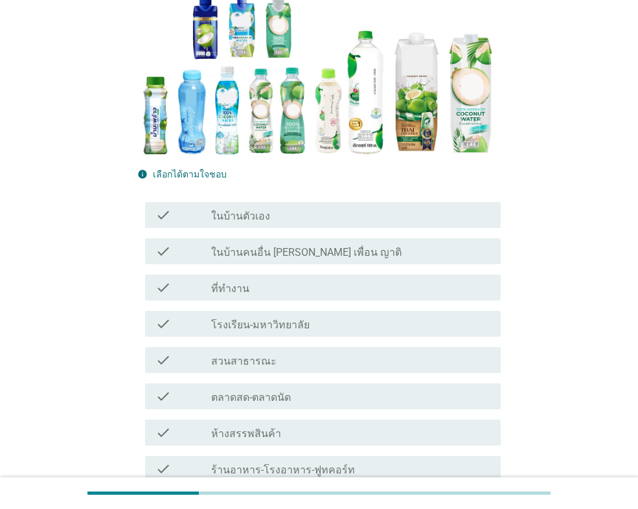
scroll to position [194, 0]
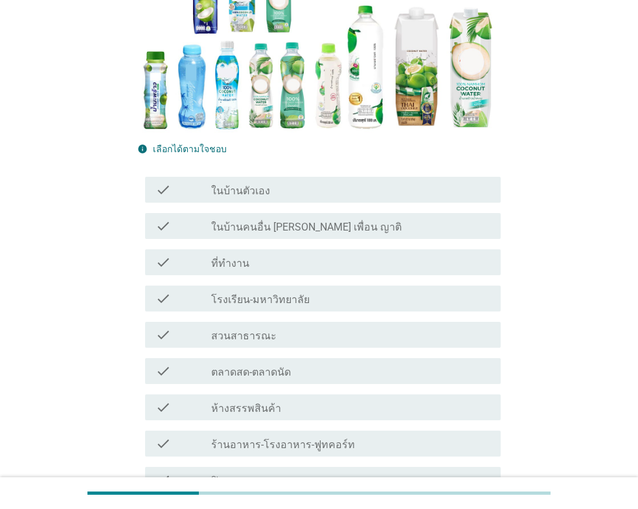
click at [238, 249] on div "check check_box_outline_blank ที่ทำงาน" at bounding box center [323, 262] width 356 height 26
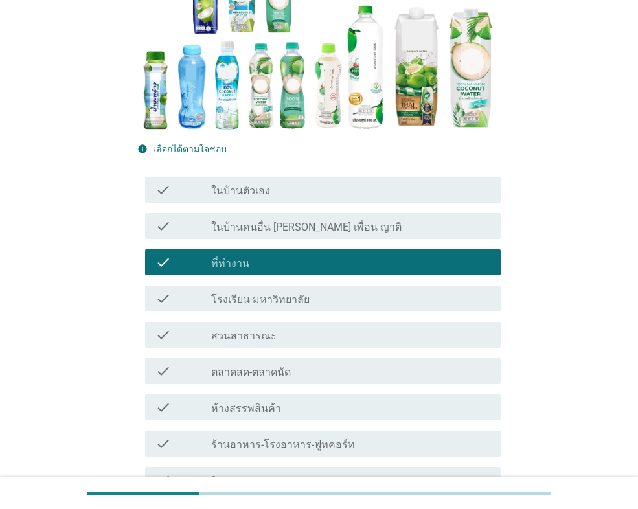
click at [273, 182] on div "check_box_outline_blank ในบ้านตัวเอง" at bounding box center [350, 190] width 279 height 16
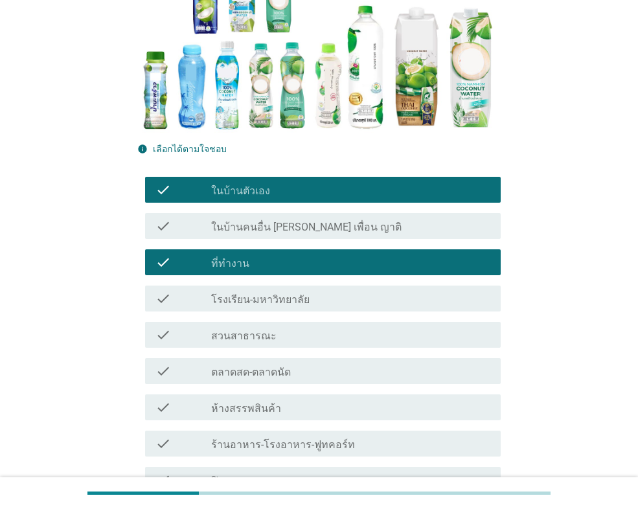
scroll to position [451, 0]
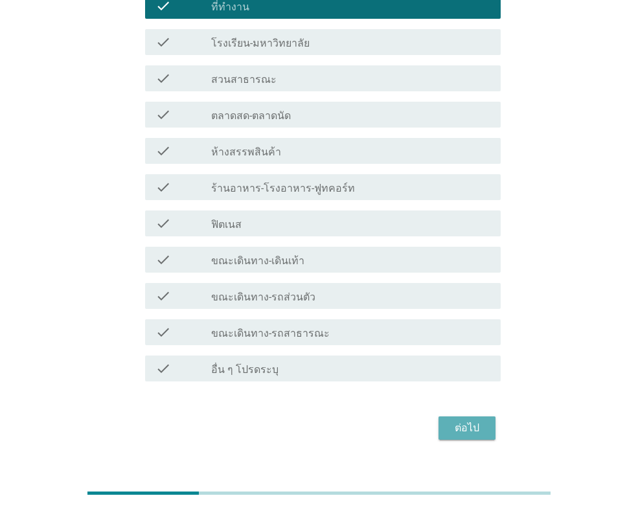
drag, startPoint x: 486, startPoint y: 402, endPoint x: 325, endPoint y: 404, distance: 161.3
click at [486, 417] on button "ต่อไป" at bounding box center [467, 428] width 57 height 23
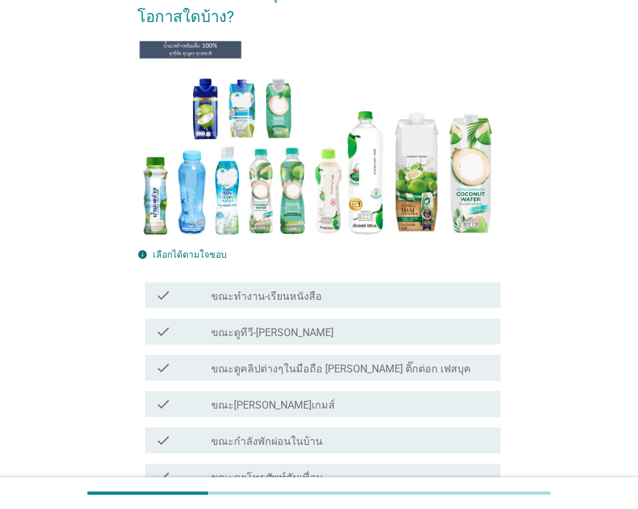
scroll to position [194, 0]
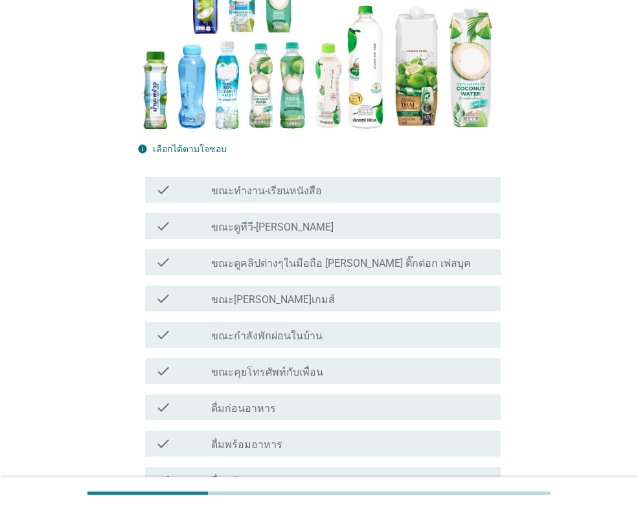
click at [265, 332] on label "ขณะกำลังพักผ่อนในบ้าน" at bounding box center [266, 336] width 111 height 13
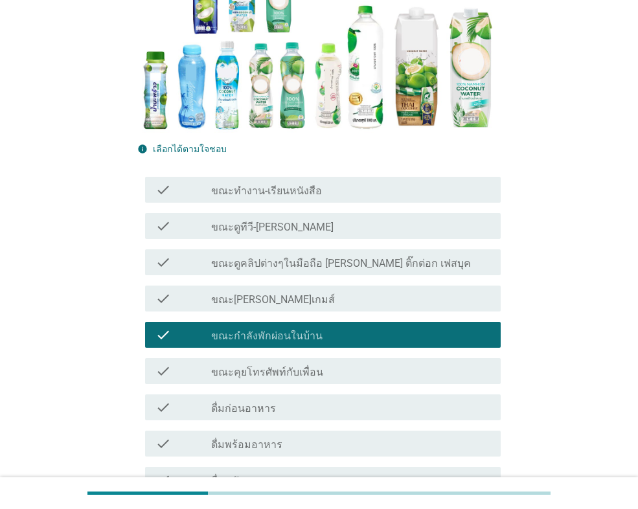
click at [271, 187] on label "ขณะทำงาน-เรียนหนังสือ" at bounding box center [266, 191] width 111 height 13
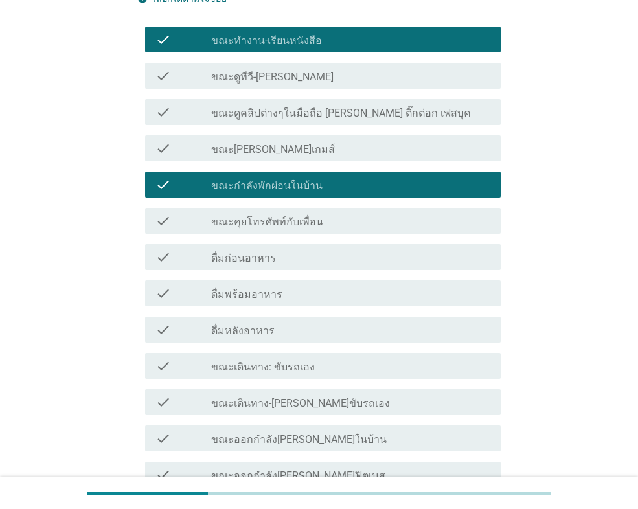
scroll to position [453, 0]
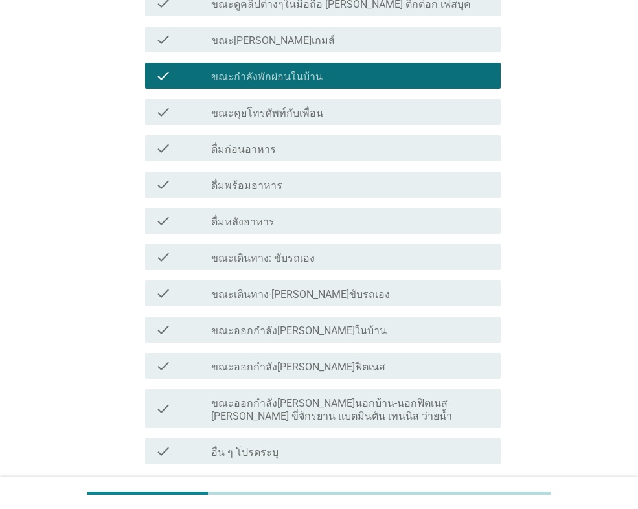
click at [265, 188] on label "ดื่มพร้อมอาหาร" at bounding box center [246, 185] width 71 height 13
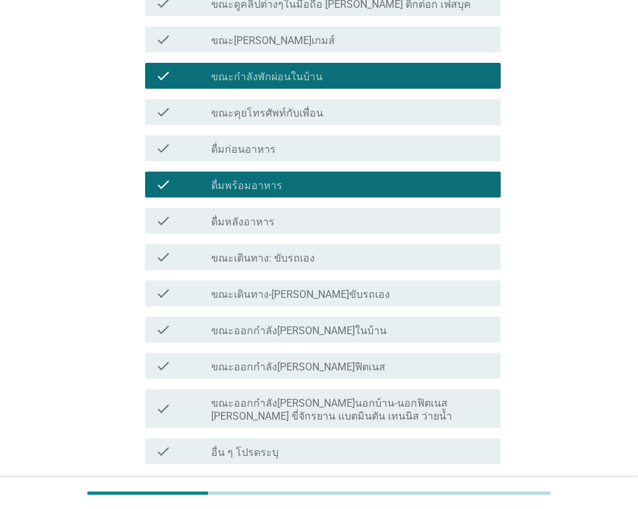
click at [265, 221] on label "ดื่มหลังอาหาร" at bounding box center [242, 222] width 63 height 13
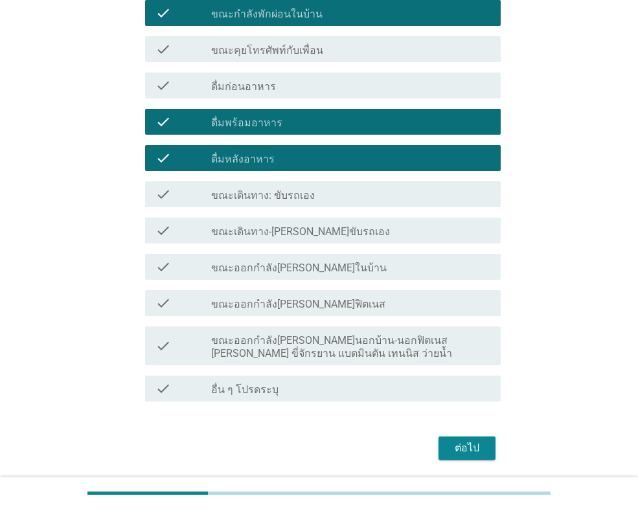
scroll to position [560, 0]
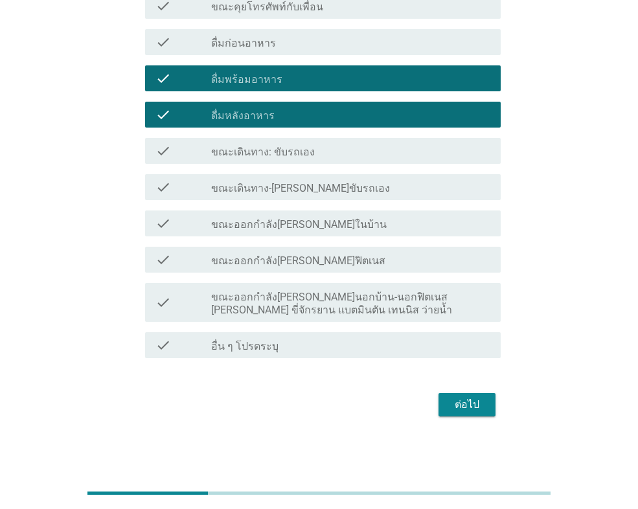
click at [476, 407] on div "ต่อไป" at bounding box center [467, 405] width 36 height 16
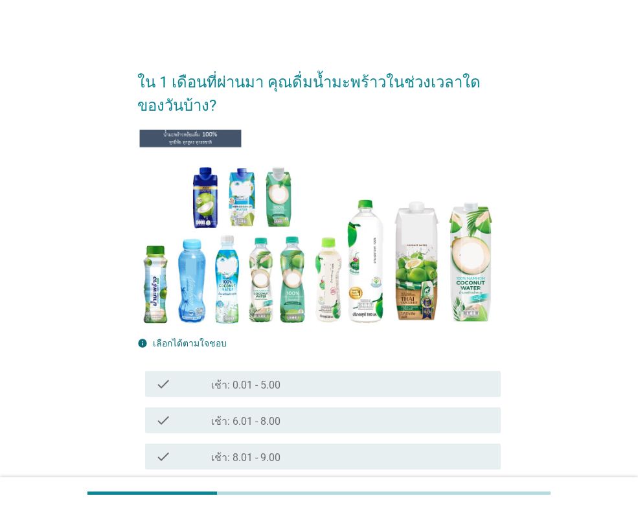
scroll to position [194, 0]
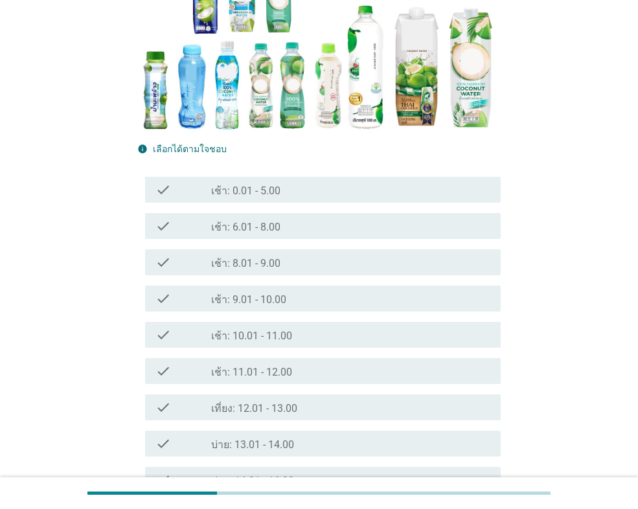
click at [260, 287] on div "check check_box_outline_blank เช้า: 9.01 - 10.00" at bounding box center [323, 299] width 356 height 26
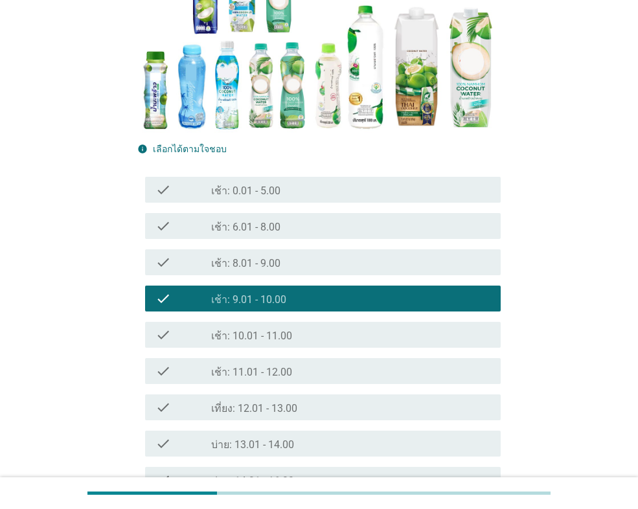
click at [265, 376] on label "เช้า: 11.01 - 12.00" at bounding box center [251, 372] width 81 height 13
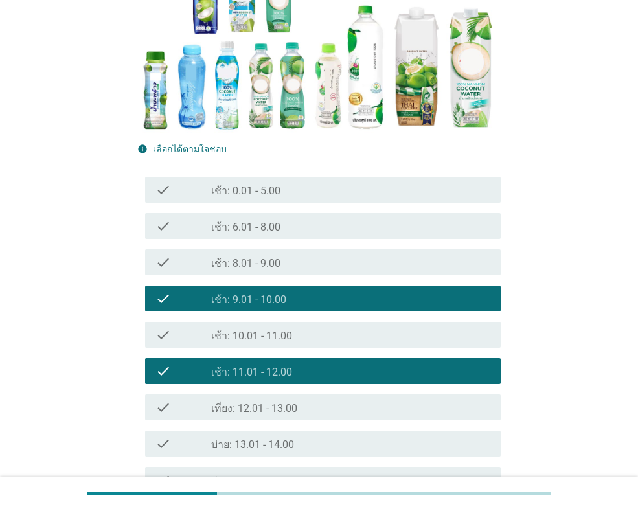
click at [261, 407] on label "เที่ยง: 12.01 - 13.00" at bounding box center [254, 408] width 86 height 13
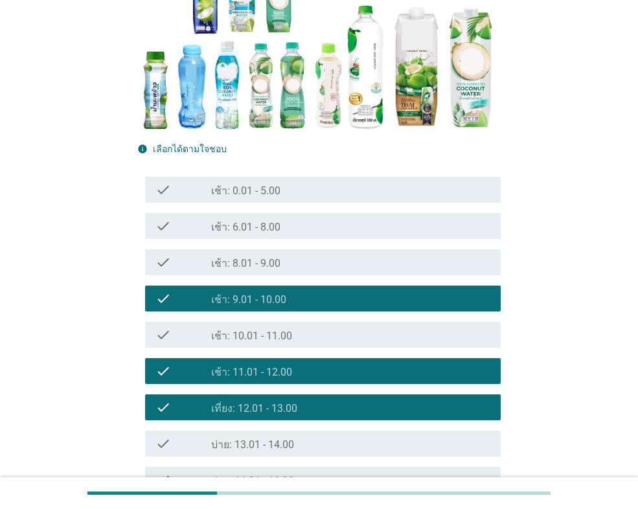
scroll to position [389, 0]
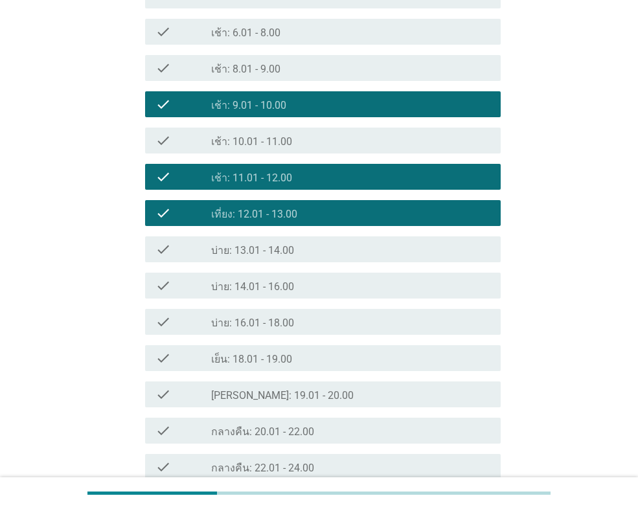
click at [275, 242] on div "check_box_outline_blank บ่าย: 13.01 - 14.00" at bounding box center [350, 250] width 279 height 16
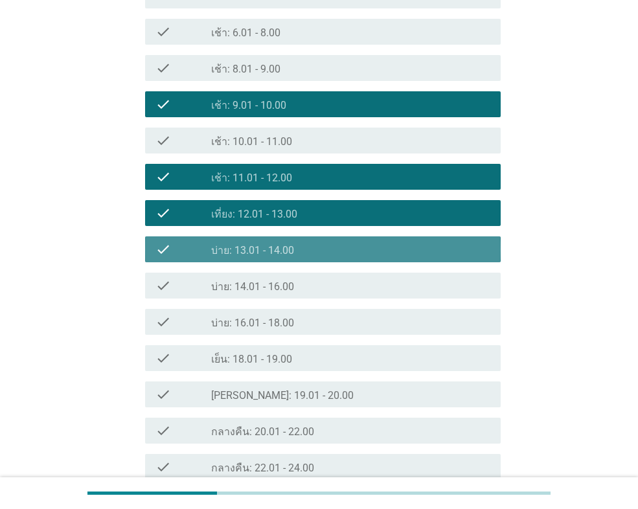
click at [279, 276] on div "check check_box_outline_blank บ่าย: 14.01 - 16.00" at bounding box center [323, 286] width 356 height 26
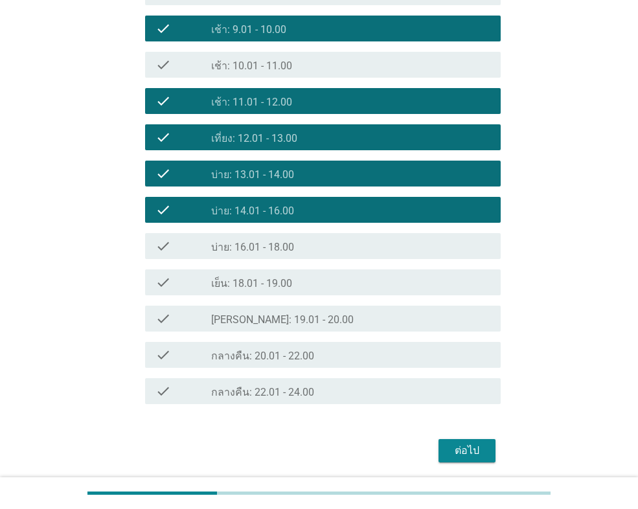
scroll to position [510, 0]
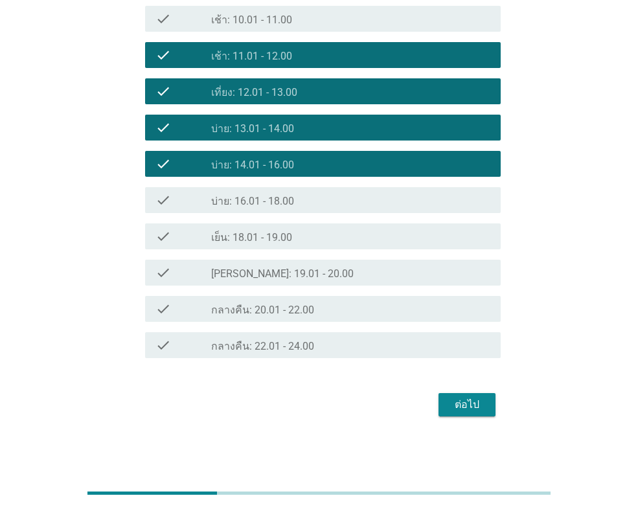
click at [445, 404] on button "ต่อไป" at bounding box center [467, 404] width 57 height 23
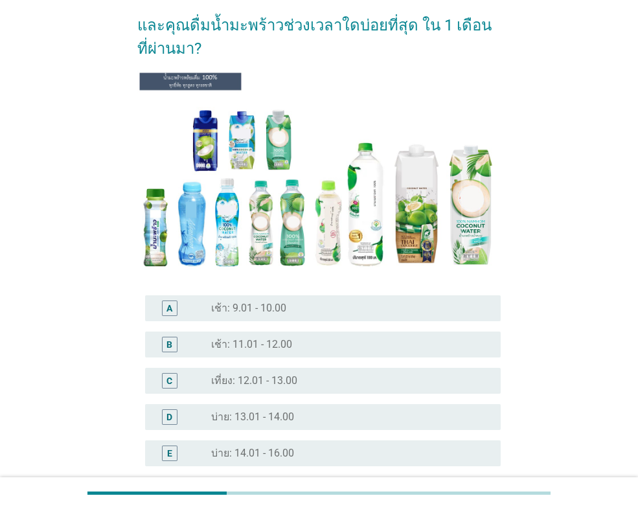
scroll to position [181, 0]
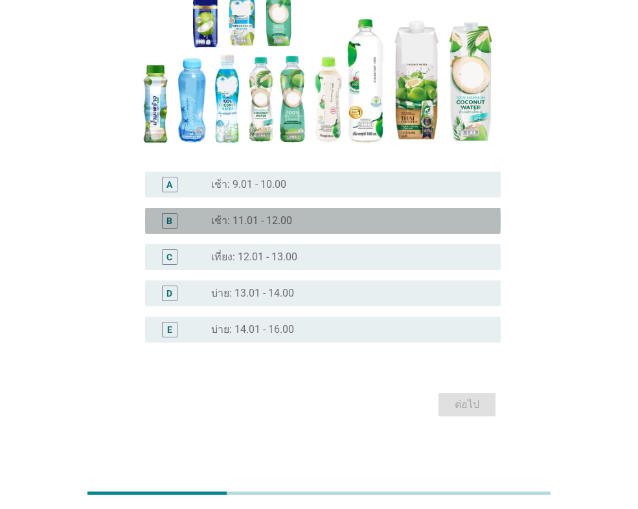
click at [262, 209] on div "B radio_button_unchecked เช้า: 11.01 - 12.00" at bounding box center [323, 221] width 356 height 26
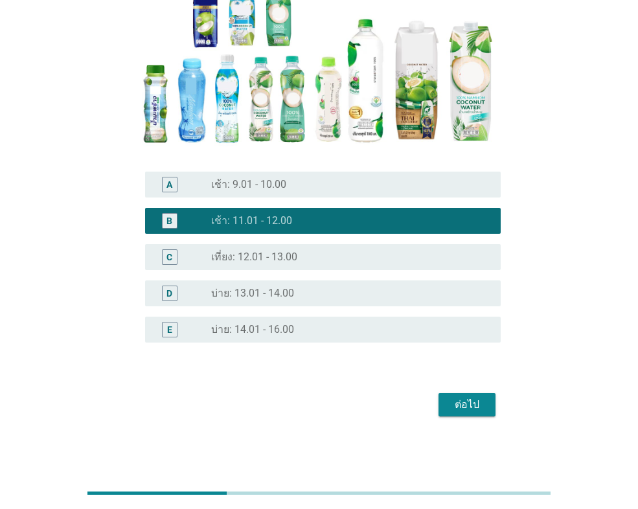
click at [298, 186] on div "radio_button_unchecked เช้า: 9.01 - 10.00" at bounding box center [345, 184] width 269 height 13
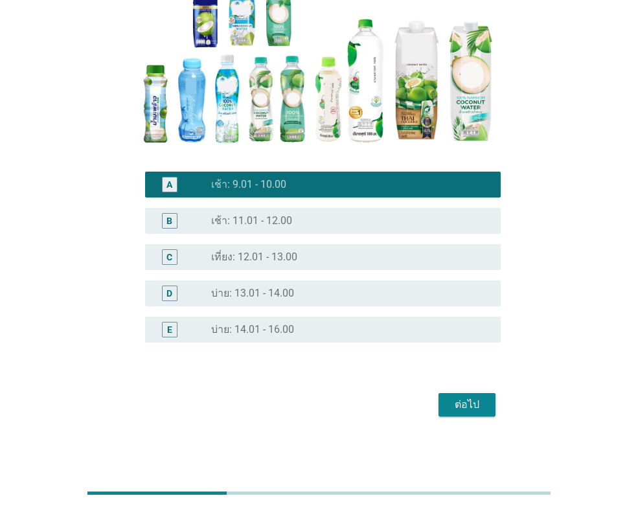
click at [477, 404] on div "ต่อไป" at bounding box center [467, 405] width 36 height 16
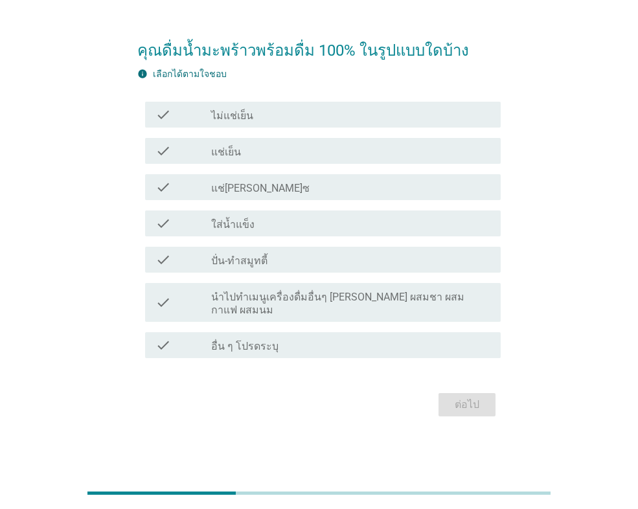
scroll to position [0, 0]
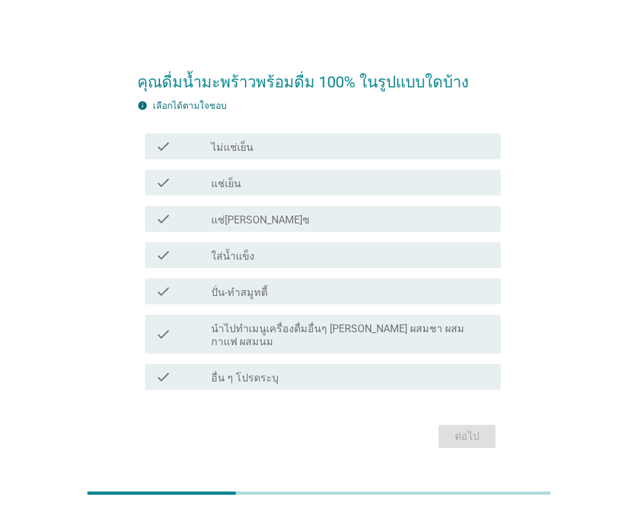
click at [264, 183] on div "check_box_outline_blank แช่เย็น" at bounding box center [350, 183] width 279 height 16
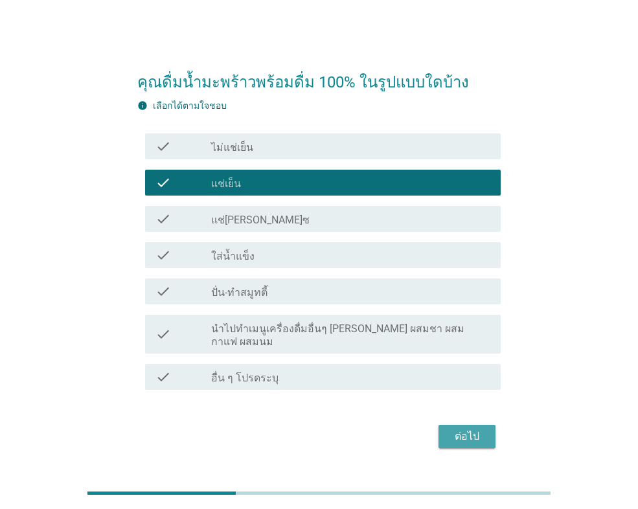
click at [474, 429] on div "ต่อไป" at bounding box center [467, 437] width 36 height 16
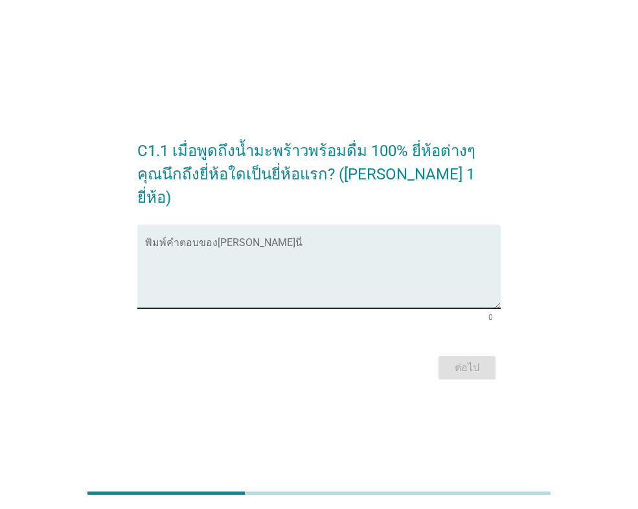
click at [300, 293] on textarea "พิมพ์คำตอบของคุณ ที่นี่" at bounding box center [323, 274] width 356 height 68
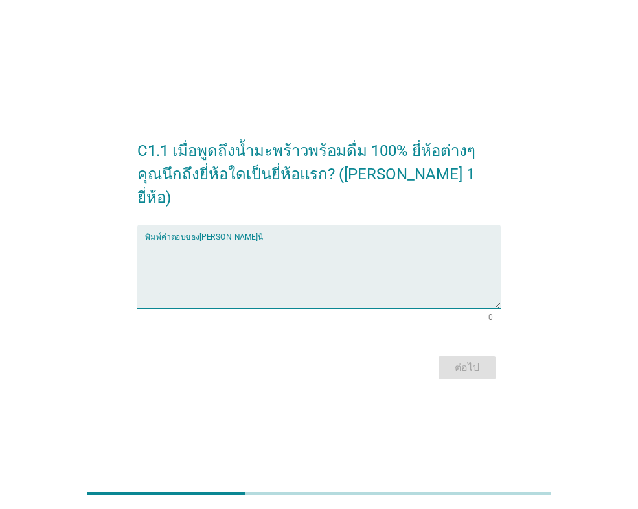
type textarea "ท"
type textarea "[PERSON_NAME]"
click at [446, 356] on button "ต่อไป" at bounding box center [467, 367] width 57 height 23
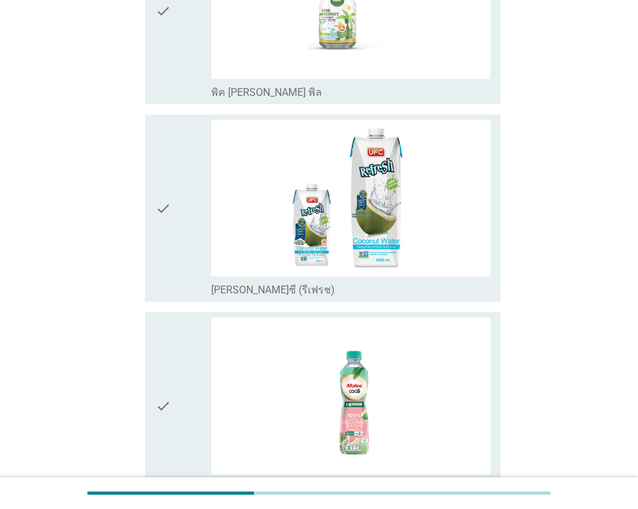
scroll to position [907, 0]
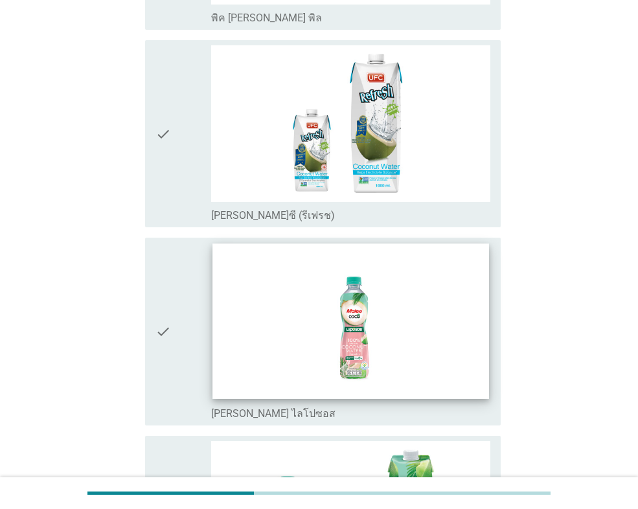
click at [248, 368] on img at bounding box center [350, 321] width 276 height 155
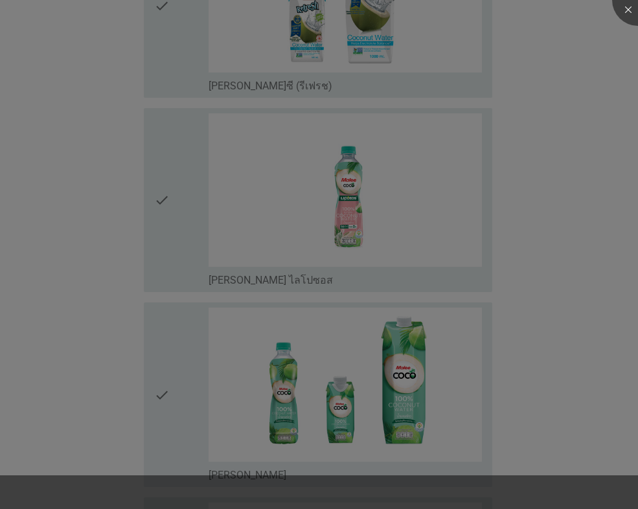
scroll to position [1166, 0]
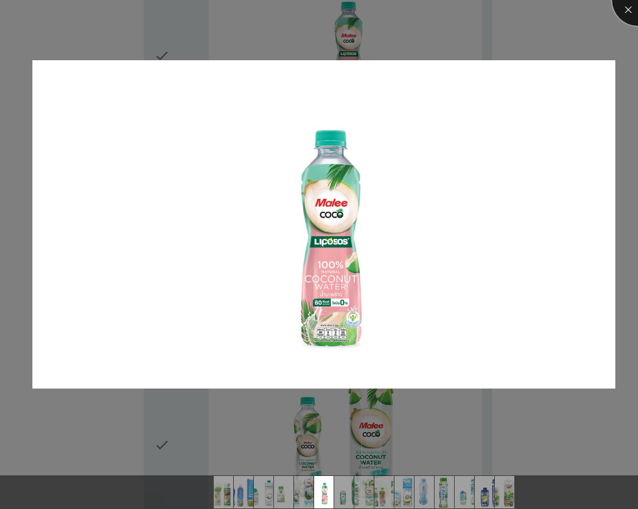
click at [630, 13] on div at bounding box center [638, 0] width 52 height 52
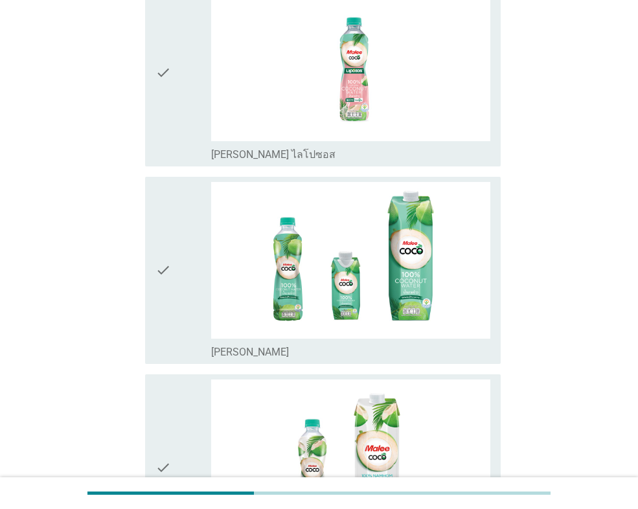
click at [157, 84] on icon "check" at bounding box center [163, 72] width 16 height 177
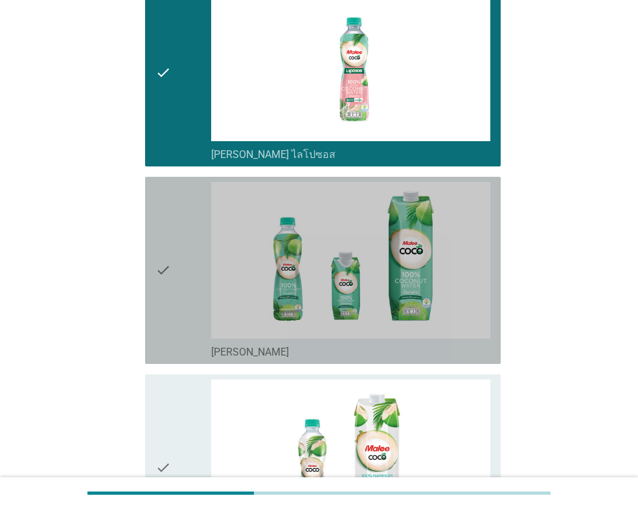
click at [172, 266] on div "check" at bounding box center [183, 270] width 56 height 177
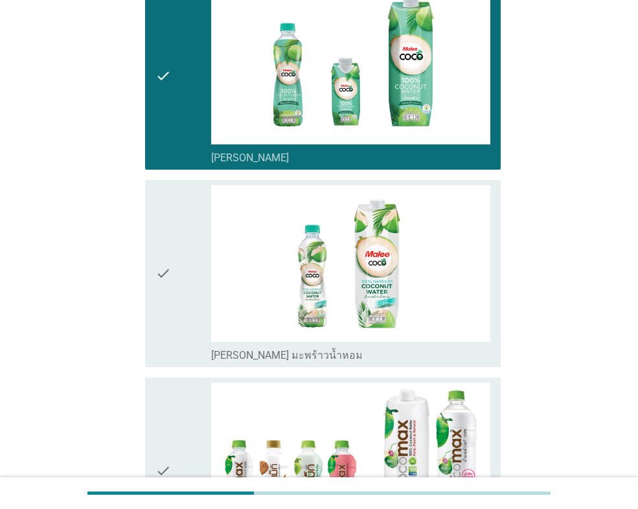
click at [170, 297] on icon "check" at bounding box center [163, 273] width 16 height 177
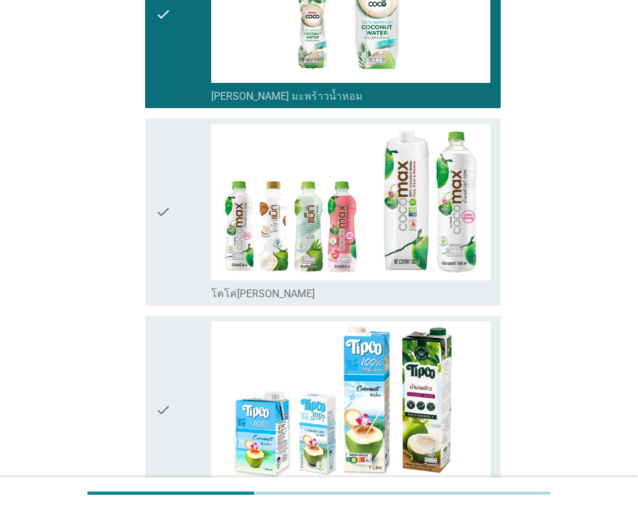
click at [163, 257] on icon "check" at bounding box center [163, 212] width 16 height 177
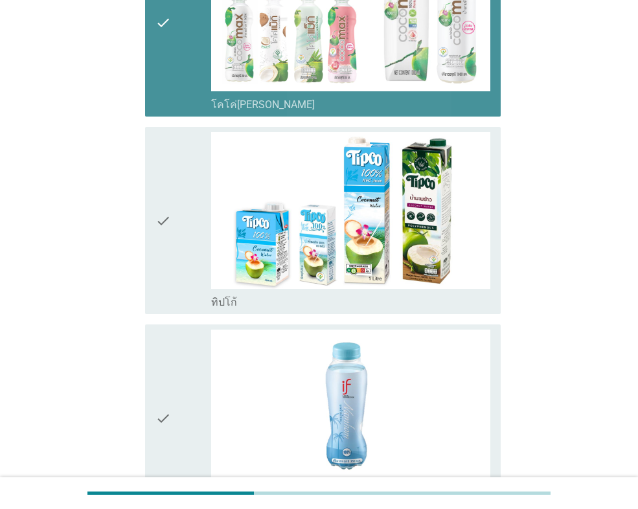
scroll to position [1879, 0]
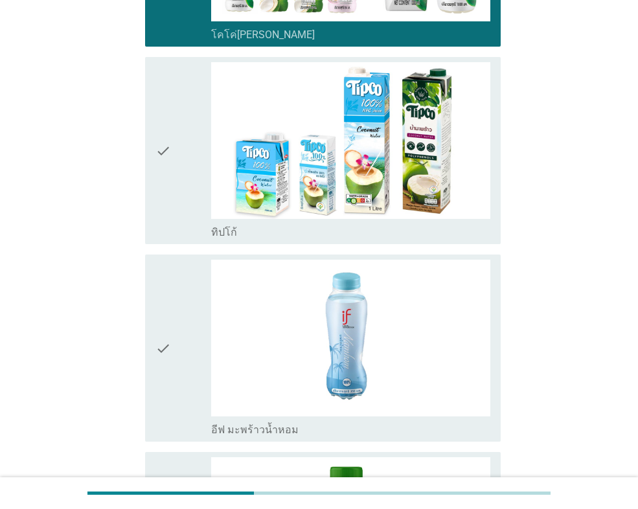
click at [176, 336] on div "check" at bounding box center [183, 348] width 56 height 177
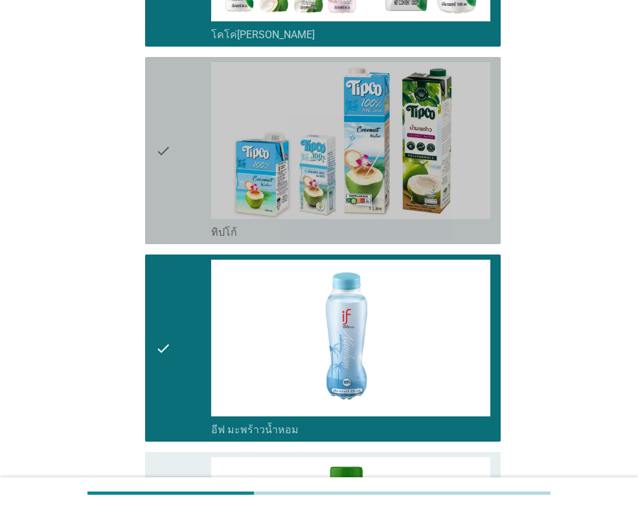
click at [176, 133] on div "check" at bounding box center [183, 150] width 56 height 177
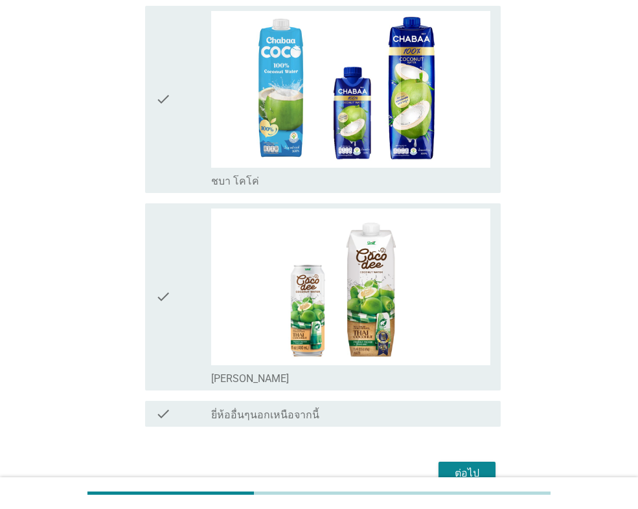
click at [171, 135] on icon "check" at bounding box center [163, 99] width 16 height 177
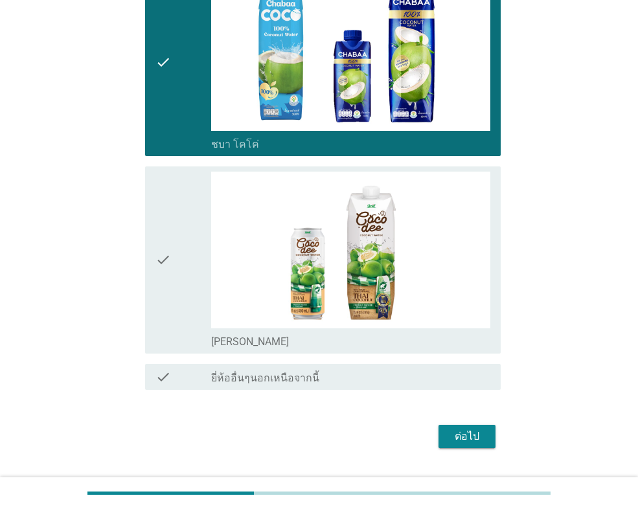
scroll to position [2790, 0]
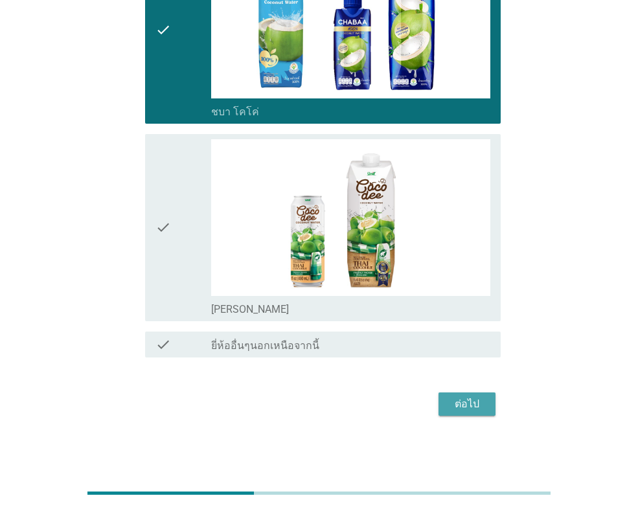
click at [476, 404] on div "ต่อไป" at bounding box center [467, 404] width 36 height 16
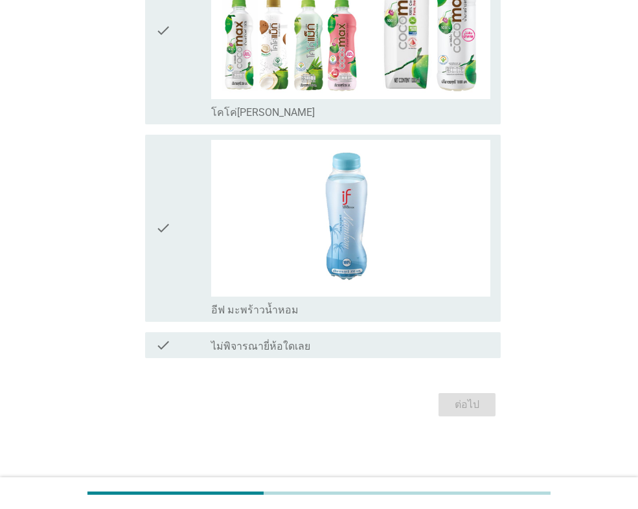
scroll to position [0, 0]
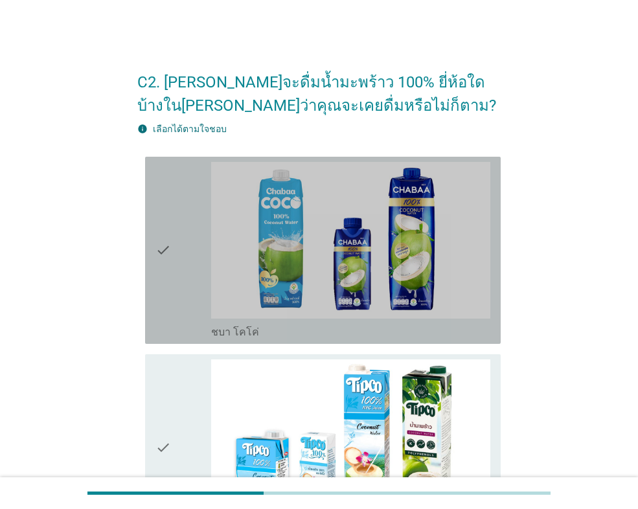
click at [152, 237] on div "check check_box_outline_blank ชบา โคโค่" at bounding box center [323, 250] width 356 height 187
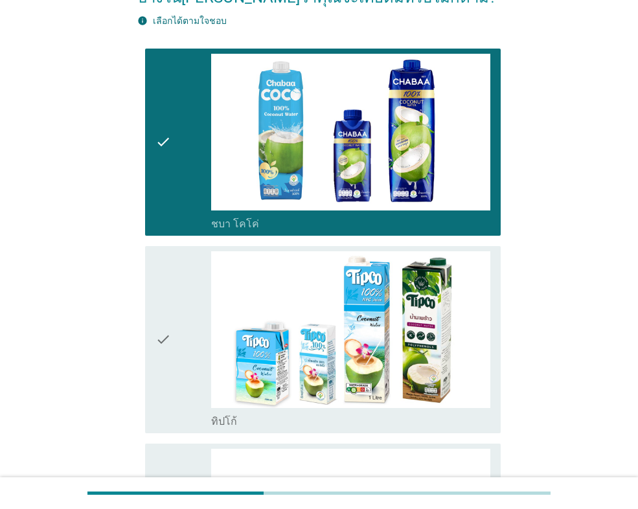
scroll to position [259, 0]
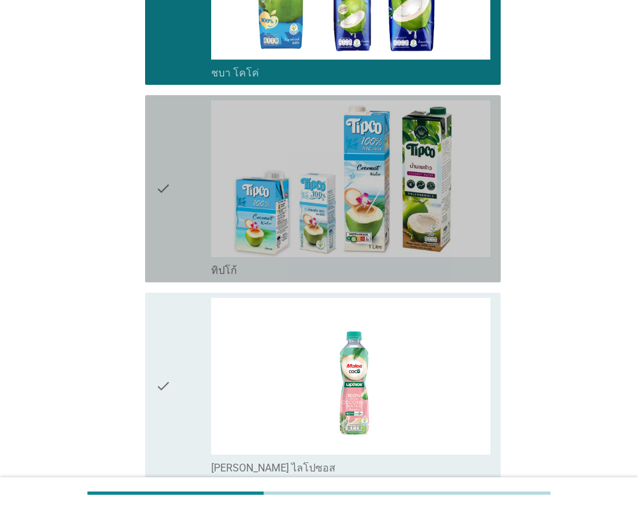
click at [163, 257] on icon "check" at bounding box center [163, 188] width 16 height 177
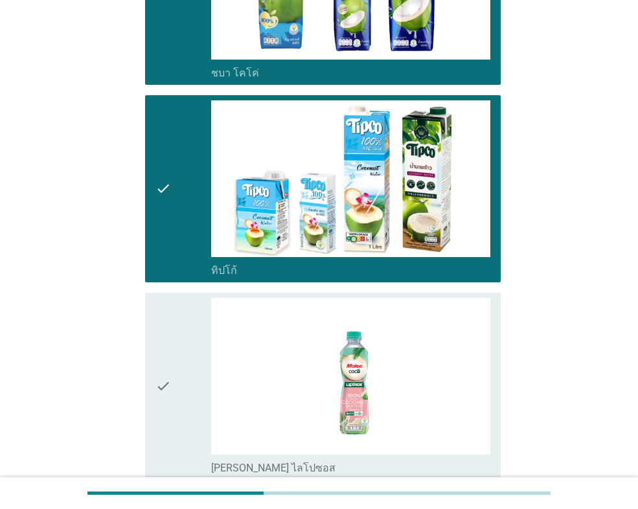
click at [161, 317] on icon "check" at bounding box center [163, 386] width 16 height 177
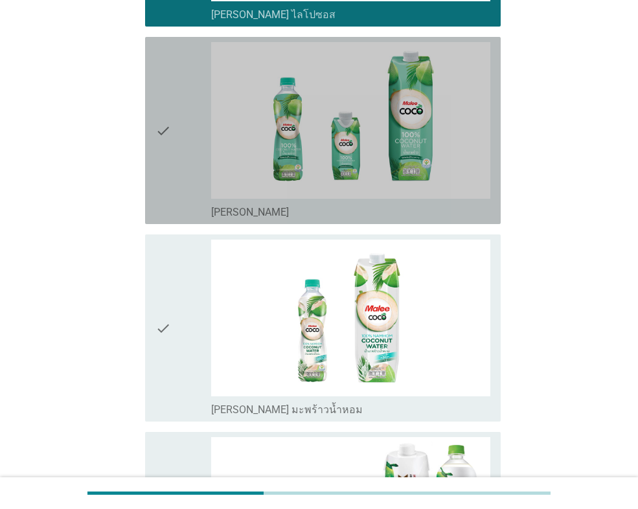
drag, startPoint x: 172, startPoint y: 176, endPoint x: 179, endPoint y: 293, distance: 118.1
click at [172, 177] on div "check" at bounding box center [183, 130] width 56 height 177
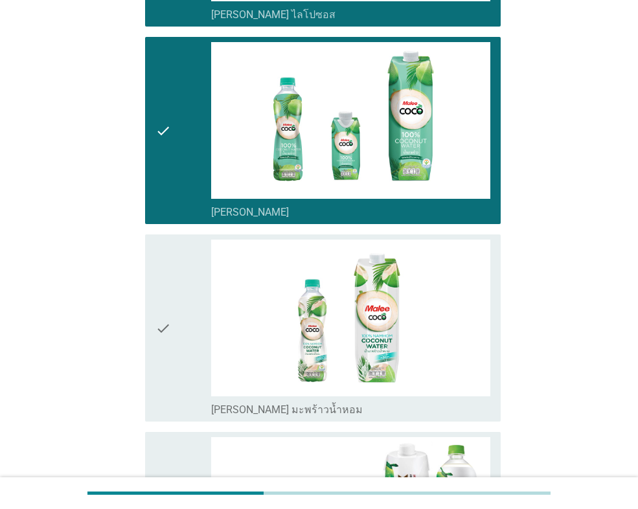
click at [179, 295] on div "check" at bounding box center [183, 328] width 56 height 177
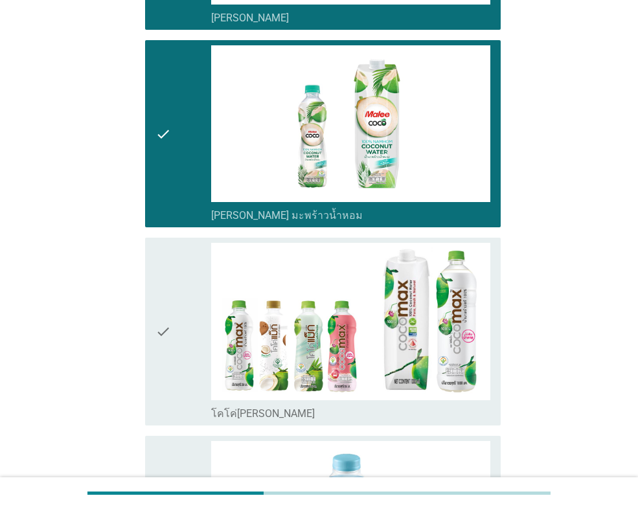
click at [175, 341] on div "check" at bounding box center [183, 331] width 56 height 177
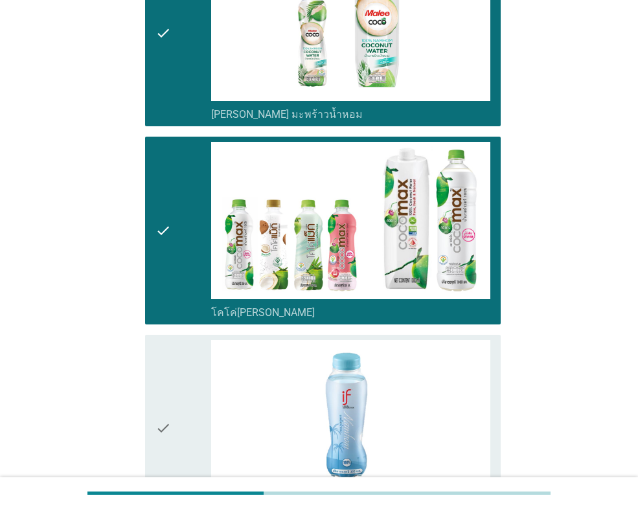
scroll to position [1166, 0]
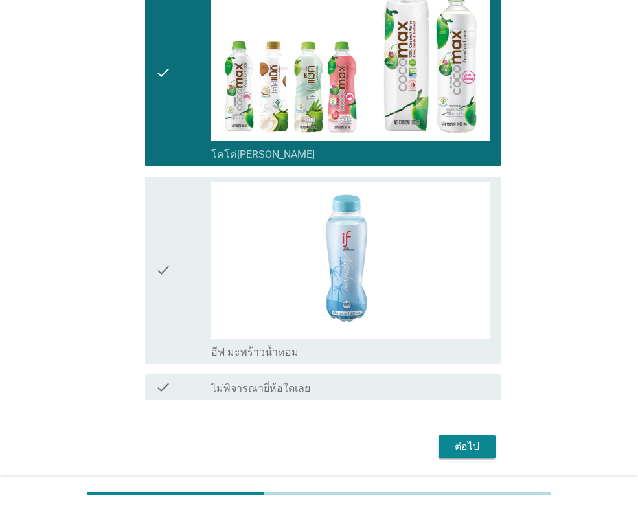
click at [176, 295] on div "check" at bounding box center [183, 270] width 56 height 177
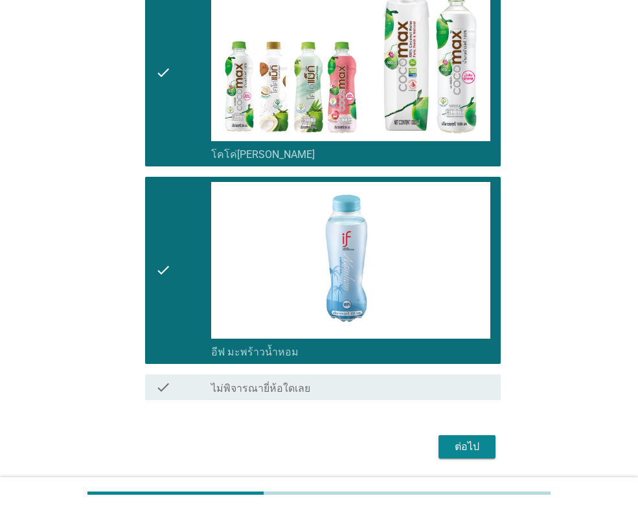
click at [477, 448] on div "ต่อไป" at bounding box center [467, 447] width 36 height 16
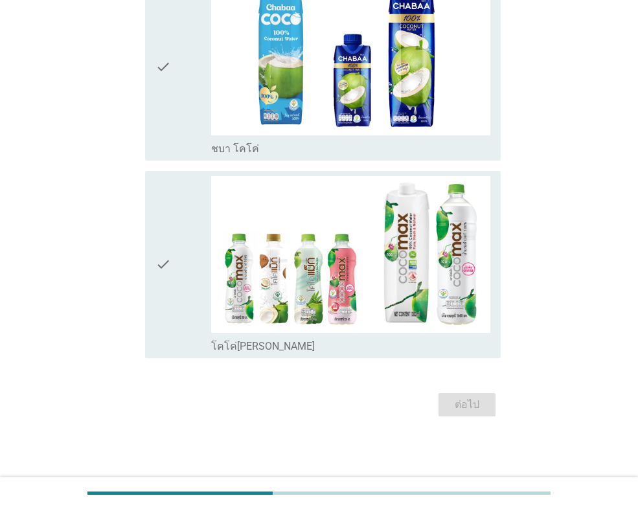
scroll to position [0, 0]
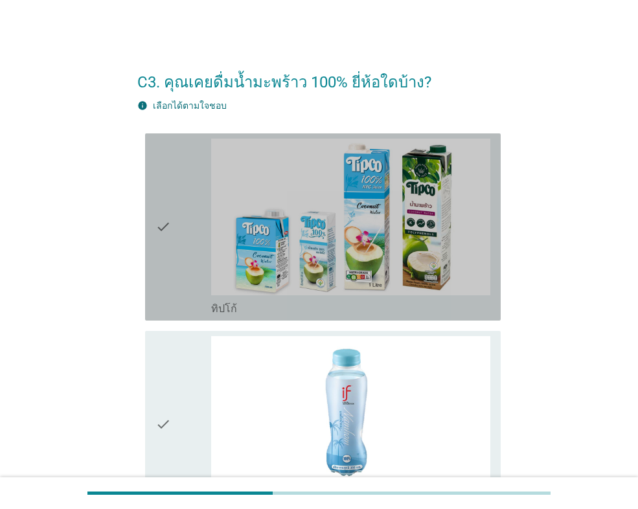
click at [164, 216] on icon "check" at bounding box center [163, 227] width 16 height 177
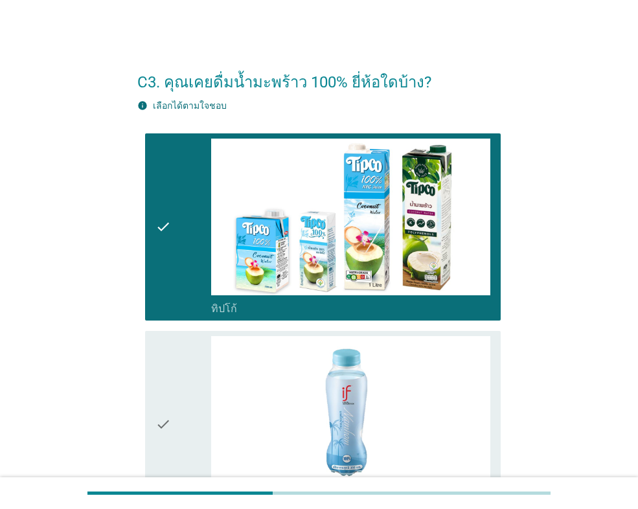
click at [163, 340] on icon "check" at bounding box center [163, 424] width 16 height 177
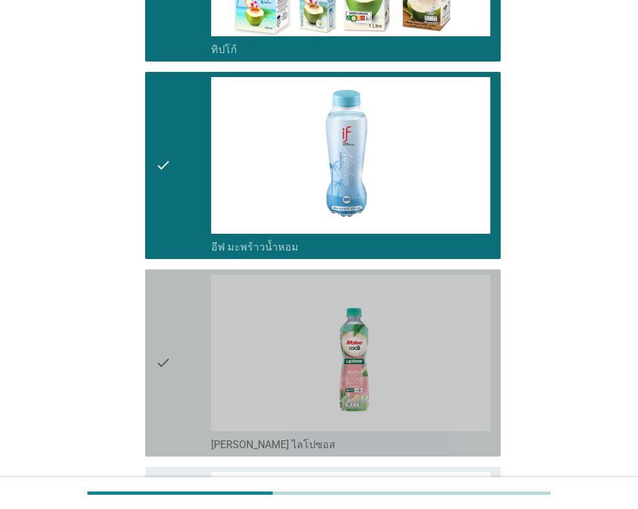
click at [163, 313] on icon "check" at bounding box center [163, 363] width 16 height 177
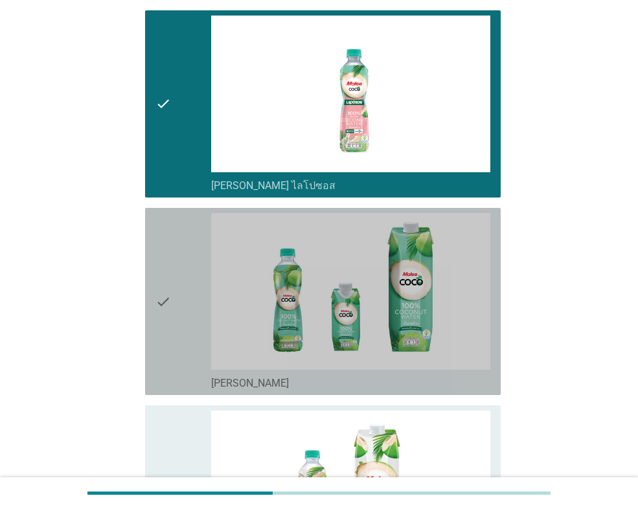
click at [167, 313] on icon "check" at bounding box center [163, 301] width 16 height 177
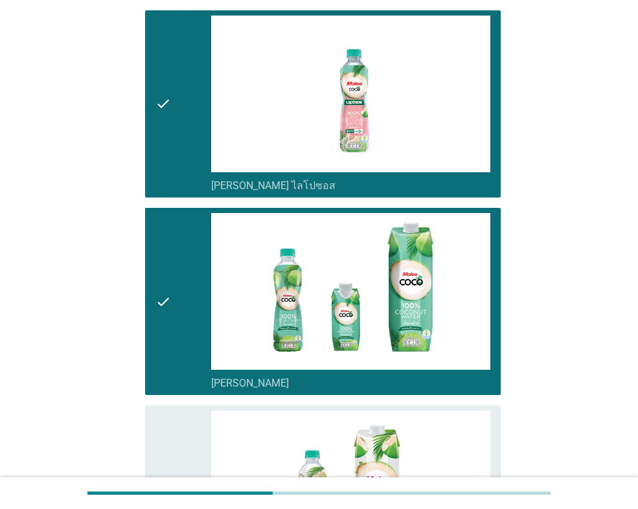
scroll to position [777, 0]
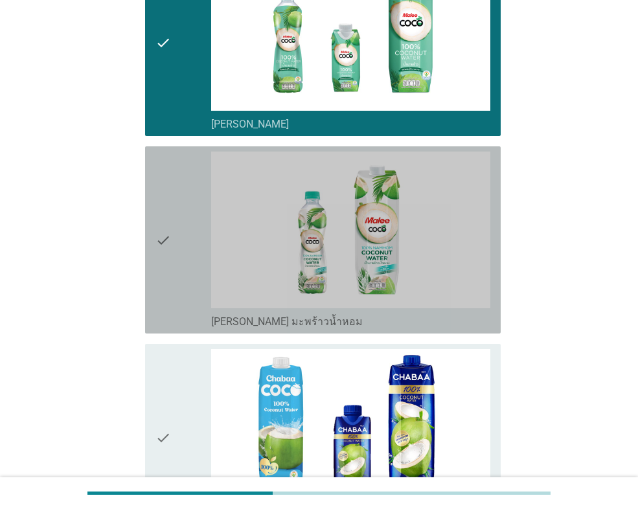
click at [165, 285] on icon "check" at bounding box center [163, 240] width 16 height 177
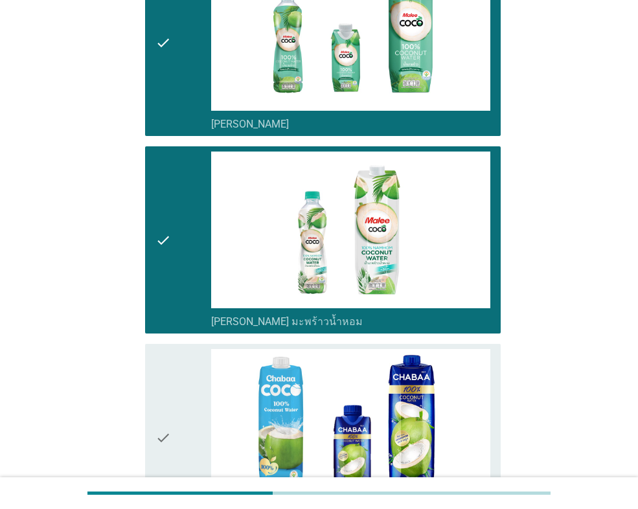
click at [153, 386] on div "check check_box ชบา โคโค่" at bounding box center [323, 437] width 356 height 187
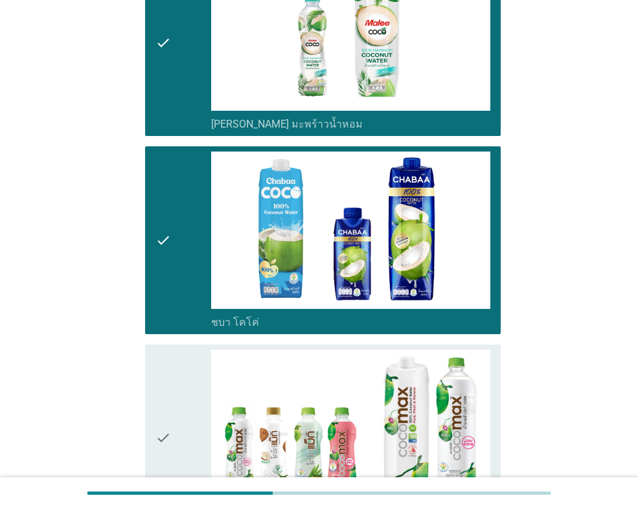
scroll to position [1101, 0]
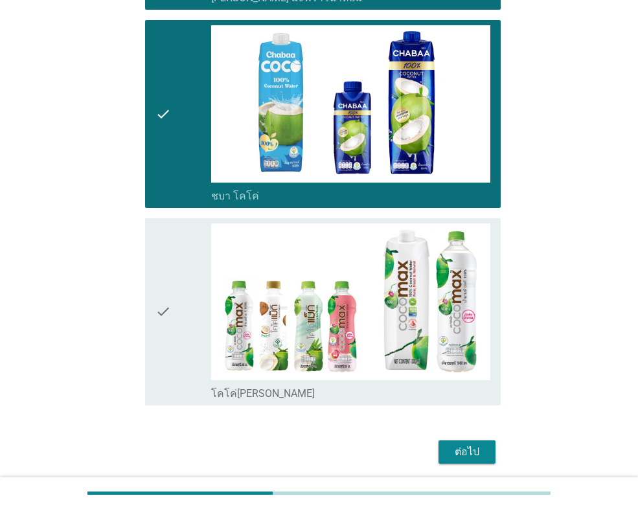
click at [166, 315] on icon "check" at bounding box center [163, 311] width 16 height 177
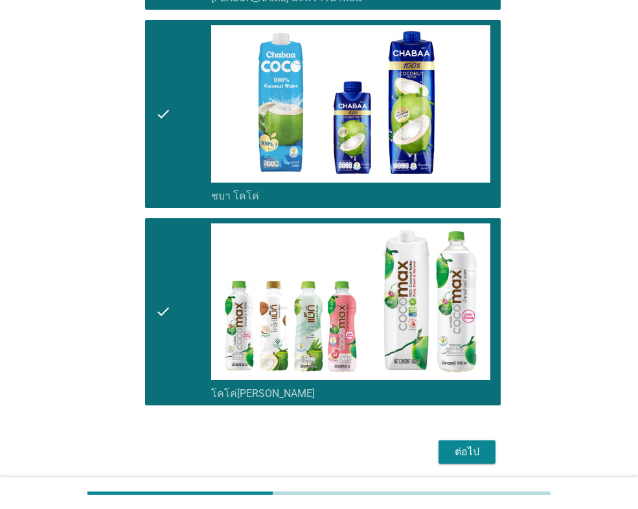
click at [477, 454] on div "ต่อไป" at bounding box center [467, 452] width 36 height 16
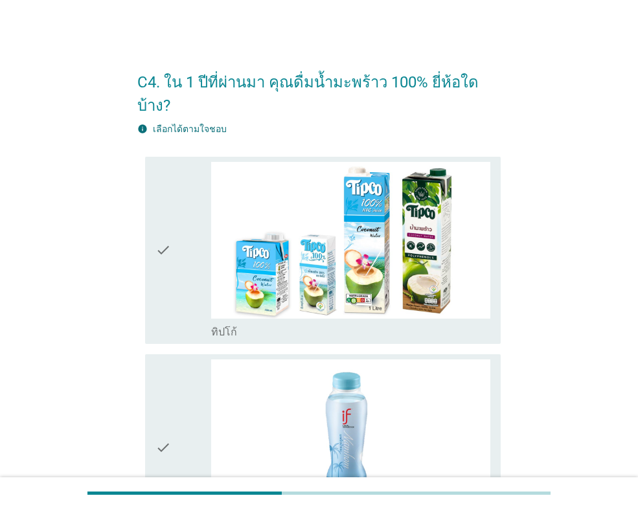
scroll to position [259, 0]
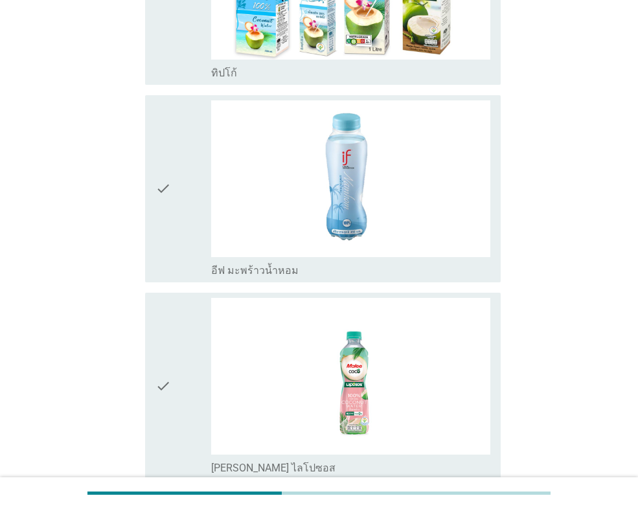
click at [177, 197] on div "check" at bounding box center [183, 188] width 56 height 177
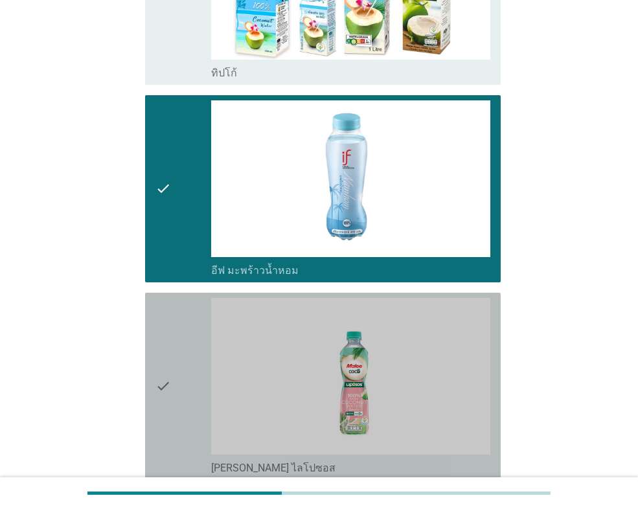
click at [170, 383] on icon "check" at bounding box center [163, 386] width 16 height 177
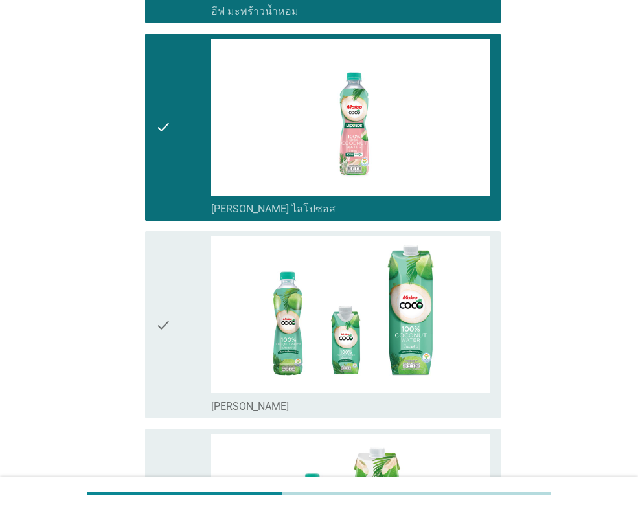
click at [163, 306] on icon "check" at bounding box center [163, 324] width 16 height 177
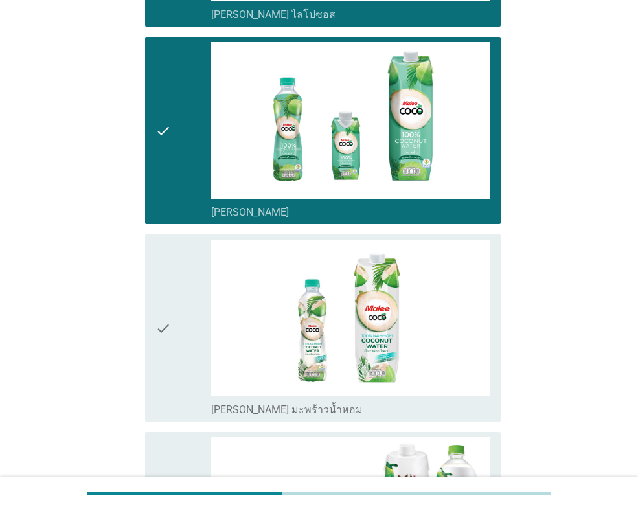
click at [172, 287] on div "check" at bounding box center [183, 328] width 56 height 177
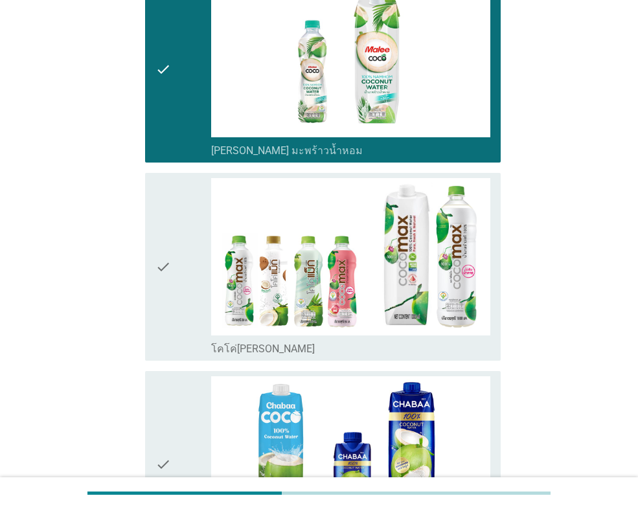
click at [167, 284] on icon "check" at bounding box center [163, 266] width 16 height 177
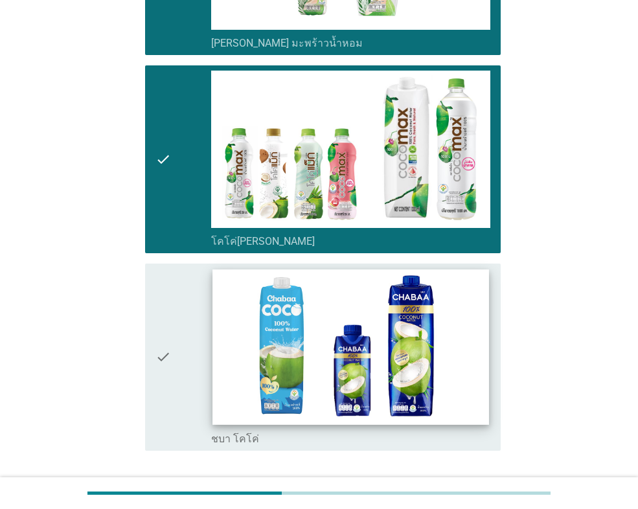
scroll to position [1148, 0]
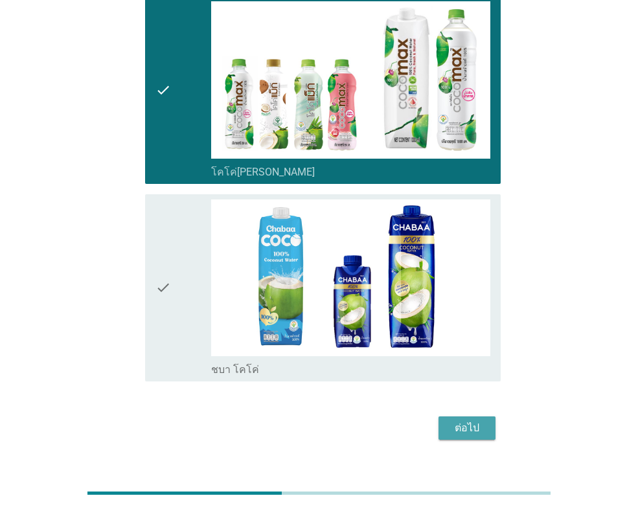
click at [488, 417] on button "ต่อไป" at bounding box center [467, 428] width 57 height 23
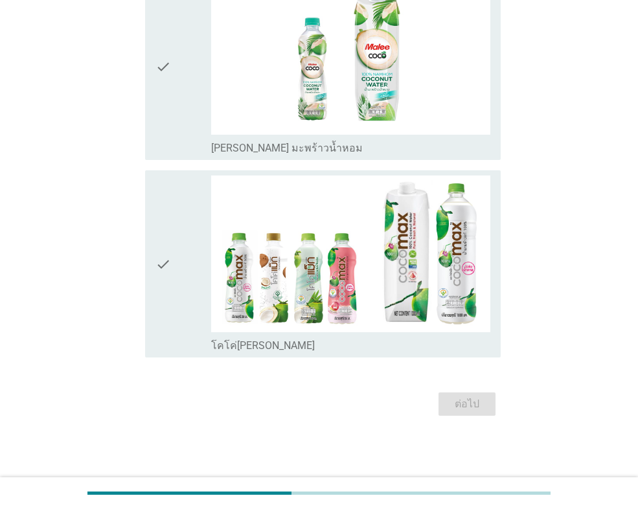
scroll to position [0, 0]
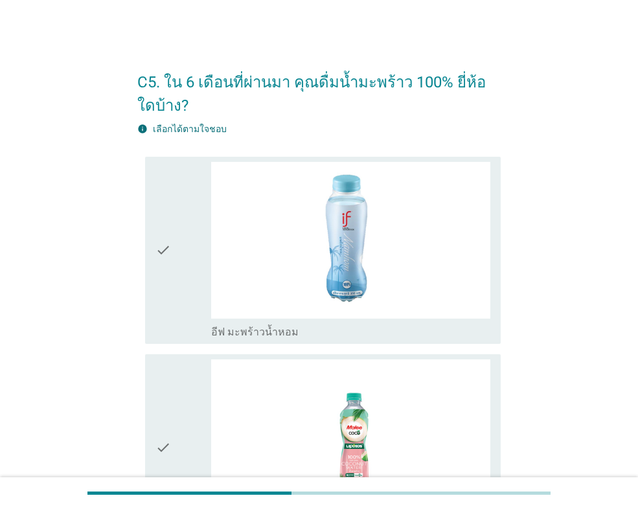
click at [157, 249] on icon "check" at bounding box center [163, 250] width 16 height 177
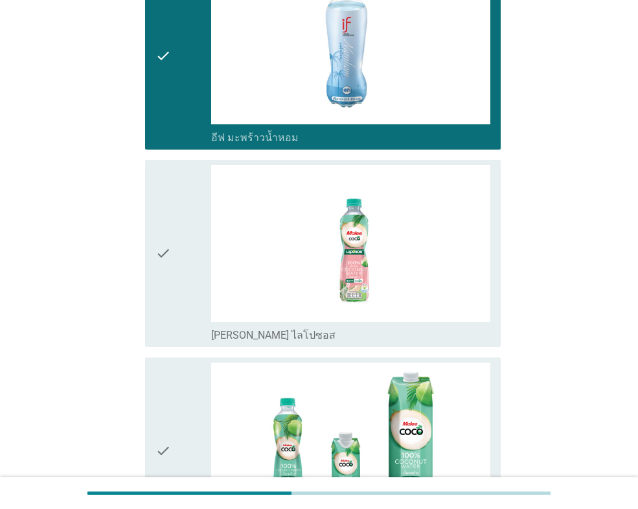
click at [165, 237] on icon "check" at bounding box center [163, 253] width 16 height 177
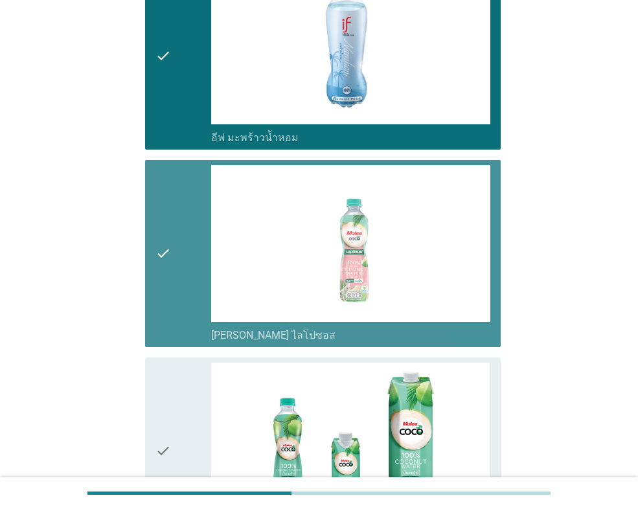
click at [168, 406] on icon "check" at bounding box center [163, 451] width 16 height 177
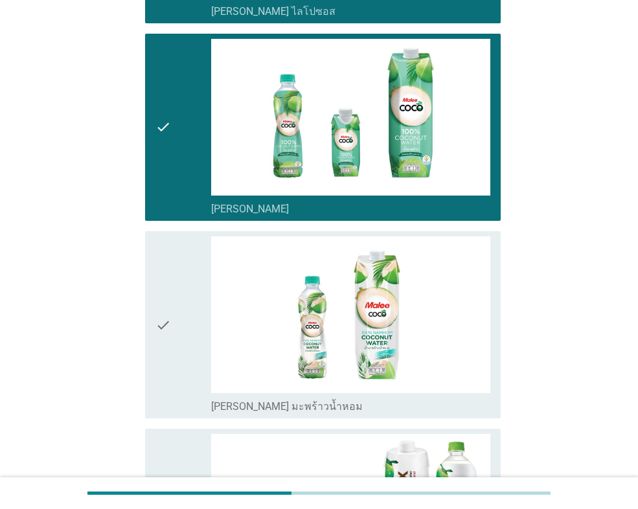
click at [168, 317] on icon "check" at bounding box center [163, 324] width 16 height 177
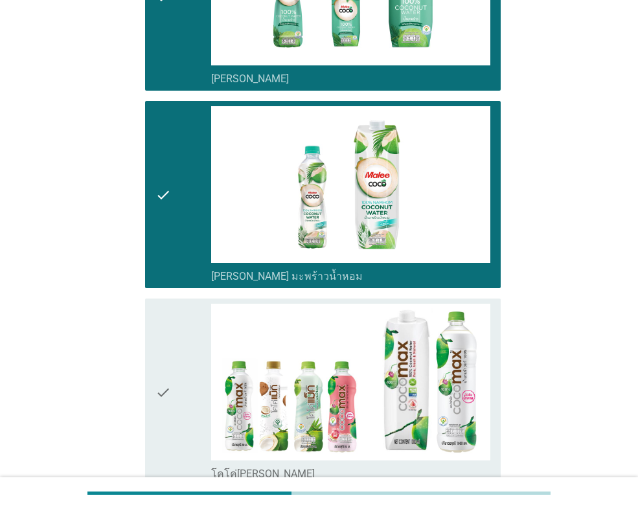
scroll to position [713, 0]
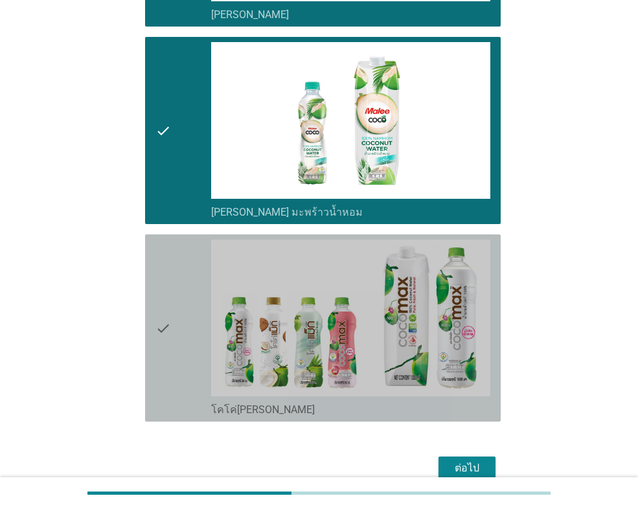
click at [164, 319] on icon "check" at bounding box center [163, 328] width 16 height 177
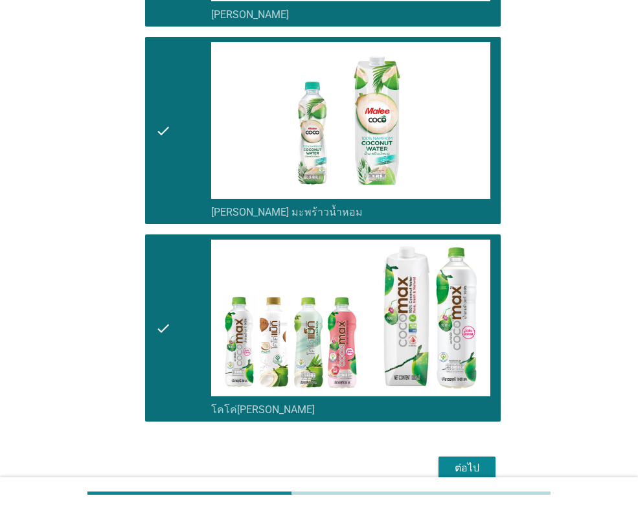
click at [475, 464] on div "ต่อไป" at bounding box center [467, 469] width 36 height 16
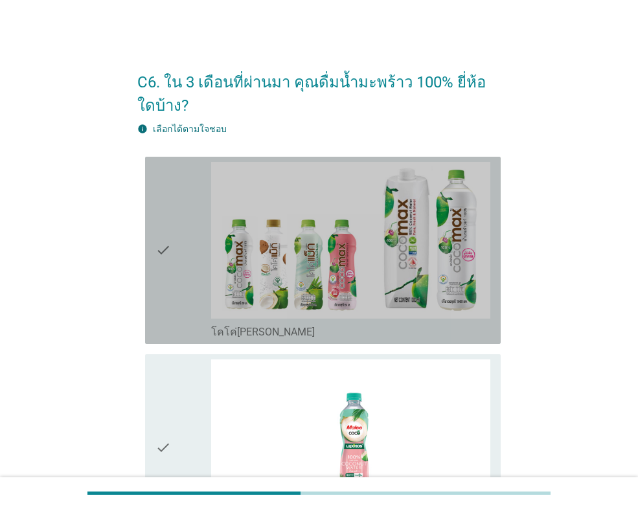
click at [183, 328] on div "check" at bounding box center [183, 250] width 56 height 177
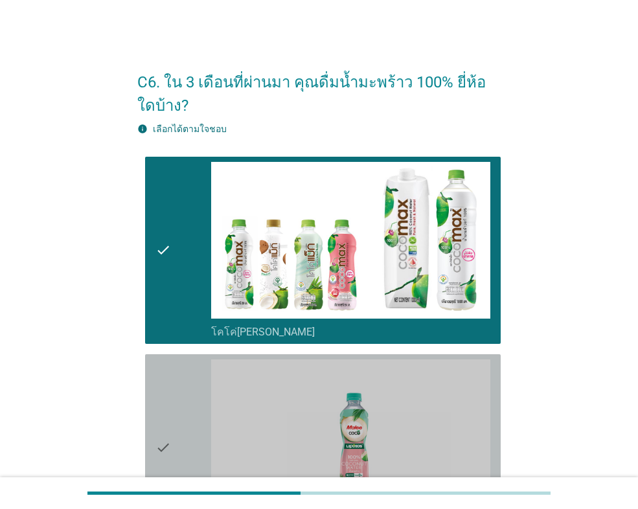
click at [177, 386] on div "check" at bounding box center [183, 448] width 56 height 177
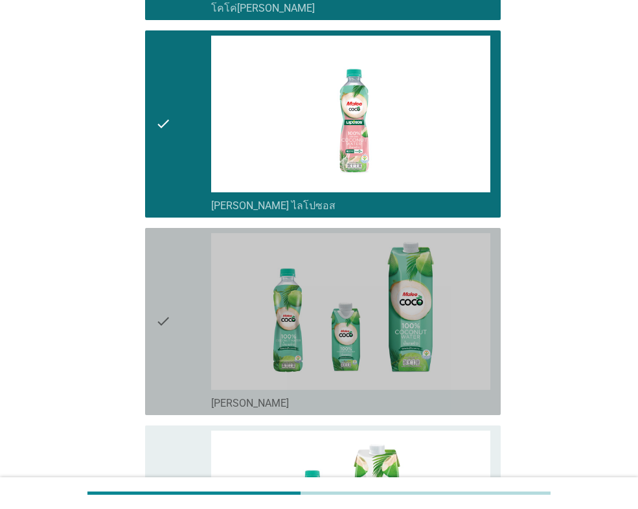
click at [177, 383] on div "check" at bounding box center [183, 321] width 56 height 177
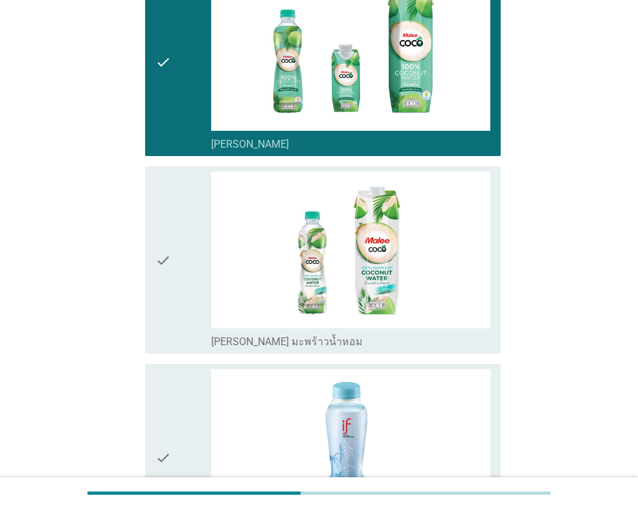
click at [172, 288] on div "check" at bounding box center [183, 260] width 56 height 177
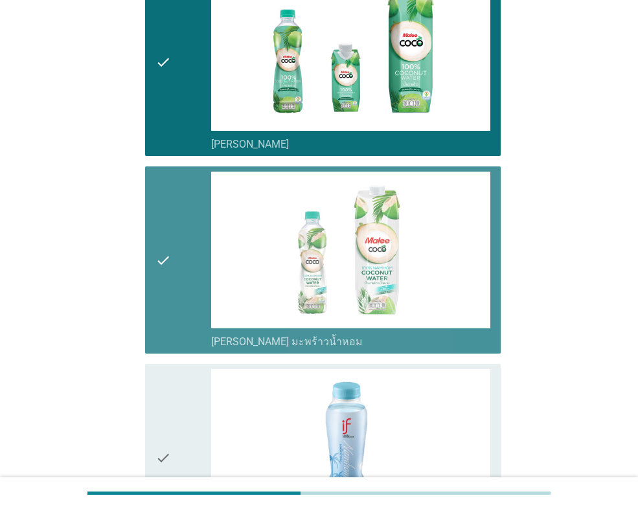
click at [188, 385] on div "check" at bounding box center [183, 457] width 56 height 177
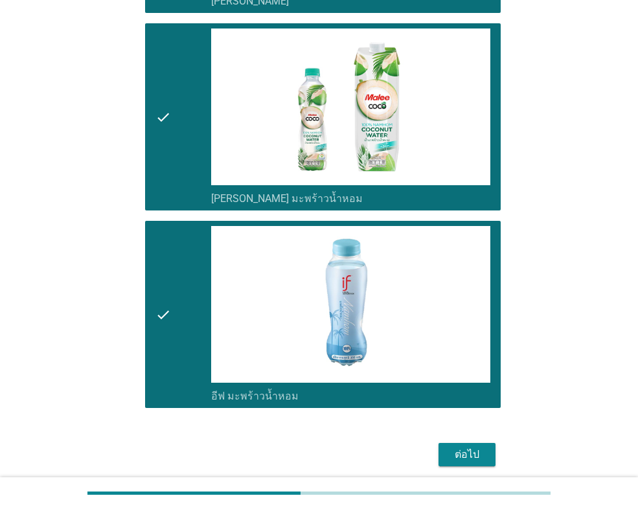
scroll to position [777, 0]
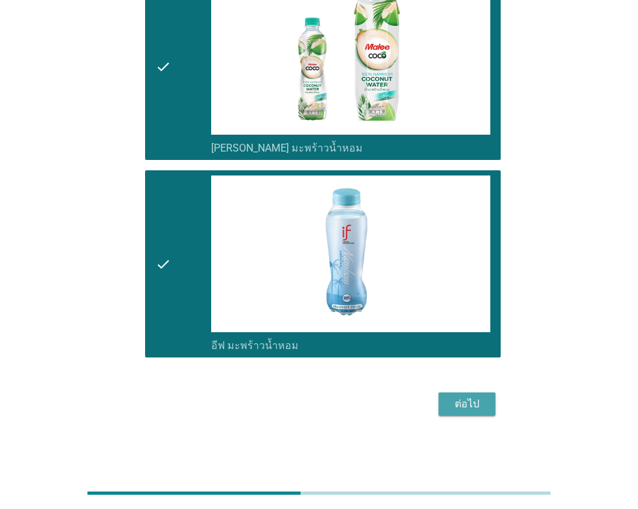
drag, startPoint x: 479, startPoint y: 405, endPoint x: 106, endPoint y: 373, distance: 373.8
click at [479, 406] on div "ต่อไป" at bounding box center [467, 404] width 36 height 16
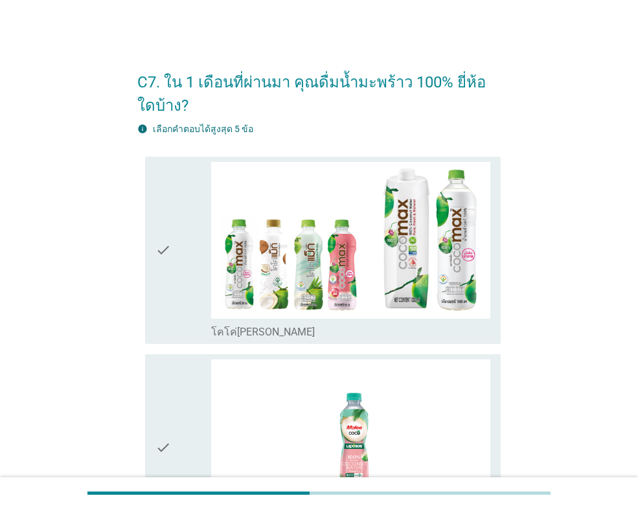
click at [159, 307] on icon "check" at bounding box center [163, 250] width 16 height 177
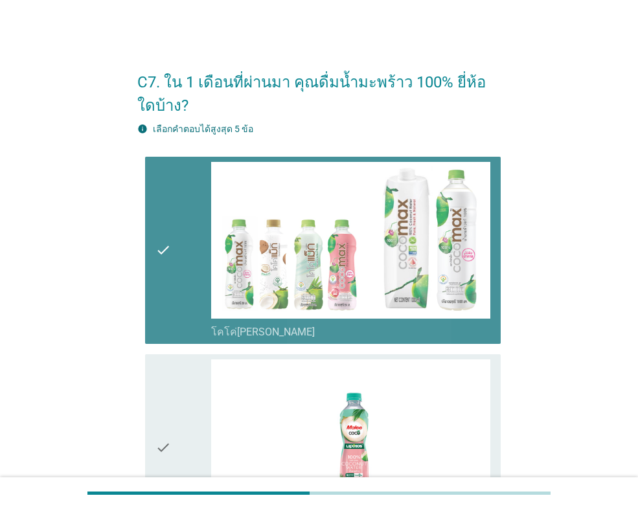
click at [147, 411] on div "check check_box [PERSON_NAME] ไลโปซอส" at bounding box center [323, 447] width 356 height 187
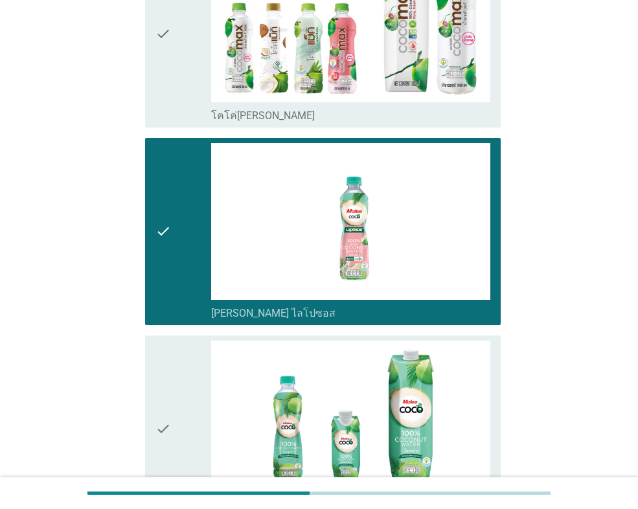
scroll to position [324, 0]
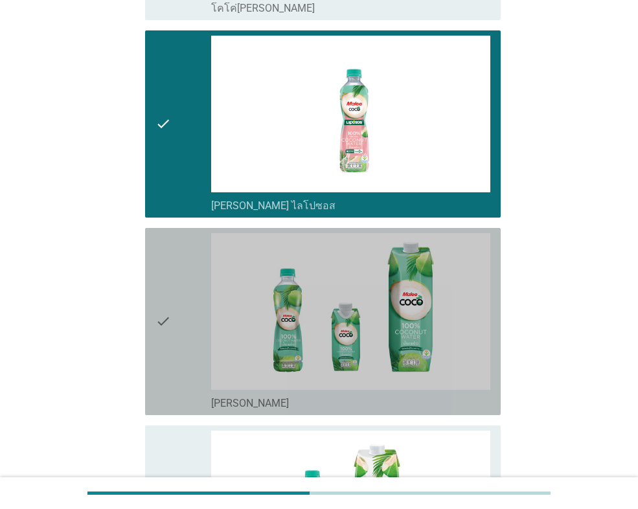
click at [153, 356] on div "check check_box [PERSON_NAME]" at bounding box center [323, 321] width 356 height 187
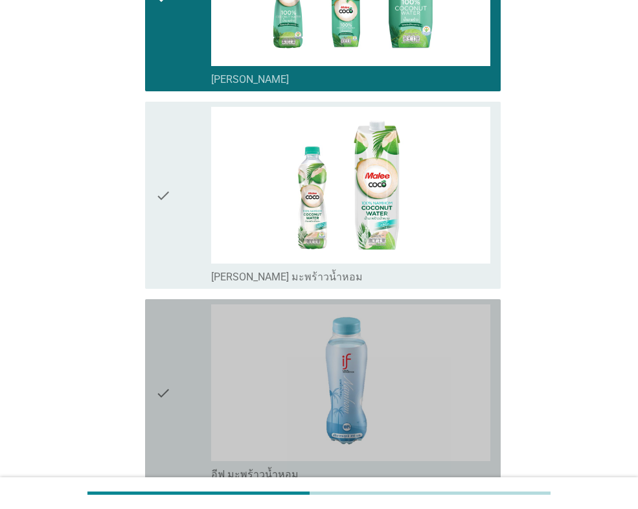
click at [163, 360] on icon "check" at bounding box center [163, 392] width 16 height 177
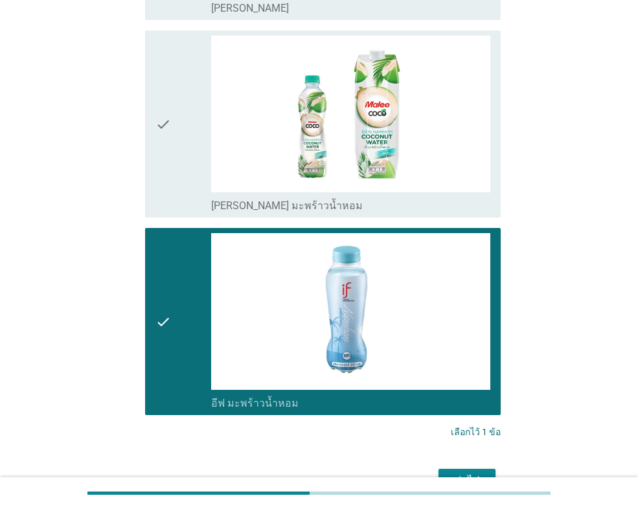
scroll to position [795, 0]
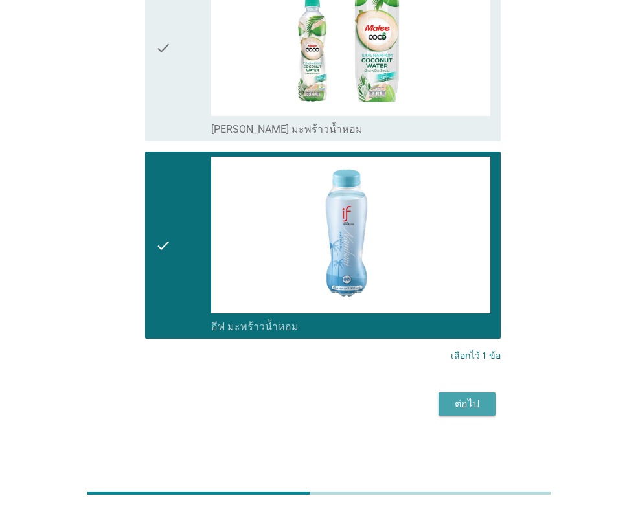
click at [440, 404] on button "ต่อไป" at bounding box center [467, 404] width 57 height 23
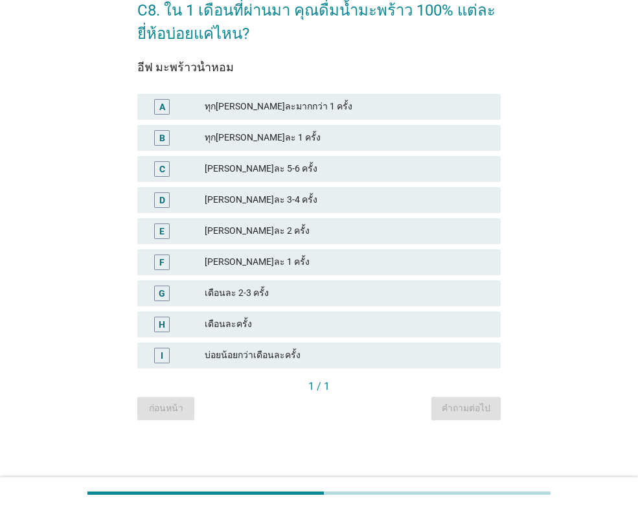
scroll to position [0, 0]
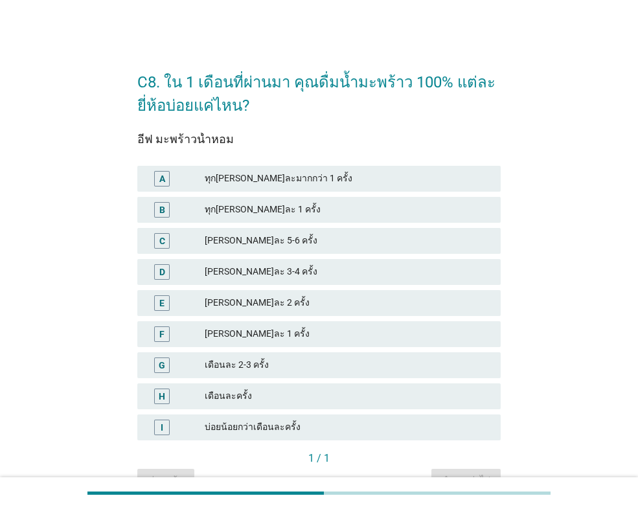
click at [201, 207] on div "B" at bounding box center [176, 210] width 57 height 16
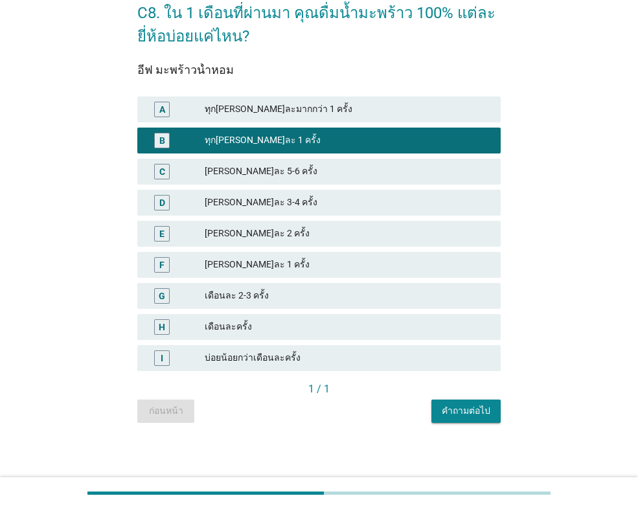
scroll to position [72, 0]
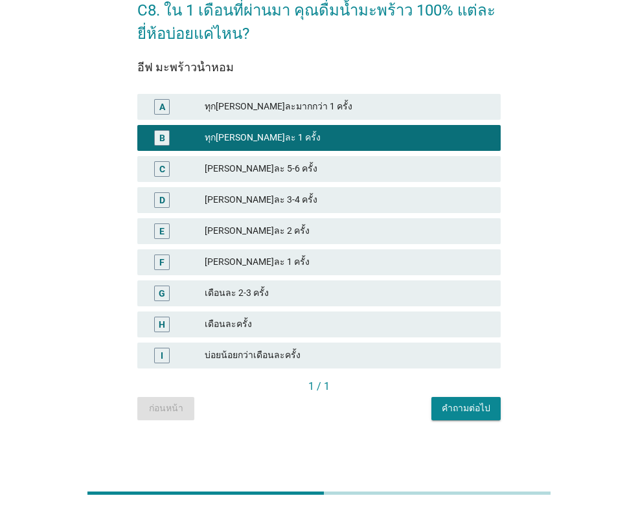
click at [470, 415] on div "คำถามต่อไป" at bounding box center [466, 409] width 49 height 14
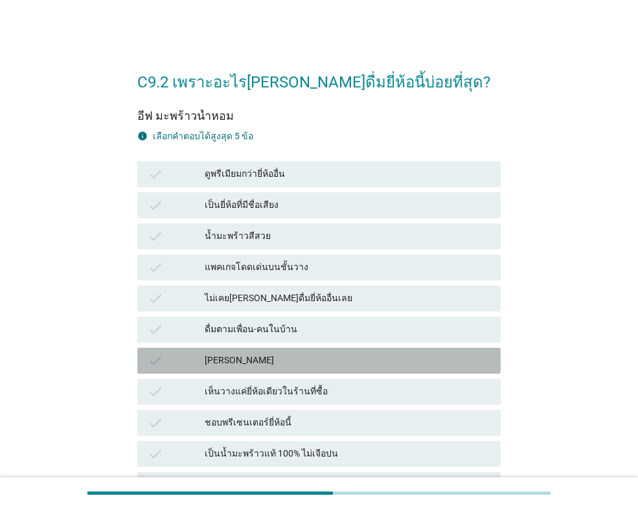
click at [269, 361] on div "[PERSON_NAME]" at bounding box center [348, 361] width 286 height 16
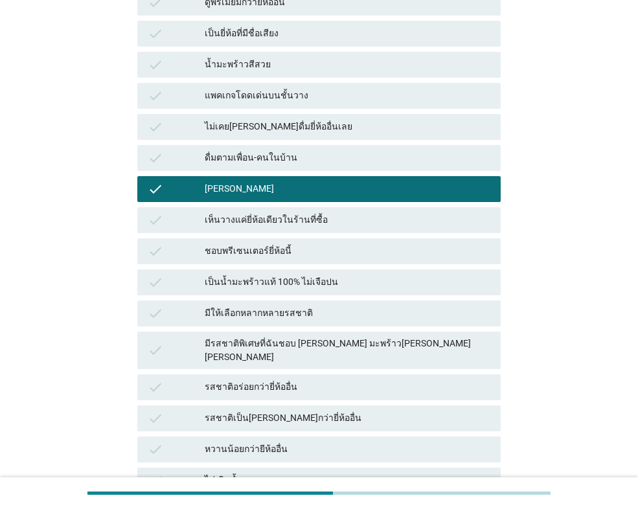
scroll to position [194, 0]
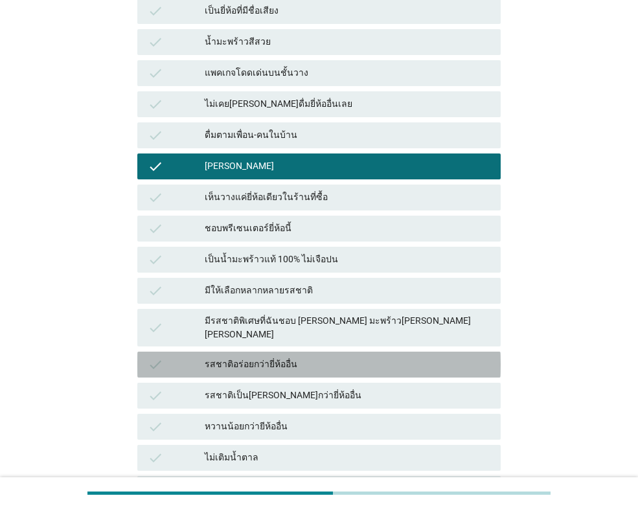
click at [288, 357] on div "รสชาติอร่อยกว่ายี่ห้ออื่น" at bounding box center [348, 365] width 286 height 16
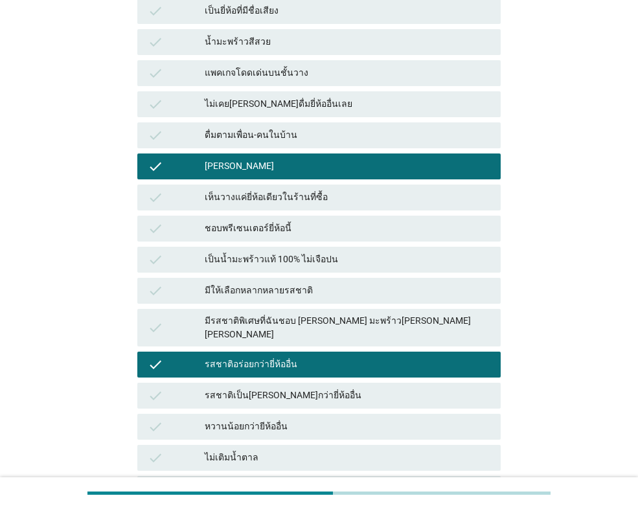
click at [295, 388] on div "รสชาติเป็น[PERSON_NAME]กว่ายี่ห้ออื่น" at bounding box center [348, 396] width 286 height 16
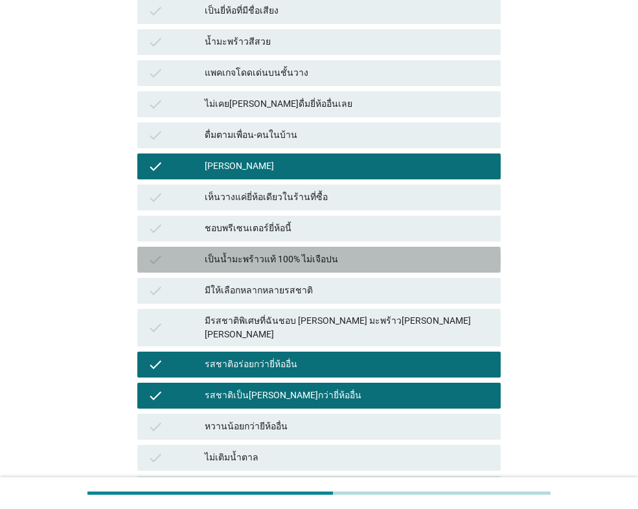
click at [305, 261] on div "เป็นน้ำมะพร้าวแท้ 100% ไม่เจือปน" at bounding box center [348, 260] width 286 height 16
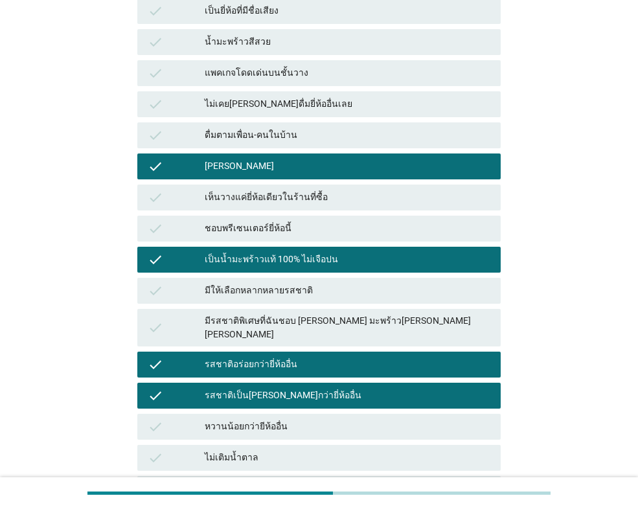
click at [286, 321] on div "มีรสชาติพิเศษที่ฉันชอบ [PERSON_NAME] มะพร้าว[PERSON_NAME] [PERSON_NAME]" at bounding box center [348, 327] width 286 height 27
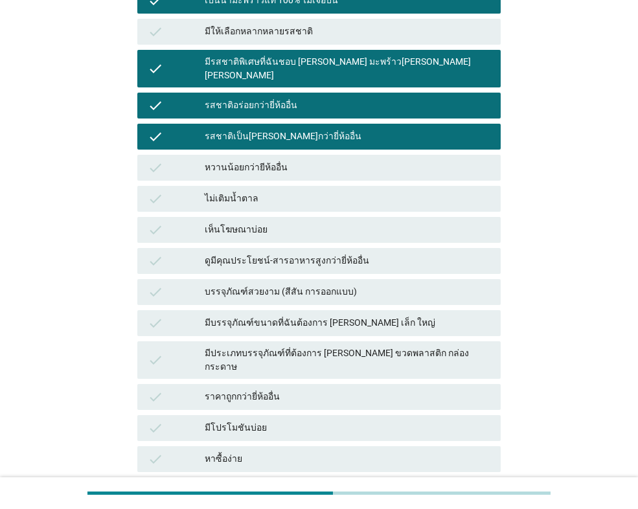
scroll to position [553, 0]
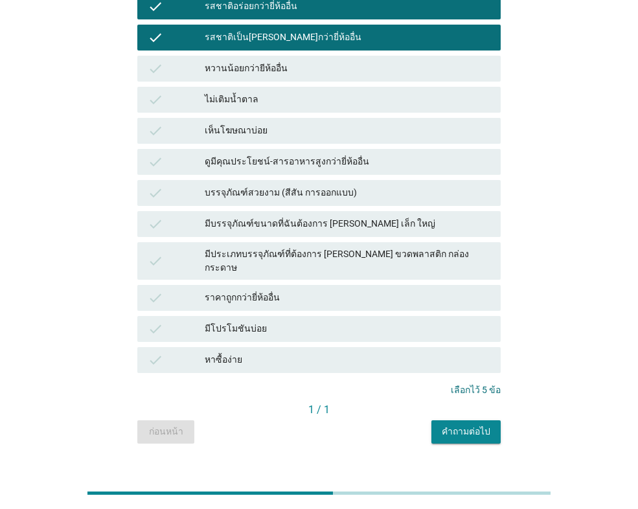
click at [472, 420] on button "คำถามต่อไป" at bounding box center [465, 431] width 69 height 23
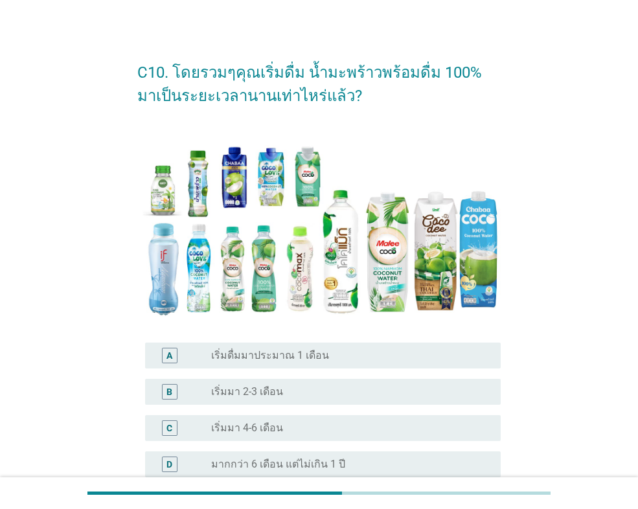
scroll to position [194, 0]
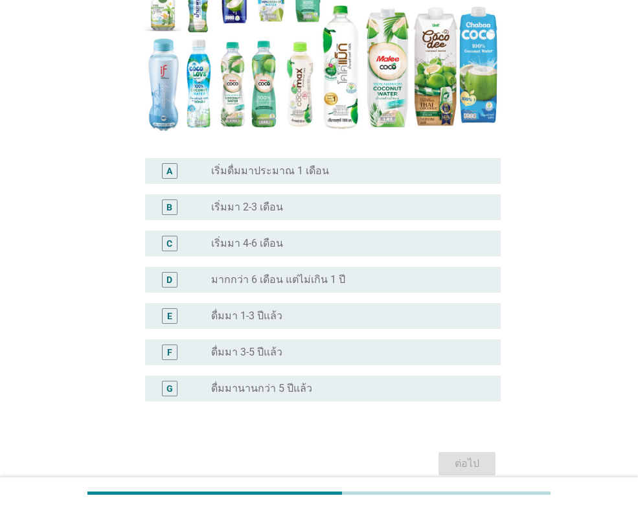
click at [255, 312] on label "ดื่มมา 1-3 ปีแล้ว" at bounding box center [246, 316] width 71 height 13
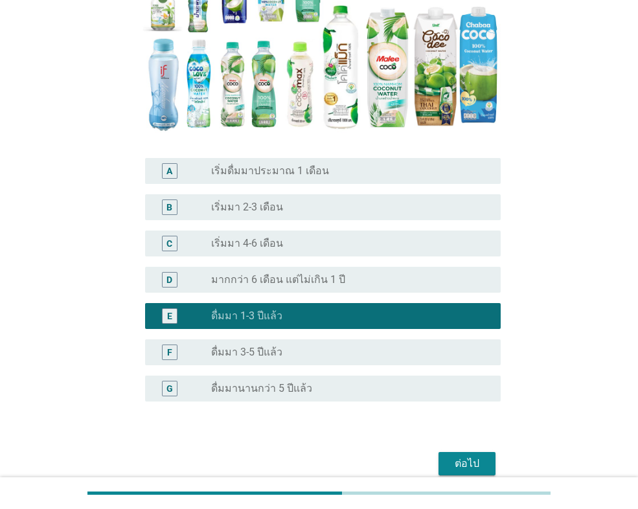
click at [472, 463] on div "ต่อไป" at bounding box center [467, 464] width 36 height 16
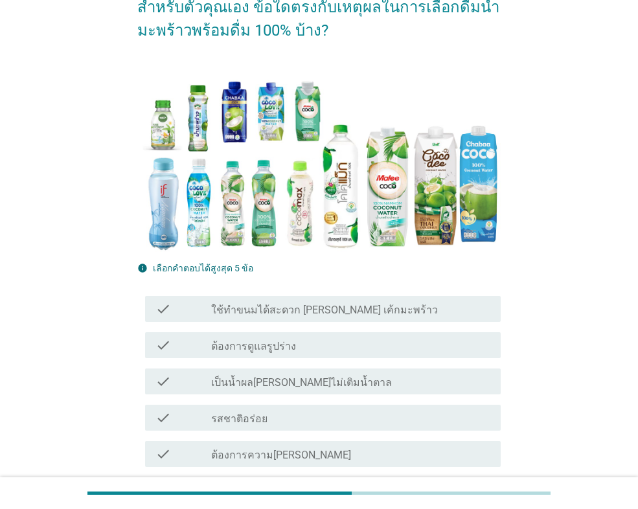
scroll to position [259, 0]
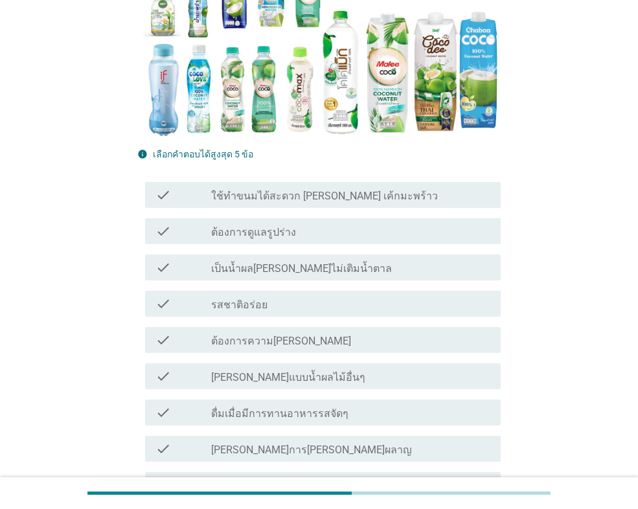
click at [244, 337] on label "ต้องการความ[PERSON_NAME]" at bounding box center [281, 341] width 140 height 13
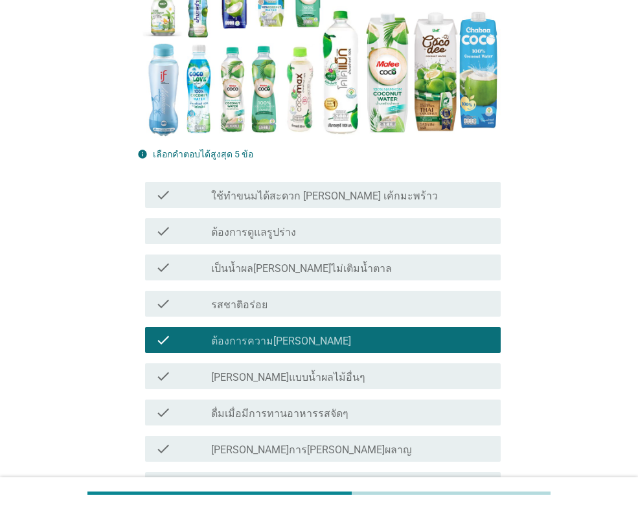
click at [255, 300] on label "รสชาติอร่อย" at bounding box center [239, 305] width 56 height 13
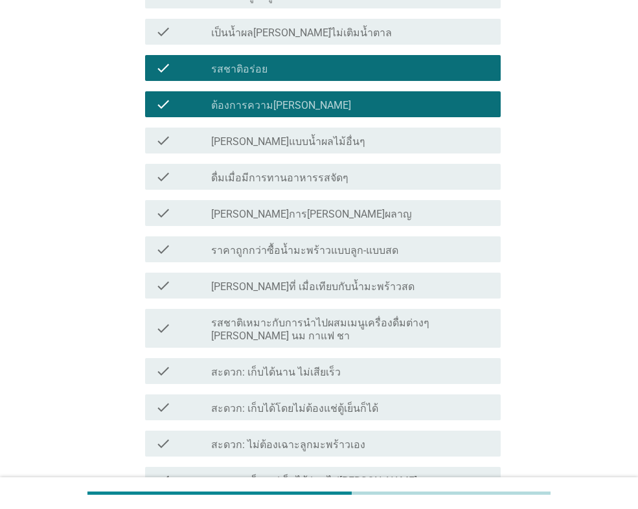
scroll to position [518, 0]
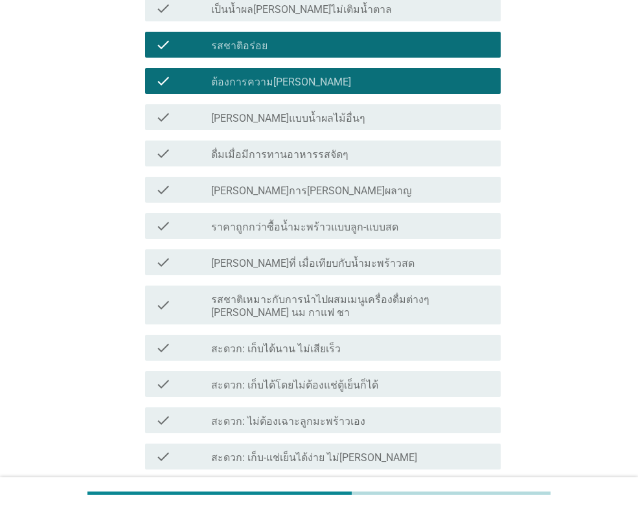
click at [265, 371] on div "check check_box_outline_blank สะดวก: เก็บได้โดยไม่ต้องแช่ตู้เย็นก็ได้" at bounding box center [323, 384] width 356 height 26
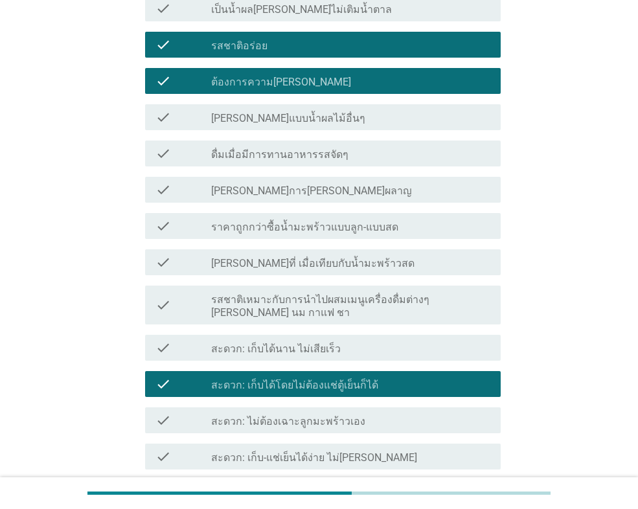
click at [261, 415] on label "สะดวก: ไม่ต้องเฉาะลูกมะพร้าวเอง" at bounding box center [288, 421] width 154 height 13
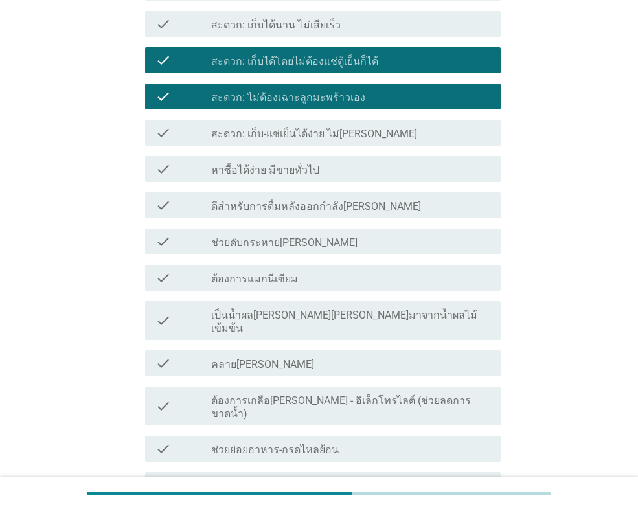
scroll to position [1071, 0]
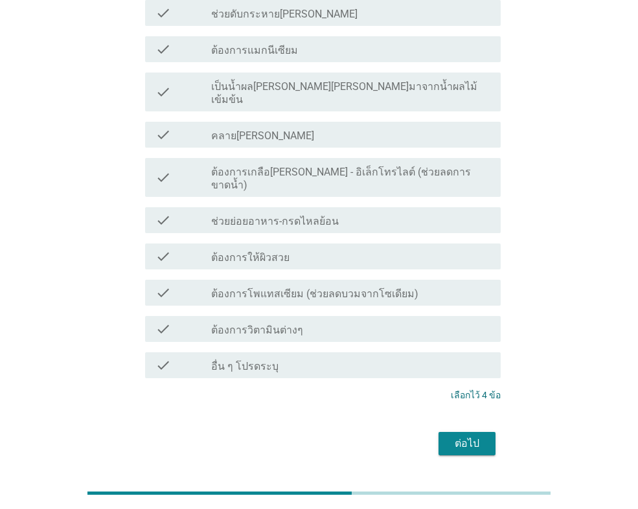
click at [490, 432] on button "ต่อไป" at bounding box center [467, 443] width 57 height 23
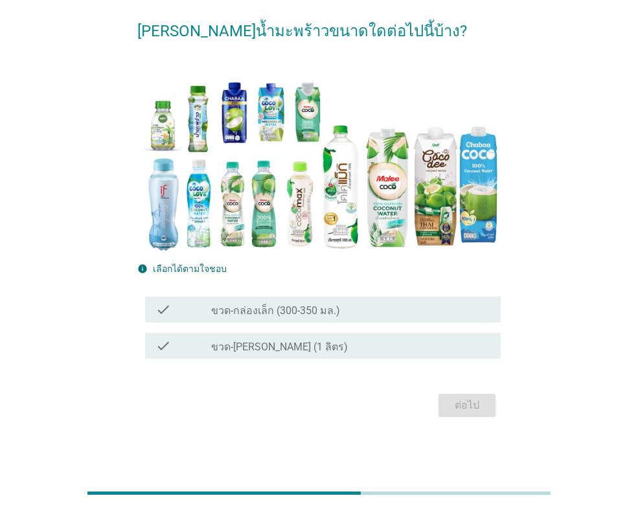
scroll to position [52, 0]
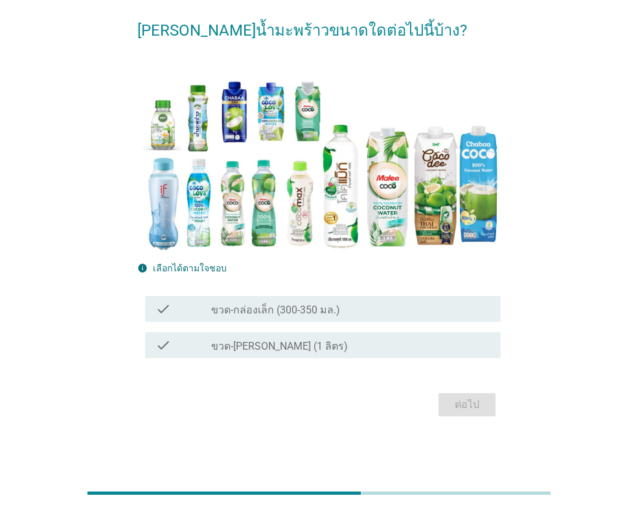
click at [275, 315] on label "ขวด-กล่องเล็ก (300-350 มล.)" at bounding box center [275, 310] width 129 height 13
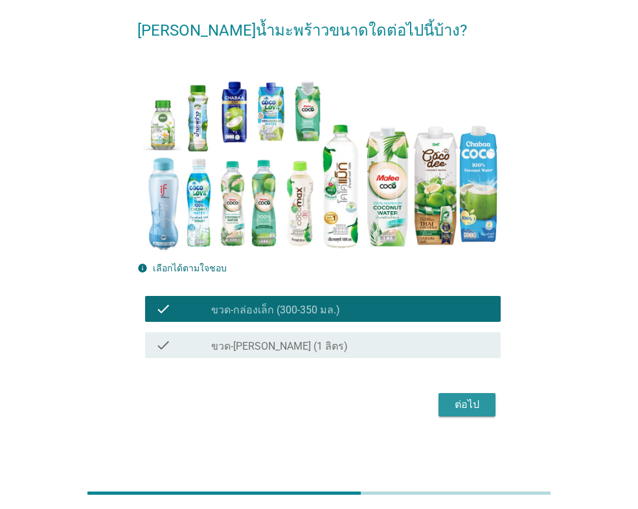
drag, startPoint x: 483, startPoint y: 407, endPoint x: 462, endPoint y: 409, distance: 21.5
click at [483, 406] on div "ต่อไป" at bounding box center [467, 405] width 36 height 16
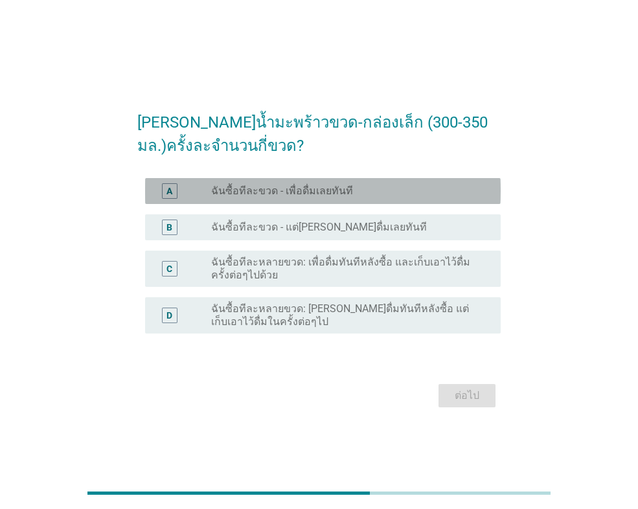
click at [276, 202] on div "A radio_button_unchecked ฉันซื้อทีละขวด - เพื่อดื่มเลยทันที" at bounding box center [323, 191] width 356 height 26
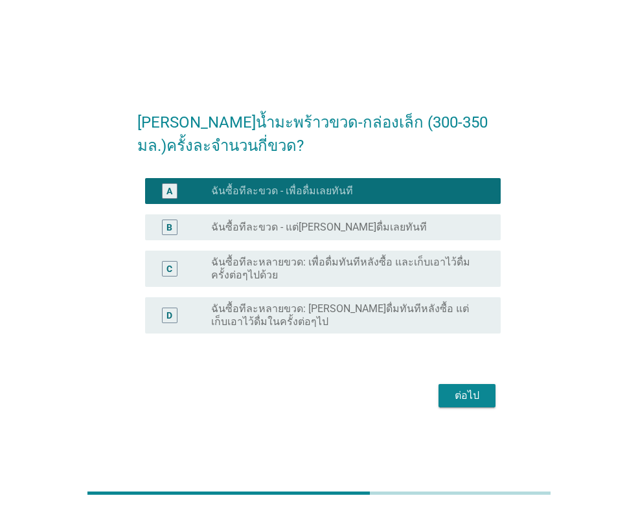
click at [460, 379] on form "[PERSON_NAME]น้ำมะพร้าวขวด-กล่องเล็ก (300-350 มล.)ครั้งละจำนวนกี่ขวด? A radio_b…" at bounding box center [318, 255] width 363 height 314
click at [472, 401] on div "ต่อไป" at bounding box center [467, 396] width 36 height 16
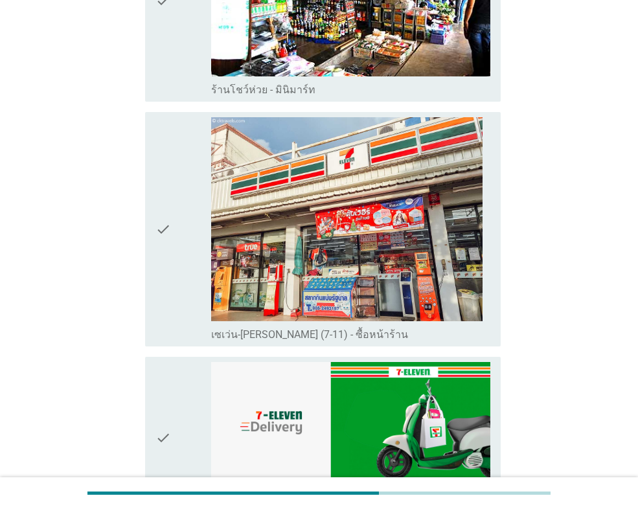
scroll to position [1749, 0]
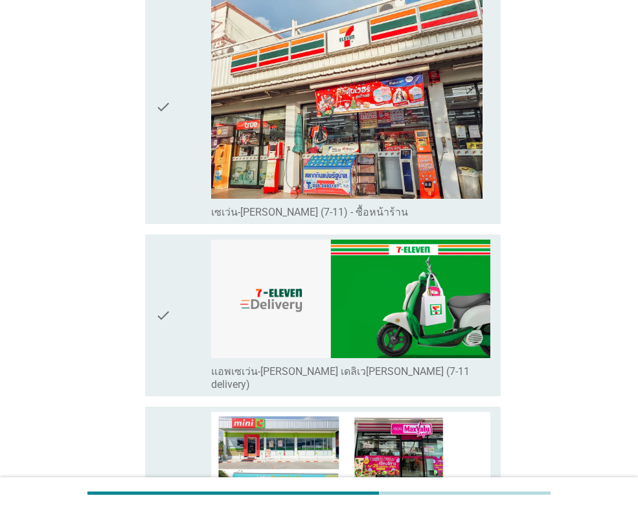
click at [168, 113] on icon "check" at bounding box center [163, 106] width 16 height 223
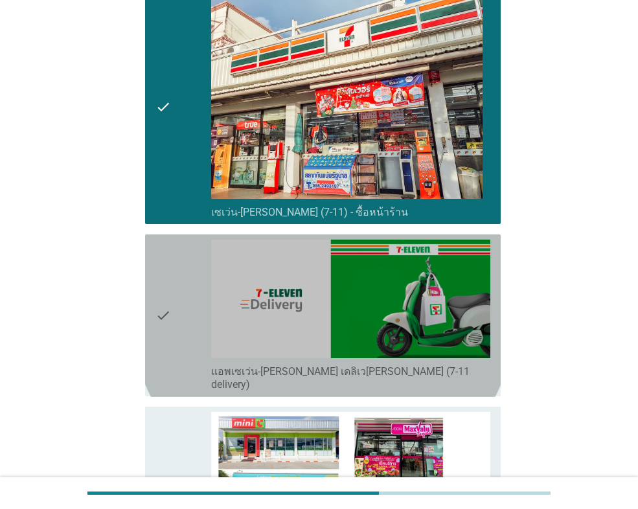
click at [170, 264] on icon "check" at bounding box center [163, 316] width 16 height 152
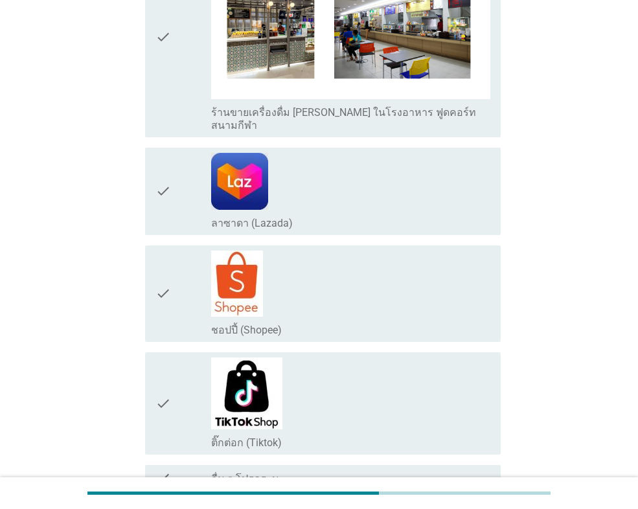
scroll to position [2524, 0]
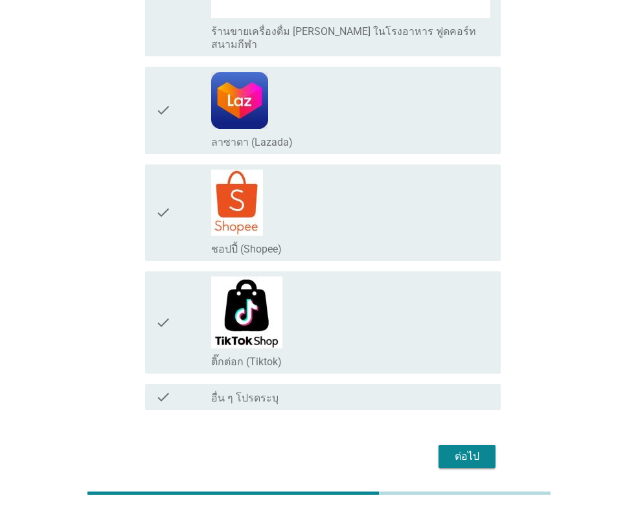
click at [456, 449] on div "ต่อไป" at bounding box center [467, 457] width 36 height 16
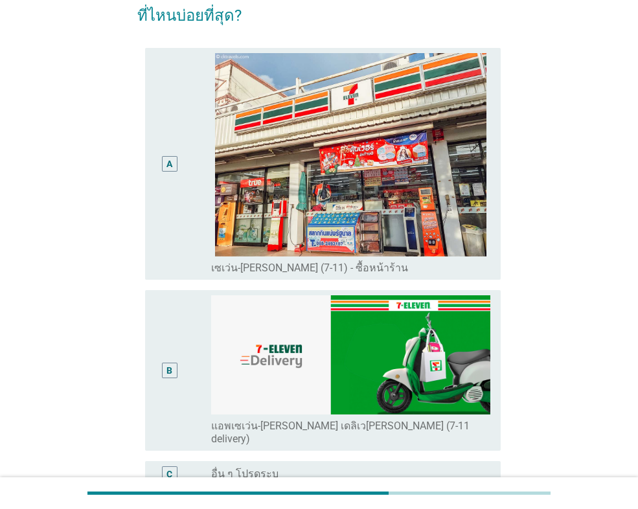
scroll to position [198, 0]
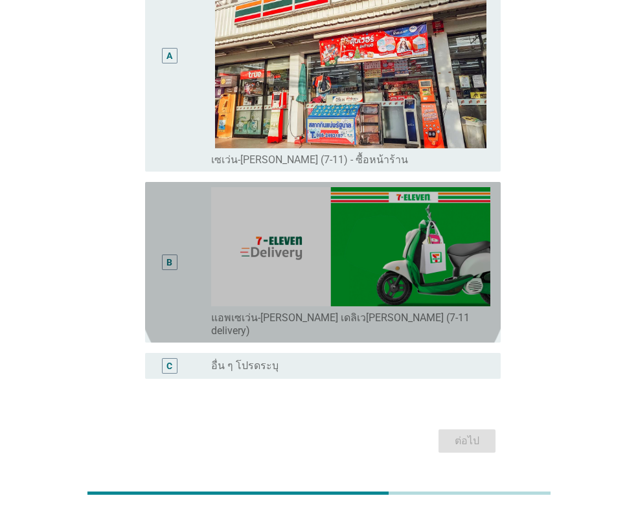
click at [177, 203] on div "B" at bounding box center [169, 262] width 28 height 150
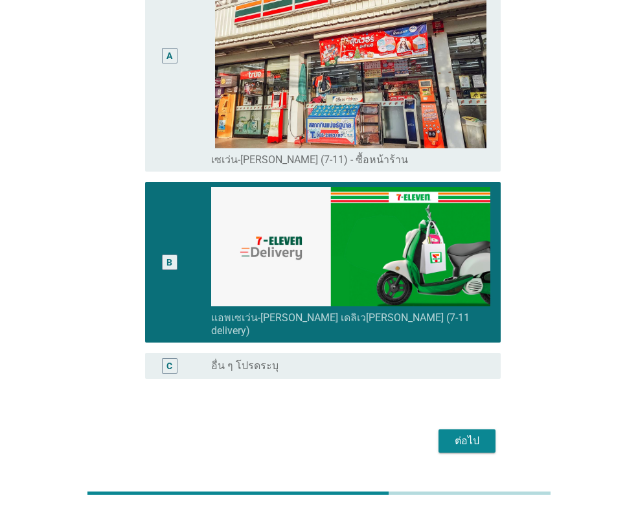
drag, startPoint x: 481, startPoint y: 406, endPoint x: 399, endPoint y: 393, distance: 83.4
click at [479, 433] on div "ต่อไป" at bounding box center [467, 441] width 36 height 16
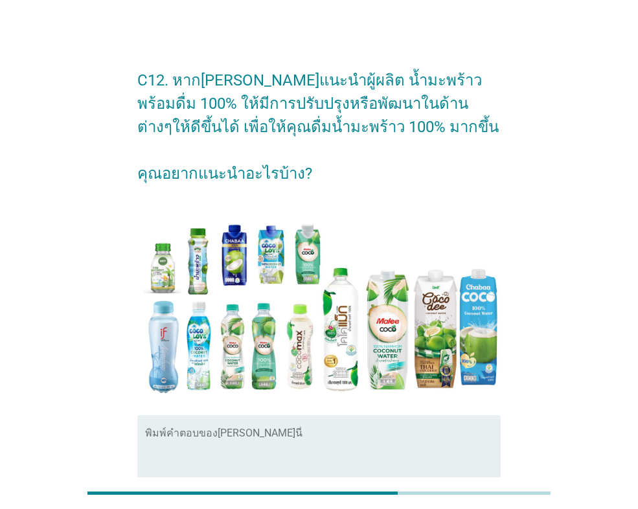
scroll to position [0, 0]
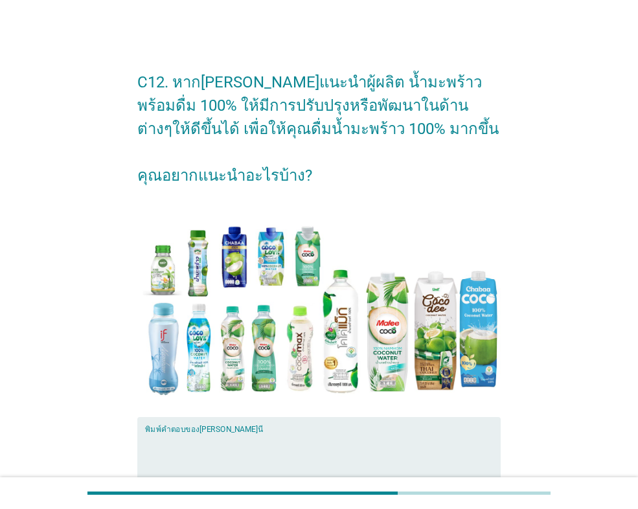
click at [233, 433] on textarea "พิมพ์คำตอบของคุณ ที่นี่" at bounding box center [323, 467] width 356 height 68
click at [233, 433] on textarea "[PERSON_NAME]กลิ่นหอม" at bounding box center [323, 467] width 356 height 68
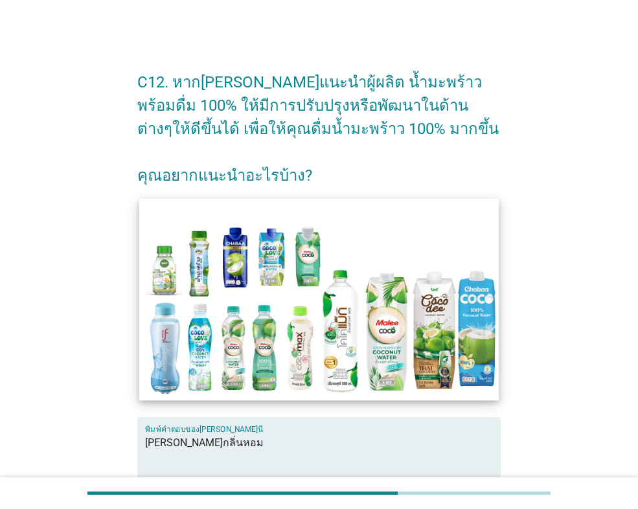
type textarea "[PERSON_NAME]กลิ่นหอม"
click at [444, 295] on img at bounding box center [319, 299] width 360 height 202
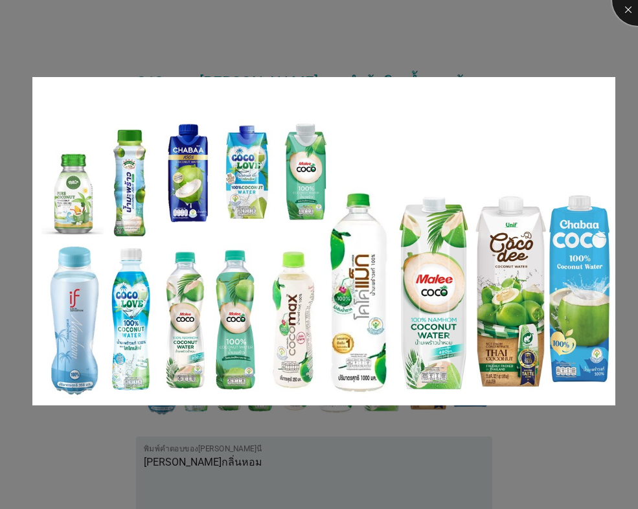
click at [626, 10] on div at bounding box center [638, 0] width 52 height 52
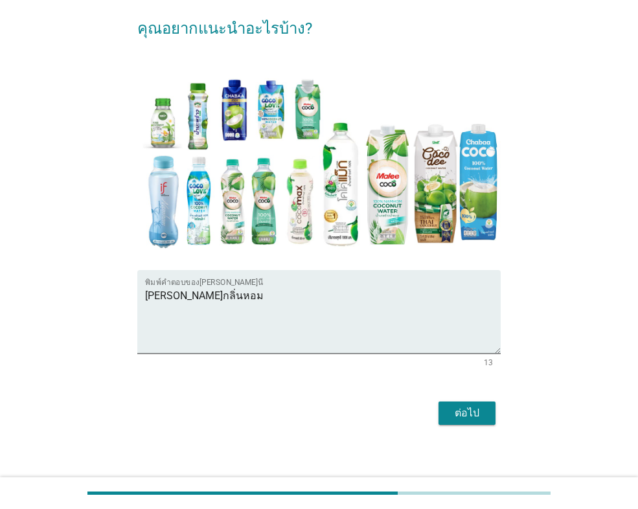
scroll to position [155, 0]
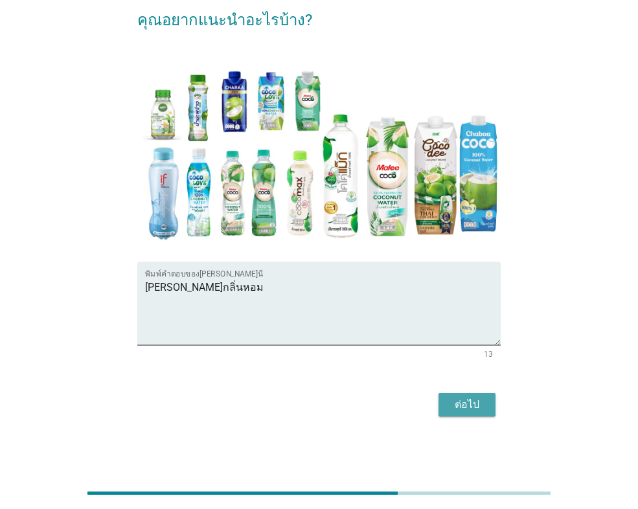
click at [472, 399] on div "ต่อไป" at bounding box center [467, 405] width 36 height 16
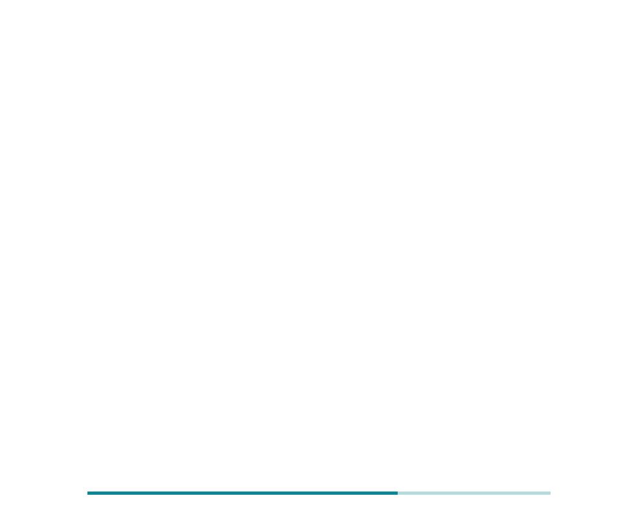
scroll to position [0, 0]
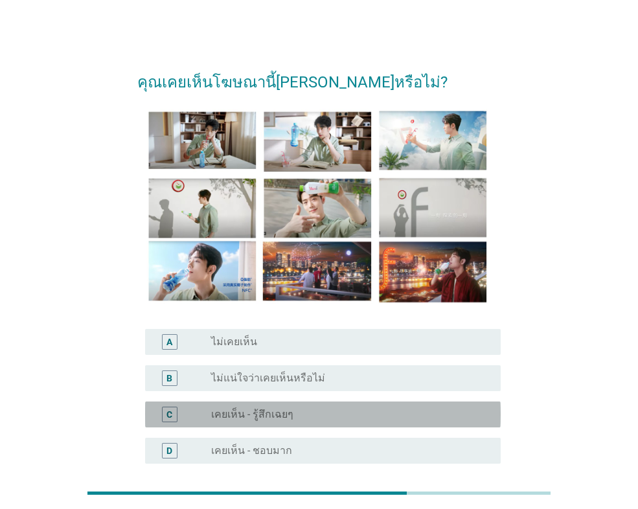
click at [212, 411] on label "เคยเห็น - รู้สึกเฉยๆ" at bounding box center [252, 414] width 82 height 13
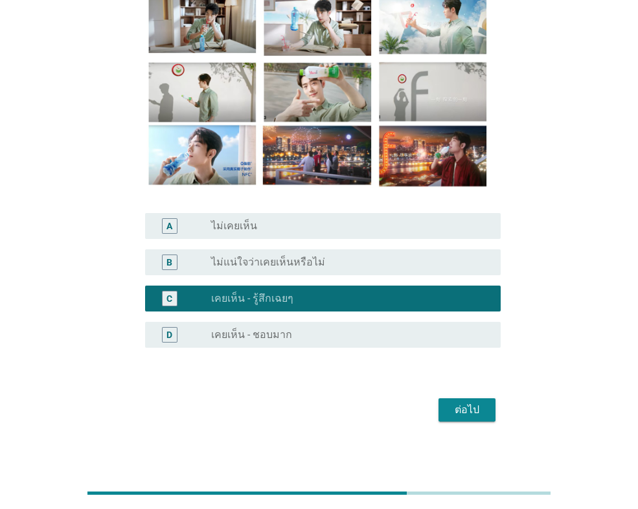
scroll to position [121, 0]
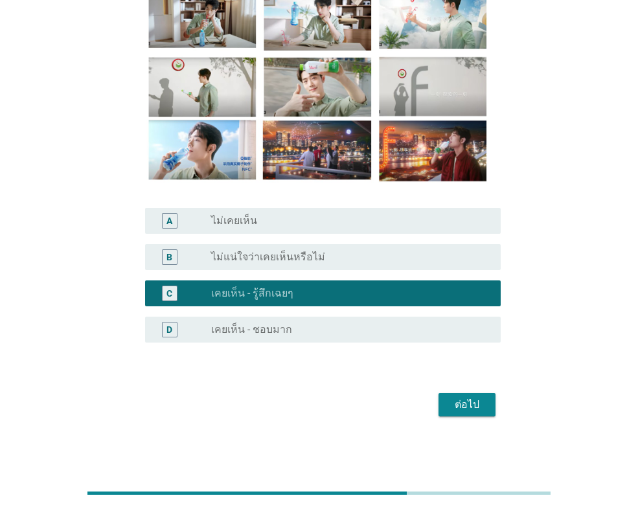
click at [456, 400] on div "ต่อไป" at bounding box center [467, 405] width 36 height 16
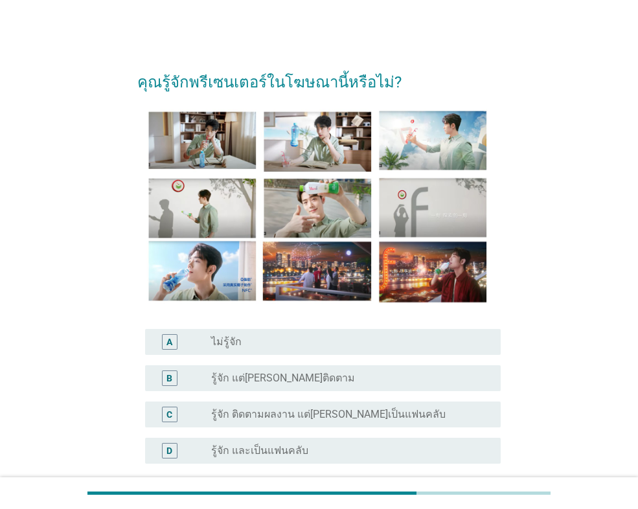
click at [301, 413] on label "รู้จัก ติดตามผลงาน แต่[PERSON_NAME]เป็นแฟนคลับ" at bounding box center [328, 414] width 234 height 13
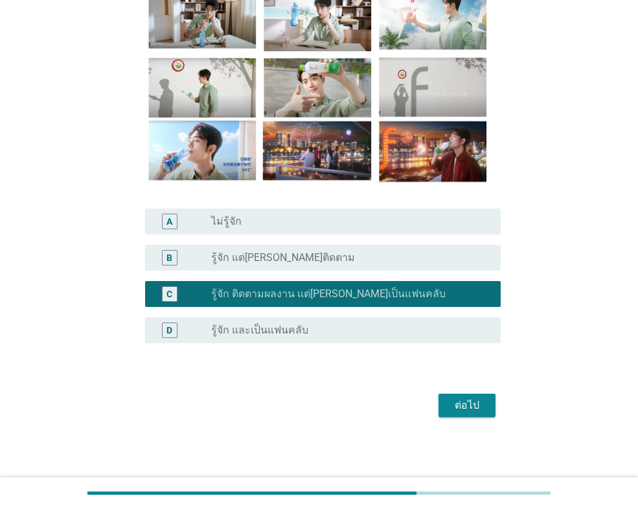
scroll to position [121, 0]
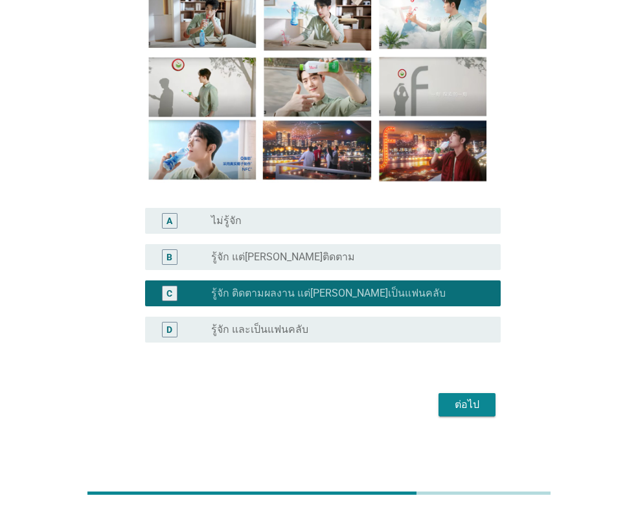
click at [468, 403] on div "ต่อไป" at bounding box center [467, 405] width 36 height 16
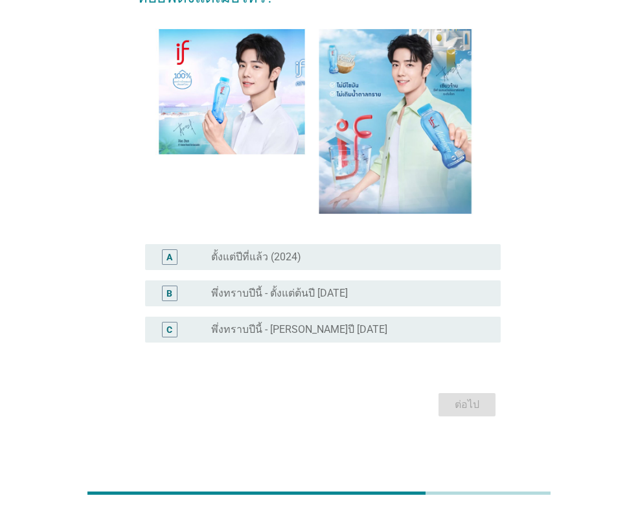
scroll to position [0, 0]
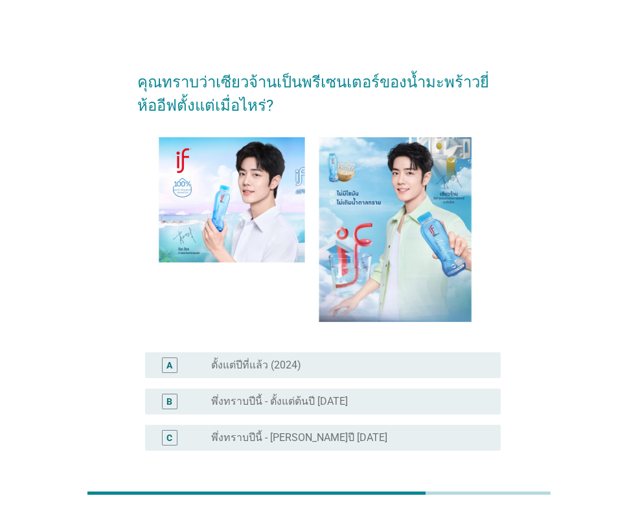
click at [291, 403] on label "พึ่งทราบปีนี้ - ตั้งแต่ต้นปี [DATE]" at bounding box center [279, 401] width 137 height 13
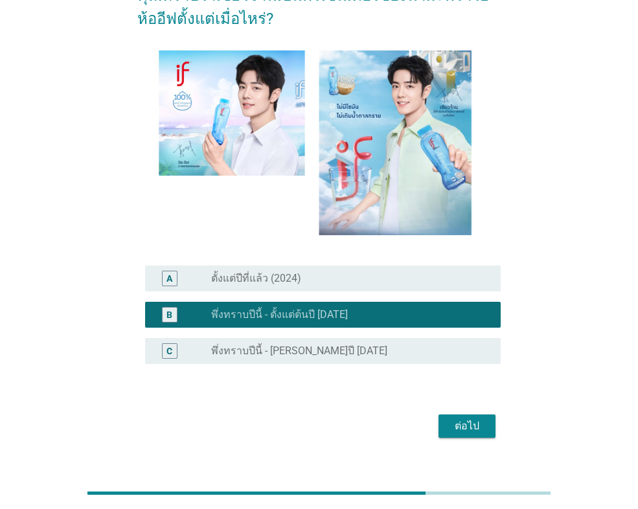
scroll to position [108, 0]
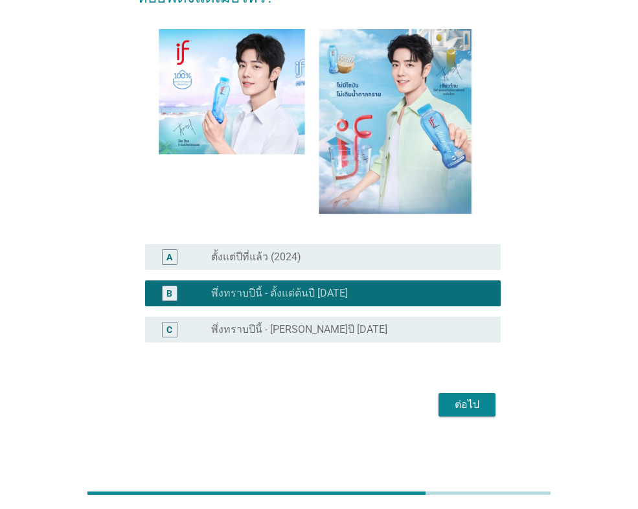
click at [455, 414] on button "ต่อไป" at bounding box center [467, 404] width 57 height 23
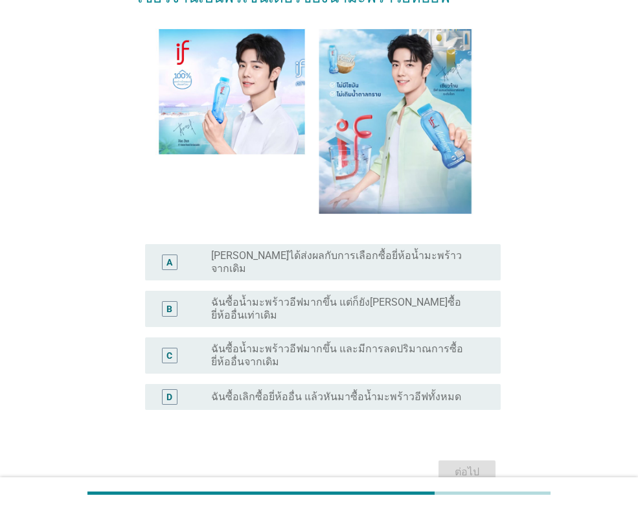
scroll to position [0, 0]
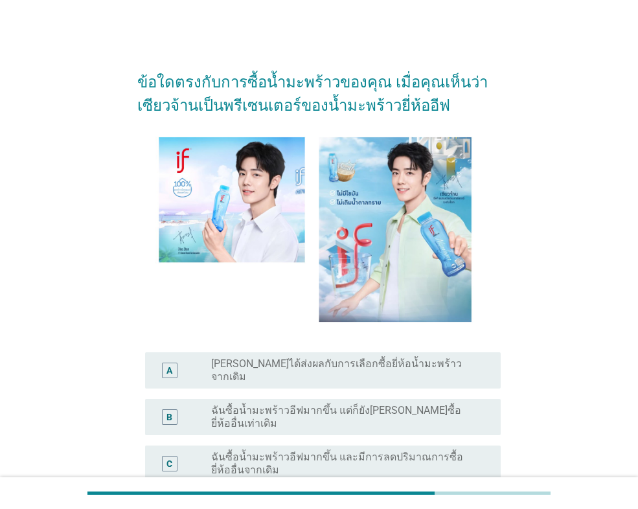
click at [271, 404] on label "ฉันซื้อน้ำมะพร้าวอีฟมากขึ้น แต่ก็ยัง[PERSON_NAME]ซื้อยี่ห้ออื่นเท่าเดิม" at bounding box center [345, 417] width 269 height 26
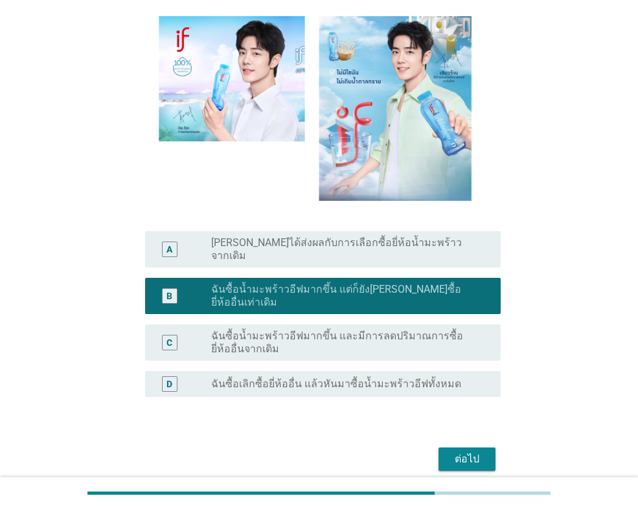
scroll to position [130, 0]
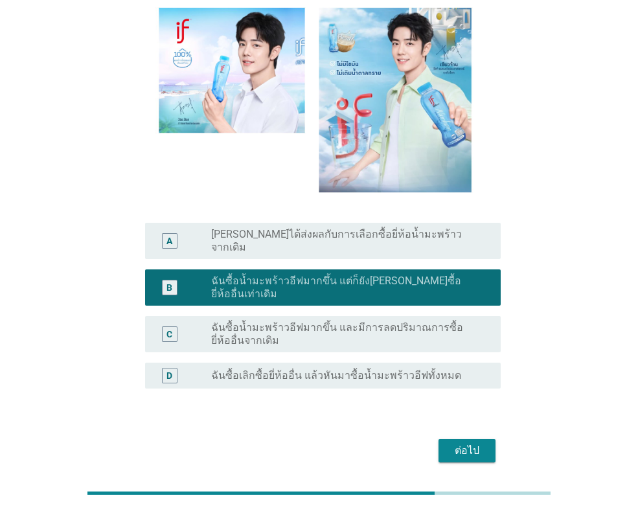
click at [265, 239] on label "[PERSON_NAME]ได้ส่งผลกับการเลือกซื้อยี่ห้อน้ำมะพร้าวจากเดิม" at bounding box center [345, 241] width 269 height 26
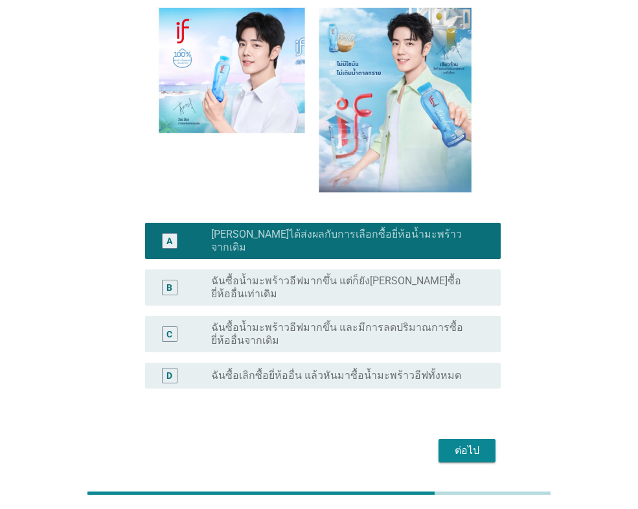
click at [470, 443] on div "ต่อไป" at bounding box center [467, 451] width 36 height 16
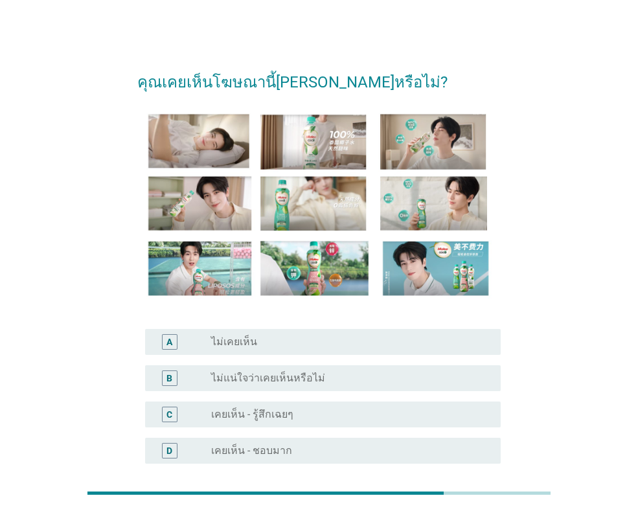
click at [267, 407] on div "radio_button_unchecked เคยเห็น - รู้สึกเฉยๆ" at bounding box center [350, 415] width 279 height 16
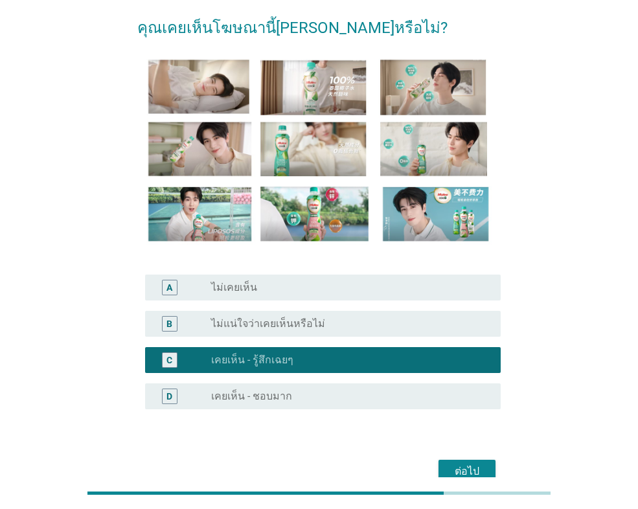
scroll to position [121, 0]
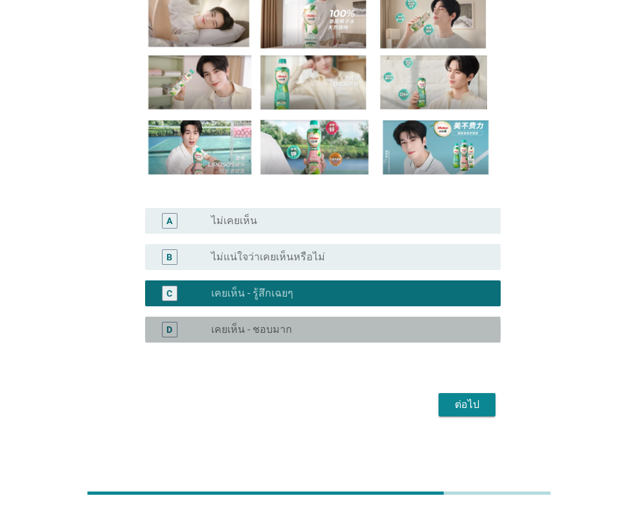
click at [330, 322] on div "radio_button_unchecked เคยเห็น - ชอบมาก" at bounding box center [350, 330] width 279 height 16
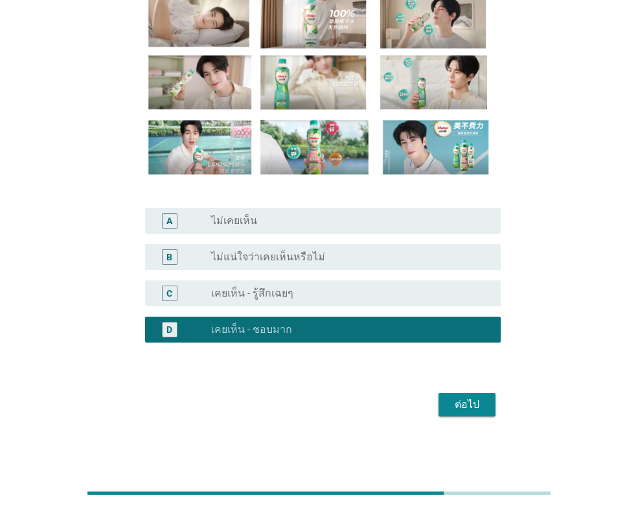
click at [450, 412] on div "ต่อไป" at bounding box center [467, 405] width 36 height 16
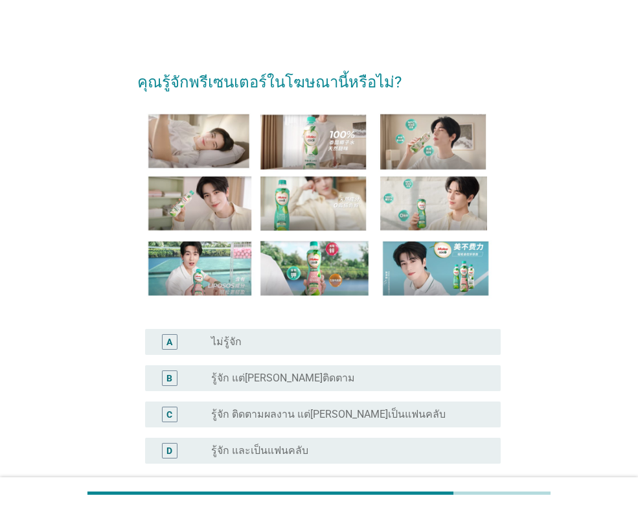
click at [258, 458] on div "radio_button_unchecked รู้จัก และเป็นแฟนคลับ" at bounding box center [350, 451] width 279 height 16
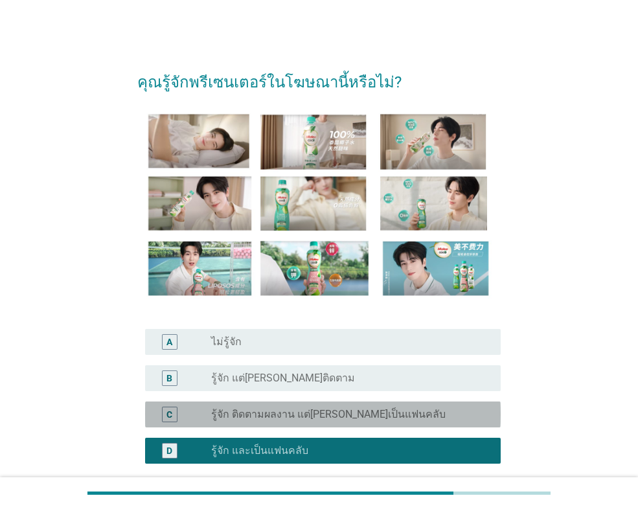
click at [277, 415] on label "รู้จัก ติดตามผลงาน แต่[PERSON_NAME]เป็นแฟนคลับ" at bounding box center [328, 414] width 234 height 13
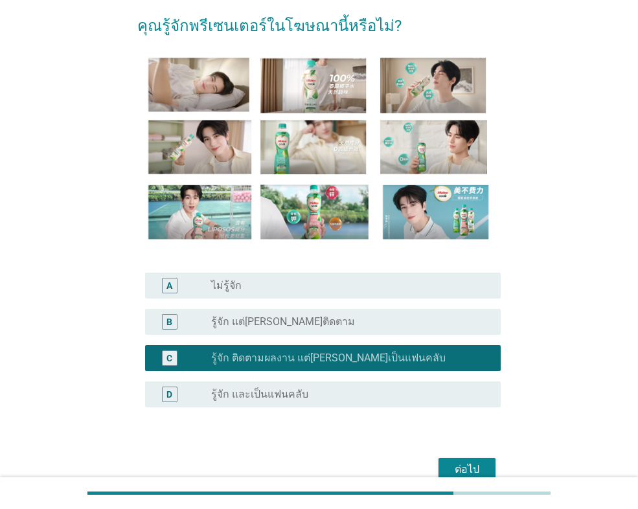
scroll to position [121, 0]
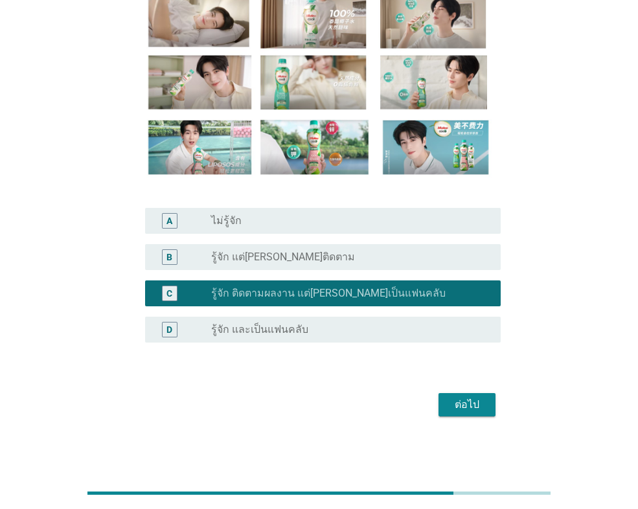
click at [465, 408] on div "ต่อไป" at bounding box center [467, 405] width 36 height 16
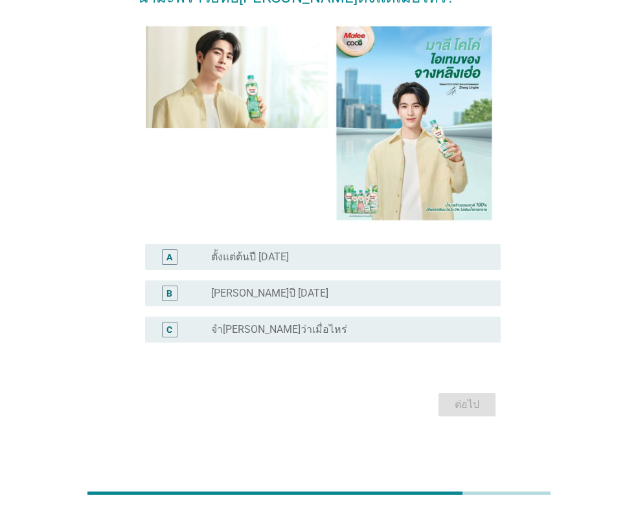
scroll to position [0, 0]
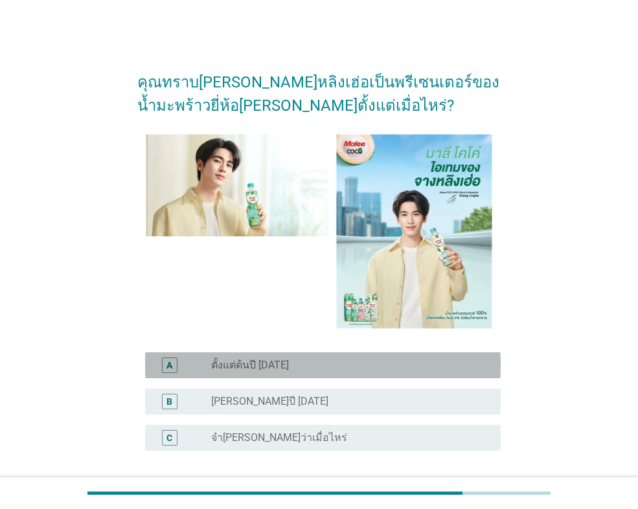
click at [268, 369] on label "ตั้งแต่ต้นปี [DATE]" at bounding box center [250, 365] width 78 height 13
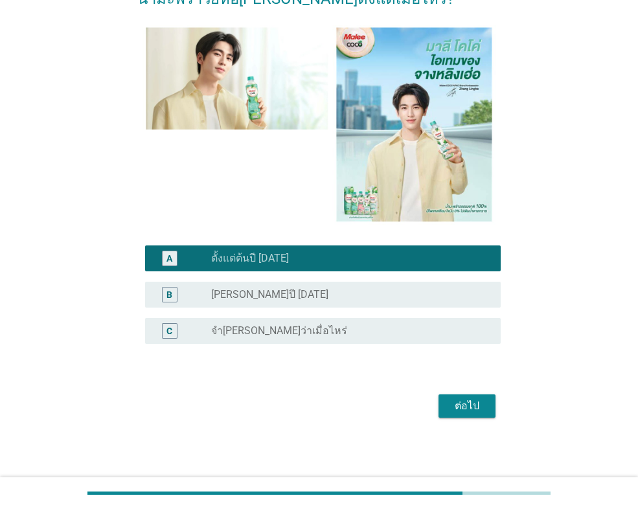
scroll to position [108, 0]
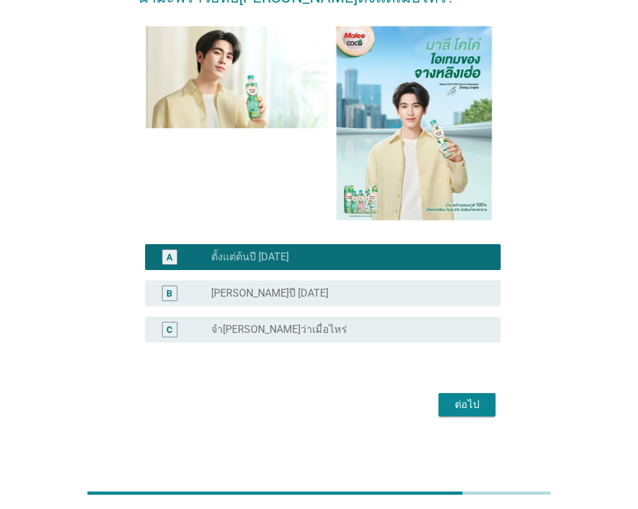
click at [468, 411] on div "ต่อไป" at bounding box center [467, 405] width 36 height 16
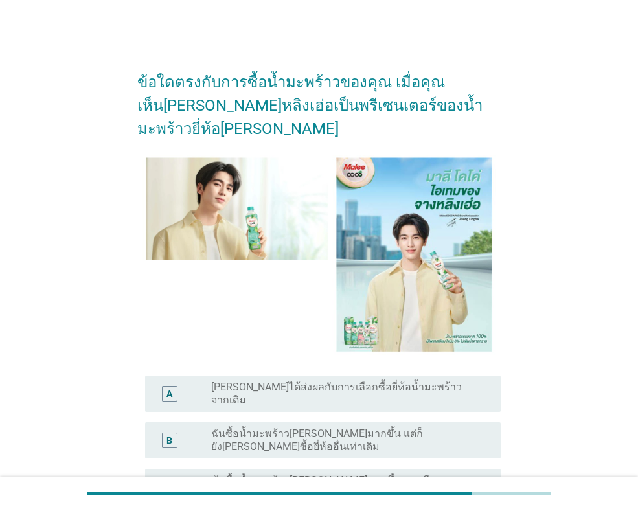
click at [271, 428] on label "ฉันซื้อน้ำมะพร้าว[PERSON_NAME]มากขึ้น แต่ก็ยัง[PERSON_NAME]ซื้อยี่ห้ออื่นเท่าเด…" at bounding box center [345, 441] width 269 height 26
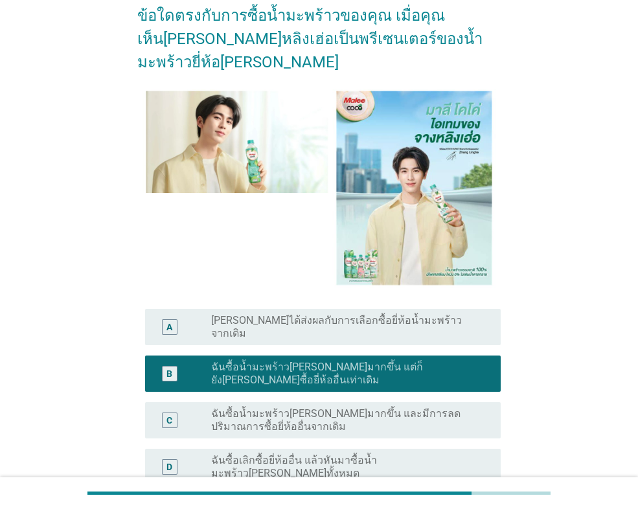
scroll to position [130, 0]
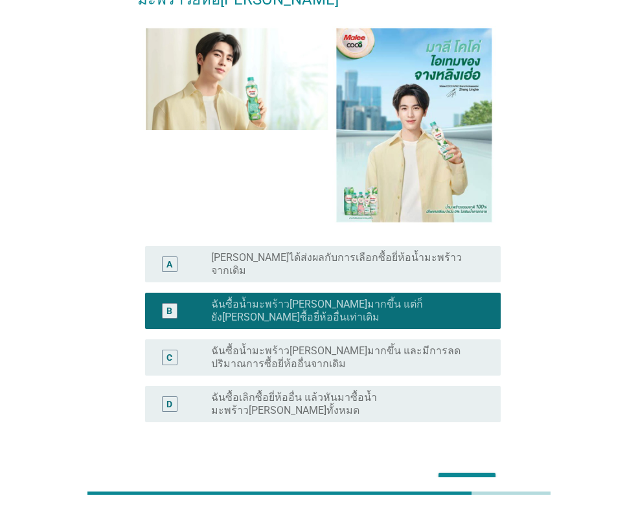
click at [457, 477] on div "ต่อไป" at bounding box center [467, 485] width 36 height 16
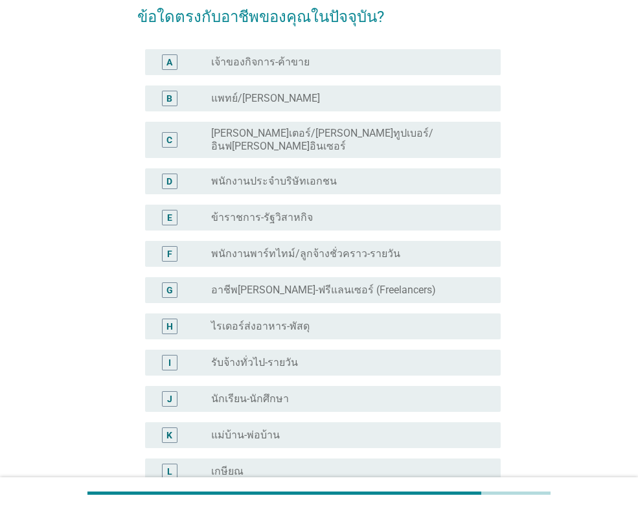
scroll to position [65, 0]
click at [285, 176] on label "พนักงานประจำบริษัทเอกชน" at bounding box center [274, 182] width 126 height 13
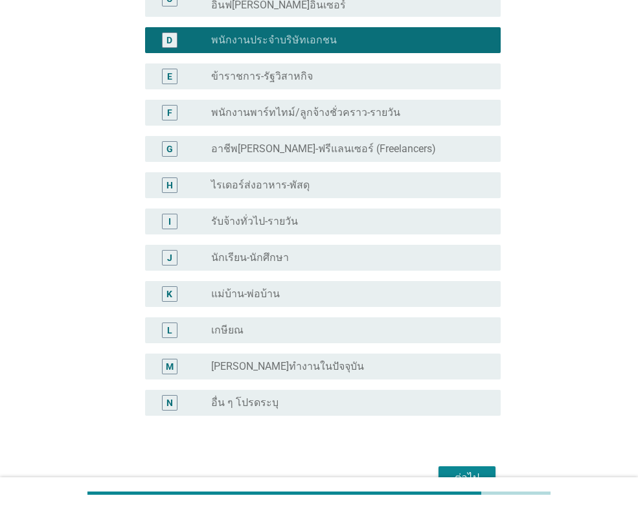
scroll to position [269, 0]
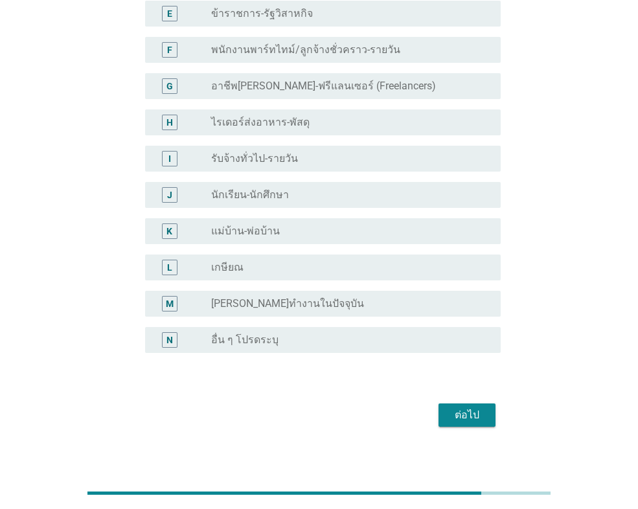
click at [466, 407] on div "ต่อไป" at bounding box center [467, 415] width 36 height 16
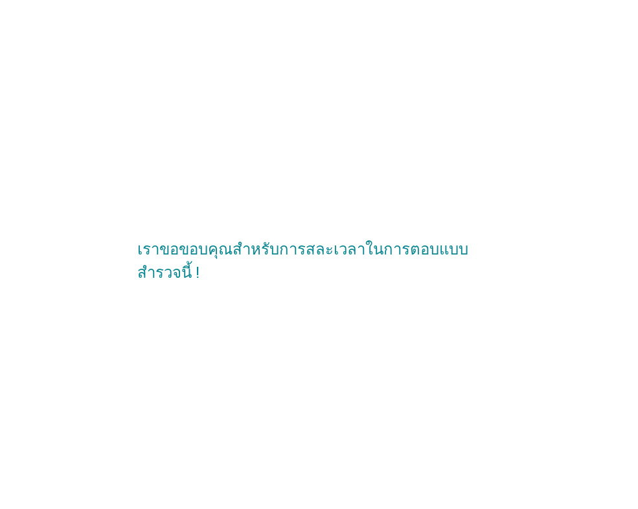
scroll to position [0, 0]
